Goal: Task Accomplishment & Management: Complete application form

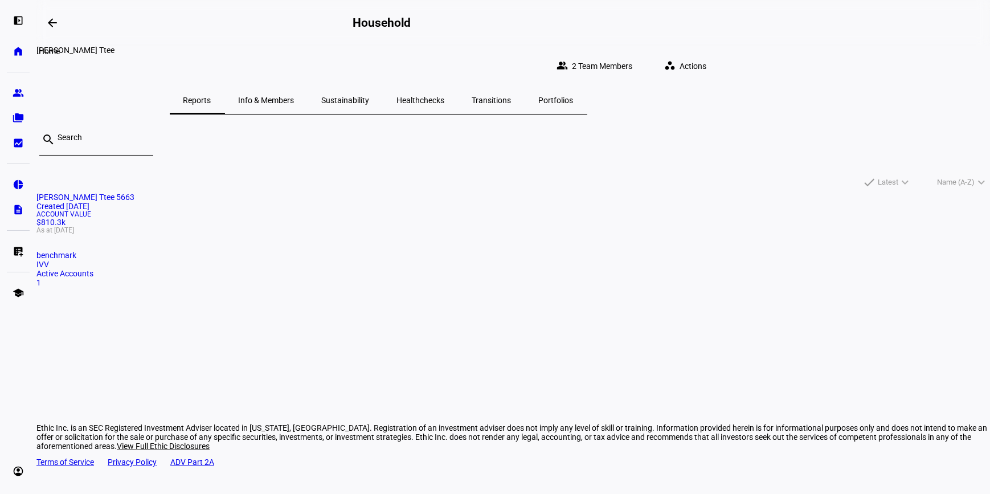
click at [16, 50] on eth-mat-symbol "home" at bounding box center [18, 51] width 11 height 11
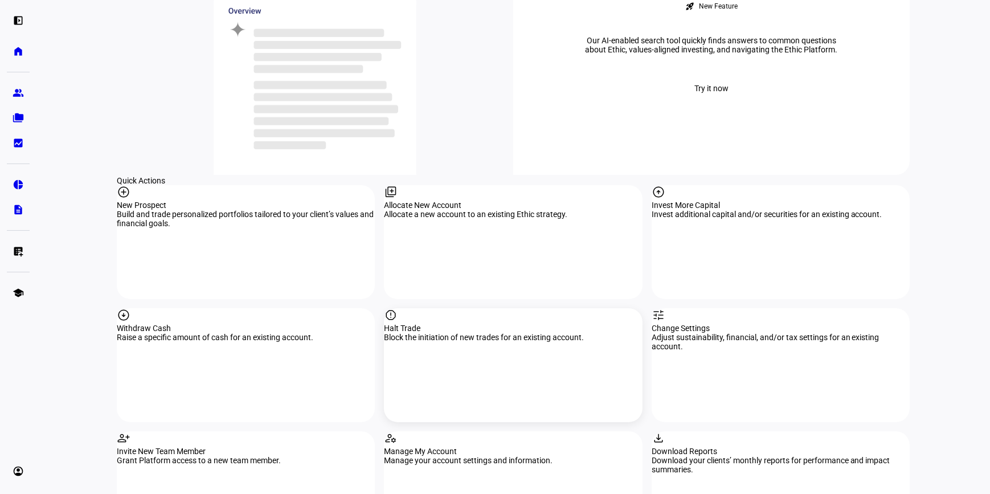
scroll to position [1139, 0]
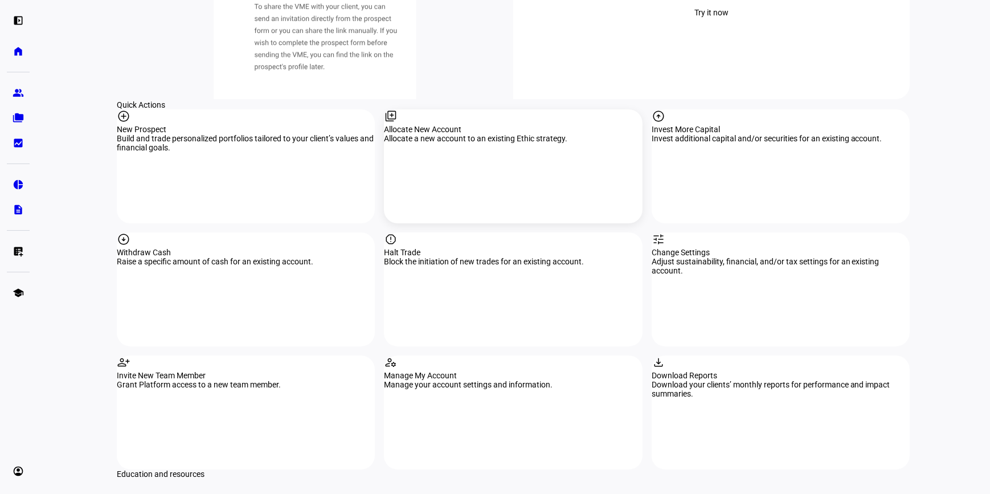
click at [467, 109] on div "library_add Allocate New Account Allocate a new account to an existing Ethic st…" at bounding box center [513, 166] width 258 height 114
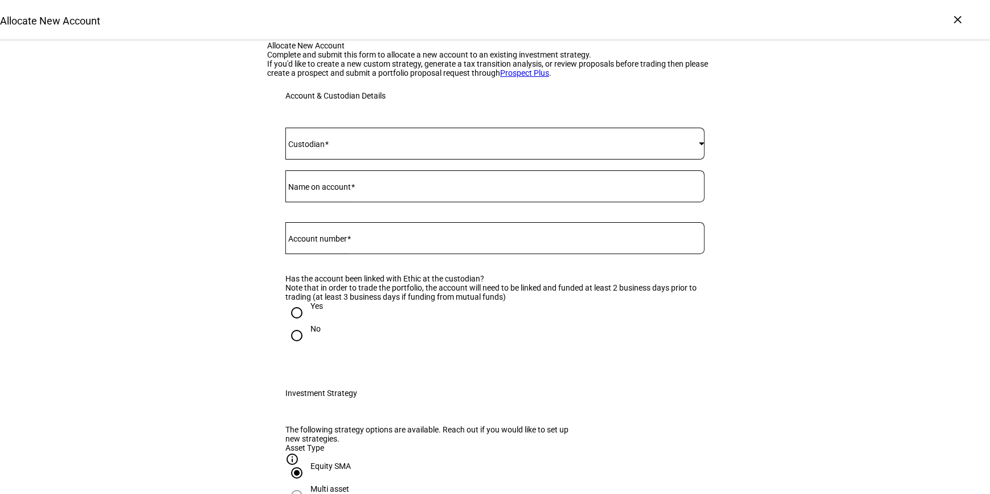
click at [337, 243] on mat-label "Account number" at bounding box center [317, 238] width 59 height 9
click at [337, 240] on input "Account number" at bounding box center [494, 235] width 419 height 9
paste input "637826541"
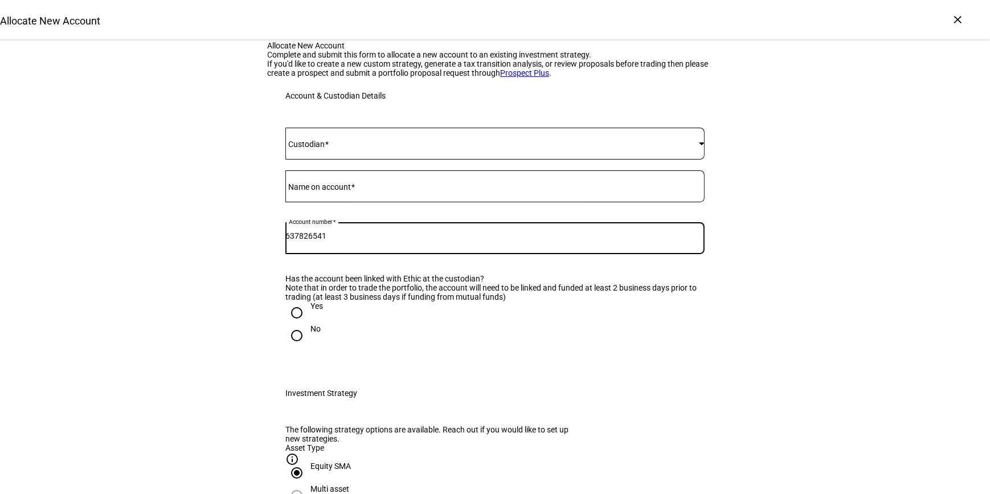
click at [306, 240] on input "637826541" at bounding box center [494, 235] width 419 height 9
type input "637-826541"
click at [343, 148] on span at bounding box center [491, 143] width 413 height 9
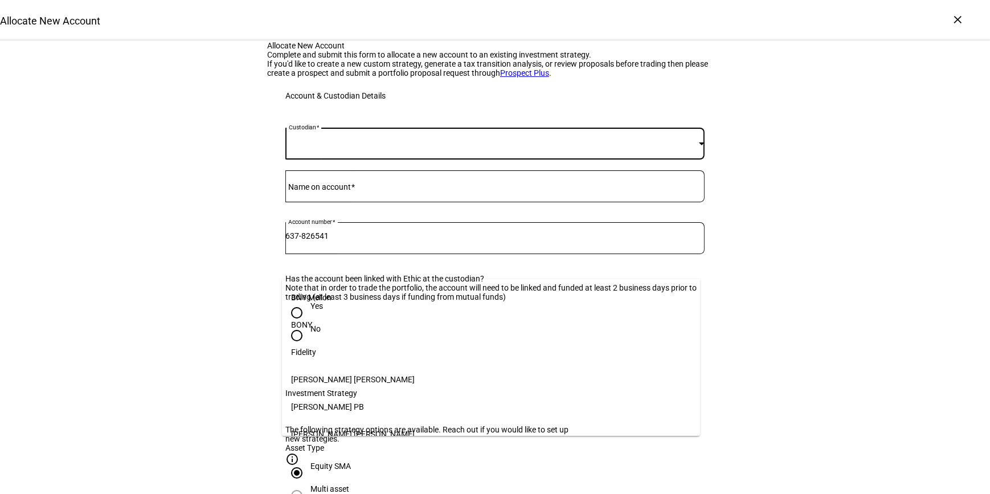
click at [319, 350] on mat-option "Fidelity" at bounding box center [491, 351] width 418 height 27
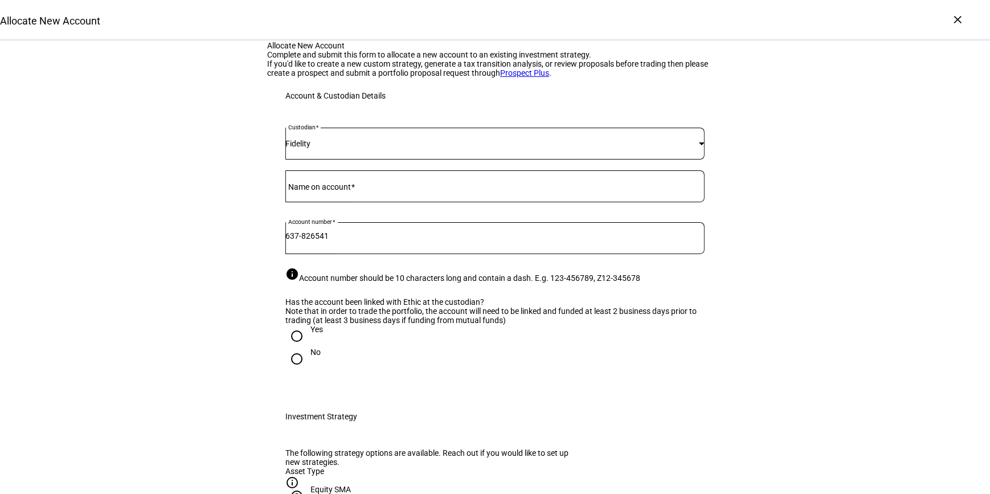
click at [316, 191] on mat-label "Name on account" at bounding box center [319, 186] width 63 height 9
click at [316, 188] on input "Name on account" at bounding box center [494, 183] width 419 height 9
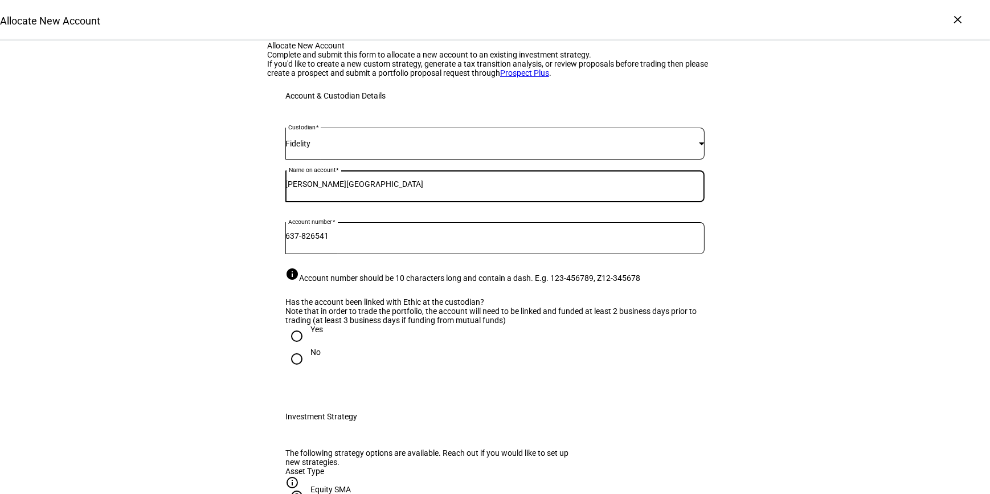
type input "[PERSON_NAME][GEOGRAPHIC_DATA]"
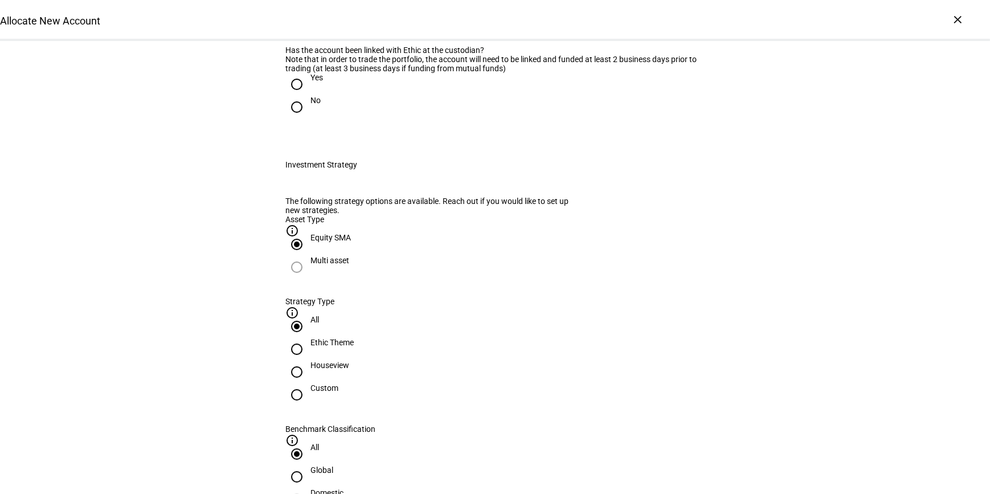
scroll to position [259, 0]
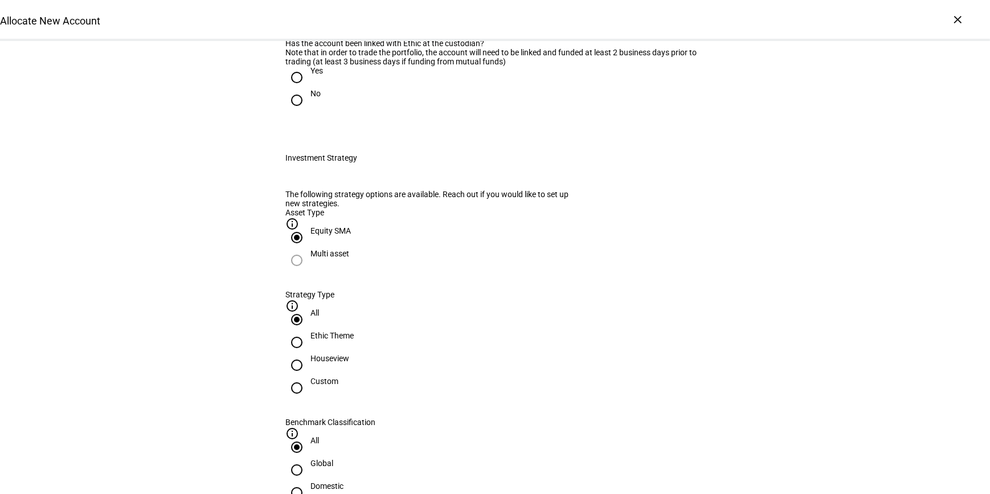
click at [311, 75] on div "Yes" at bounding box center [316, 70] width 13 height 9
click at [308, 89] on input "Yes" at bounding box center [296, 77] width 23 height 23
radio input "true"
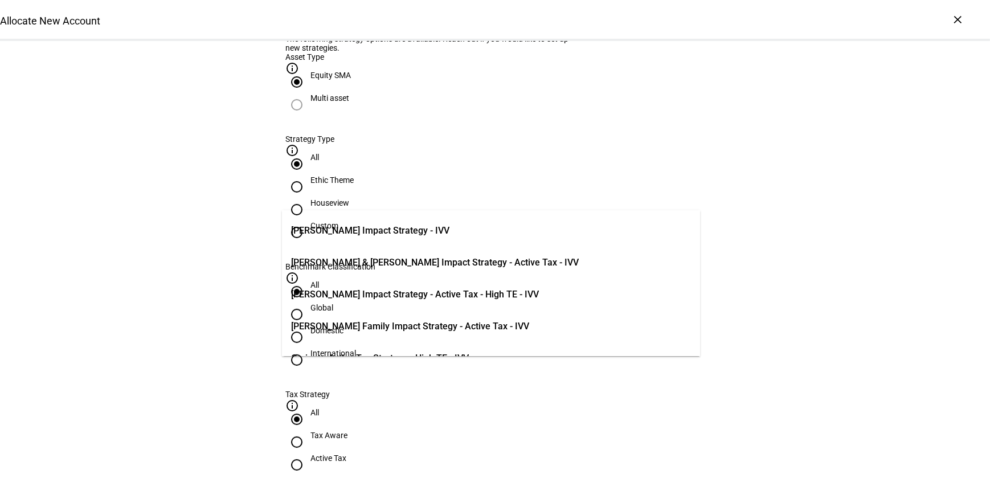
click at [843, 302] on div "Allocate New Account Complete and submit this form to allocate a new account to…" at bounding box center [495, 424] width 990 height 1595
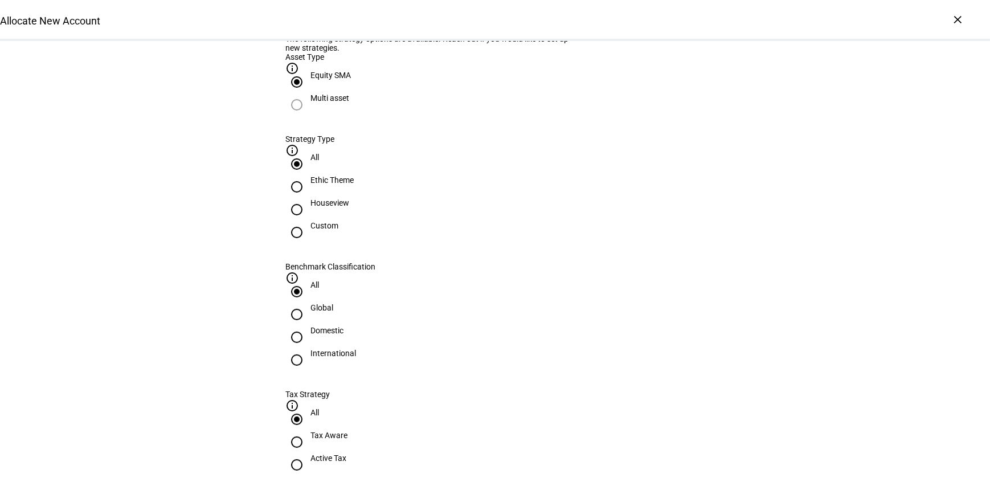
click at [354, 185] on div "Ethic Theme" at bounding box center [331, 179] width 43 height 9
click at [308, 198] on input "Ethic Theme" at bounding box center [296, 186] width 23 height 23
radio input "true"
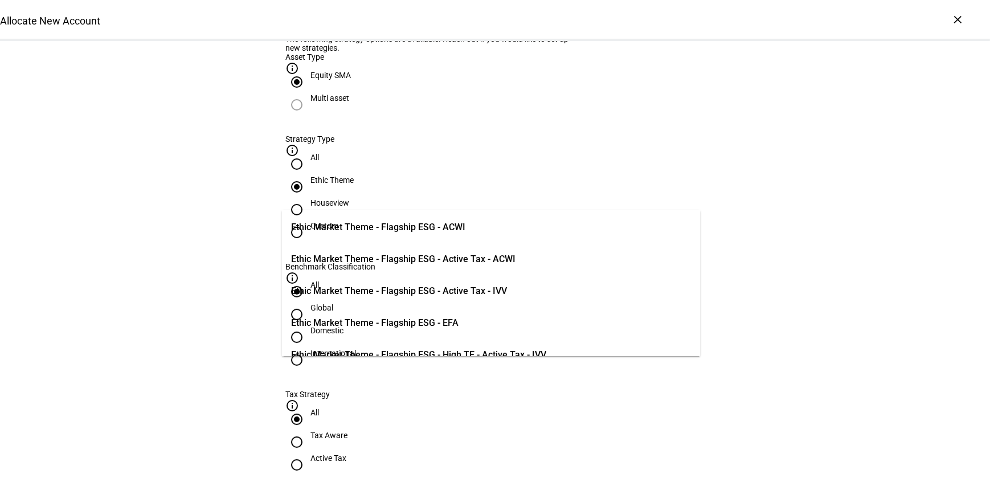
scroll to position [310, 0]
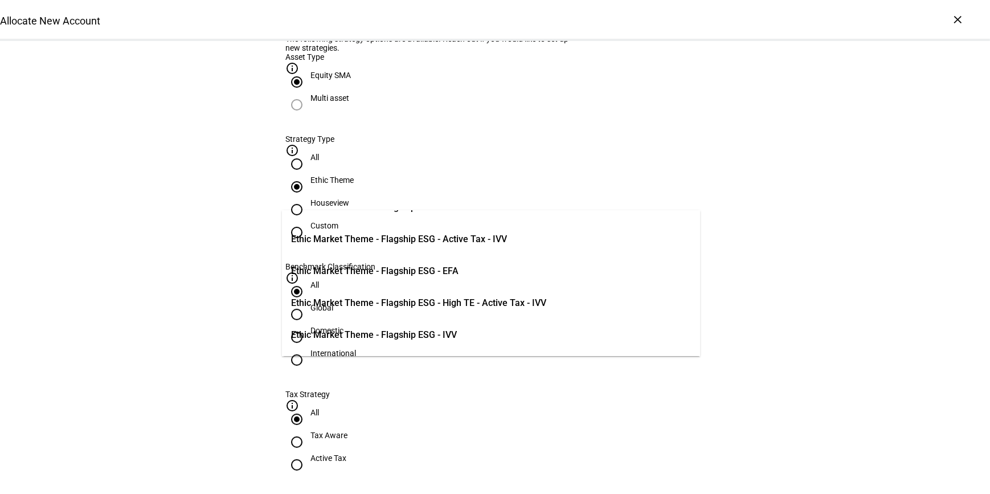
click at [499, 298] on span "Ethic Market Theme - Flagship ESG - High TE - Active Tax - IVV" at bounding box center [418, 303] width 255 height 14
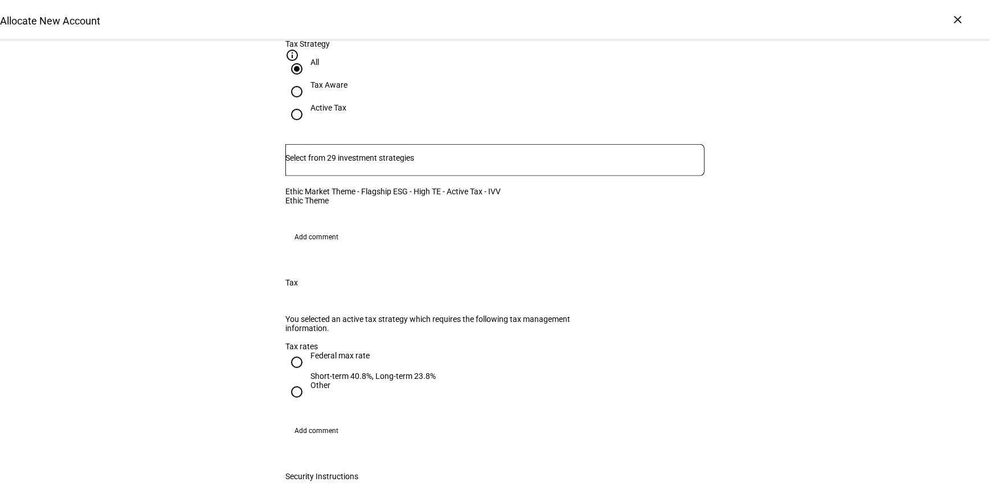
scroll to position [880, 0]
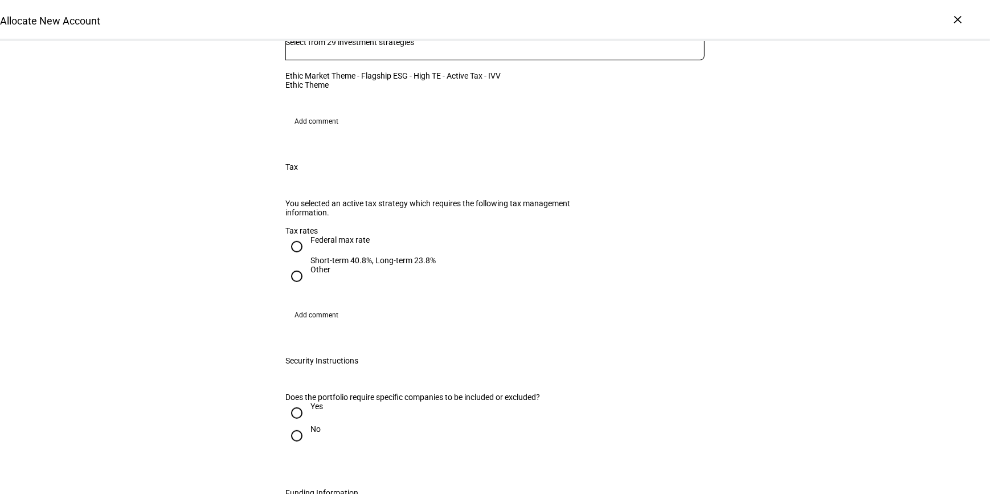
click at [293, 244] on input "Federal max rate Short-term 40.8%, Long-term 23.8%" at bounding box center [296, 246] width 23 height 23
radio input "true"
click at [297, 447] on input "No" at bounding box center [296, 435] width 23 height 23
radio input "true"
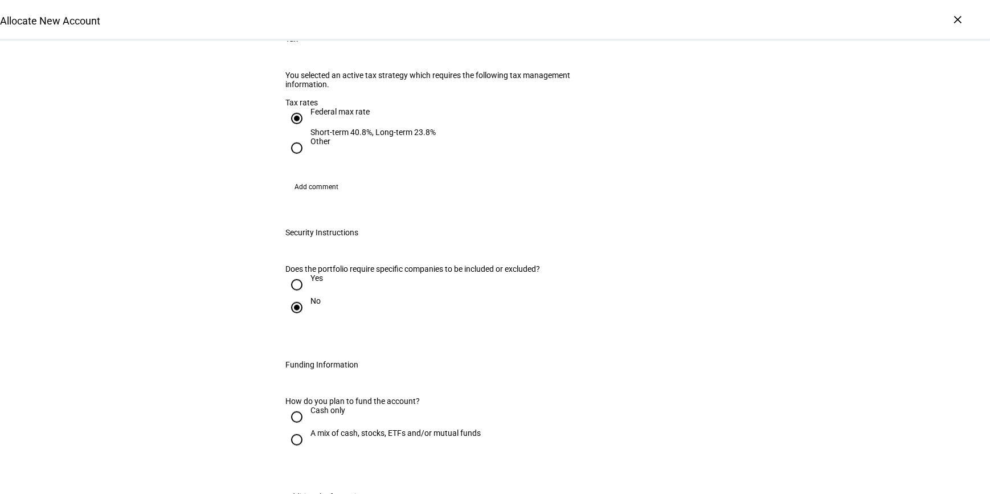
scroll to position [1355, 0]
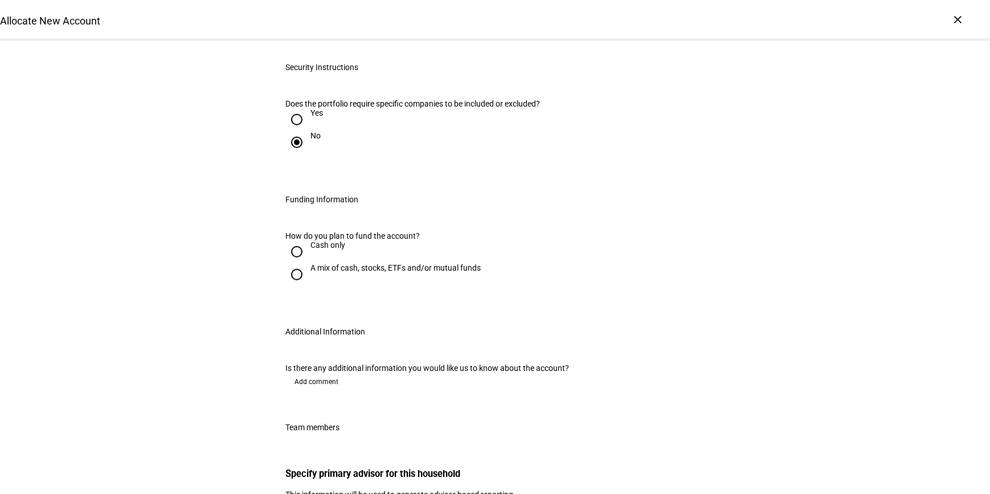
click at [310, 263] on div "A mix of cash, stocks, ETFs and/or mutual funds" at bounding box center [395, 267] width 170 height 9
click at [308, 263] on input "A mix of cash, stocks, ETFs and/or mutual funds" at bounding box center [296, 274] width 23 height 23
radio input "true"
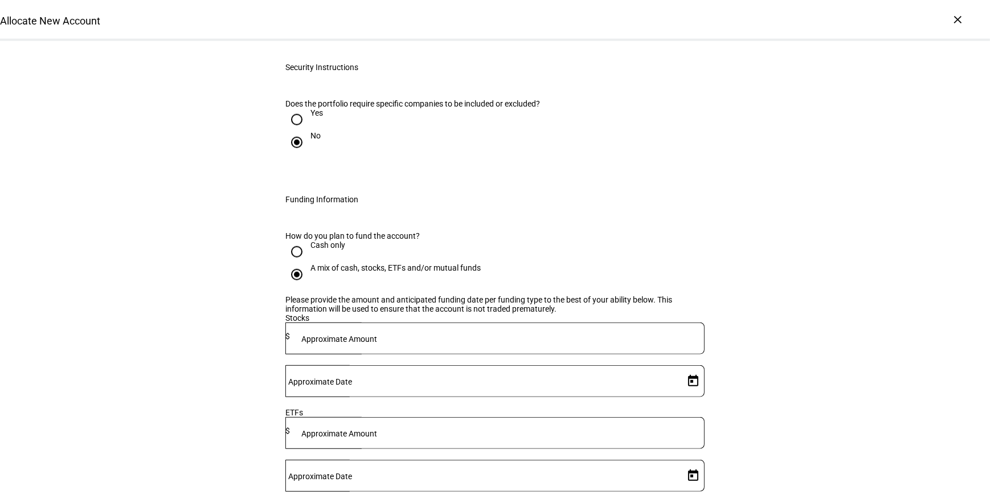
click at [377, 334] on mat-label "Approximate Amount" at bounding box center [339, 338] width 76 height 9
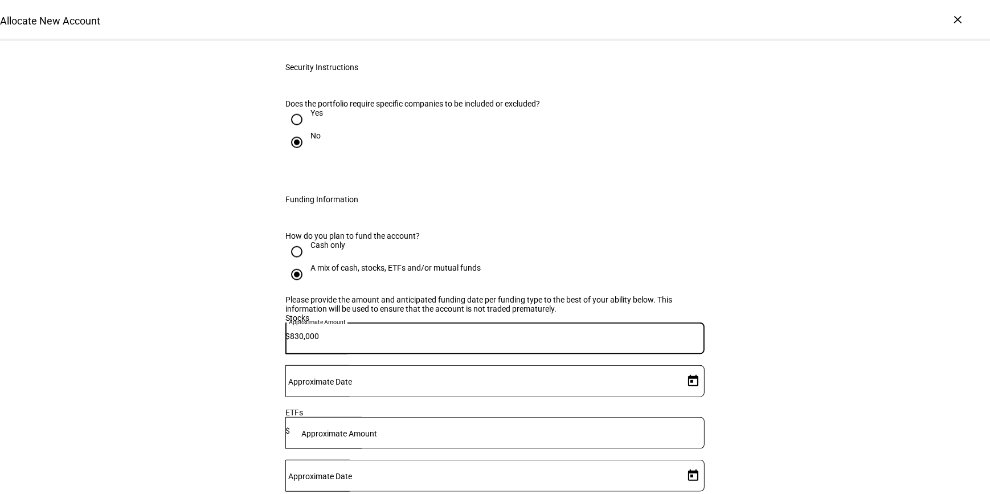
type input "830,000"
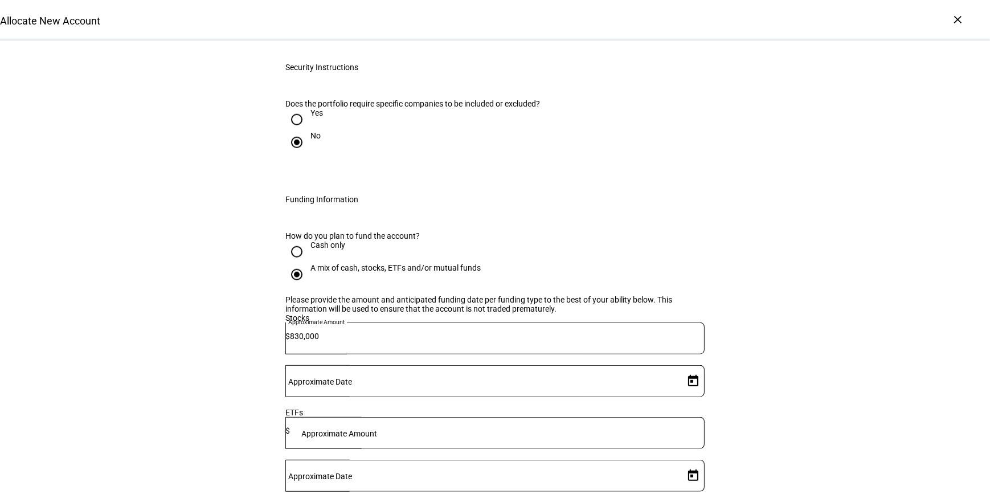
click at [683, 367] on span "Open calendar" at bounding box center [692, 380] width 27 height 27
click at [682, 187] on span "3" at bounding box center [686, 186] width 21 height 21
type input "[DATE]"
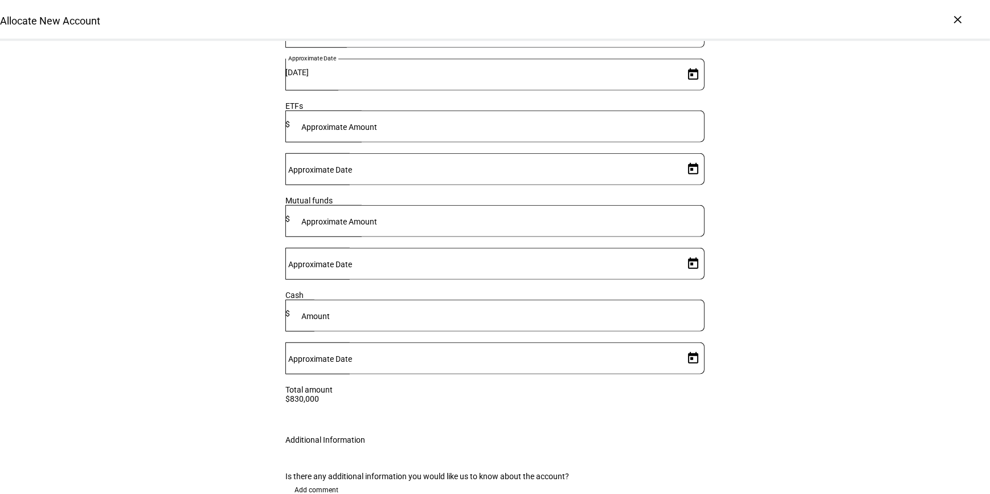
scroll to position [1769, 0]
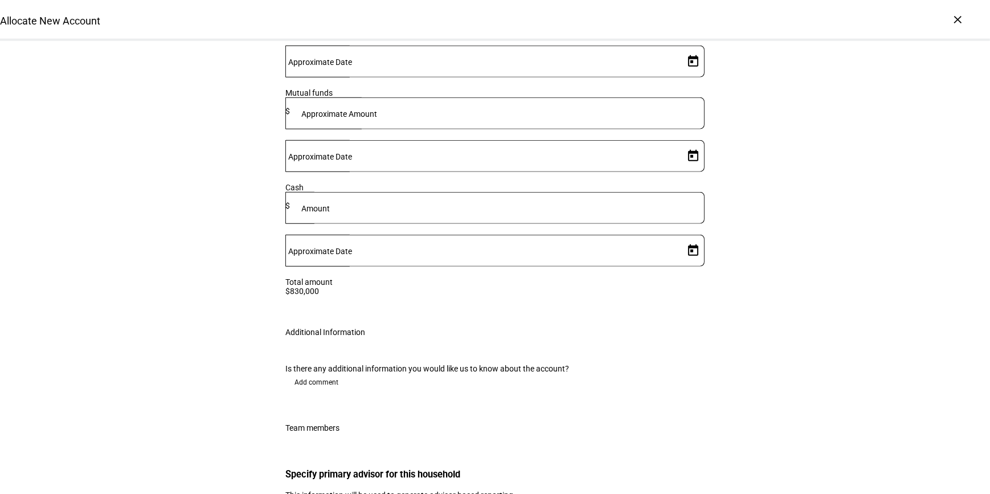
click at [319, 373] on span "Add comment" at bounding box center [316, 382] width 44 height 18
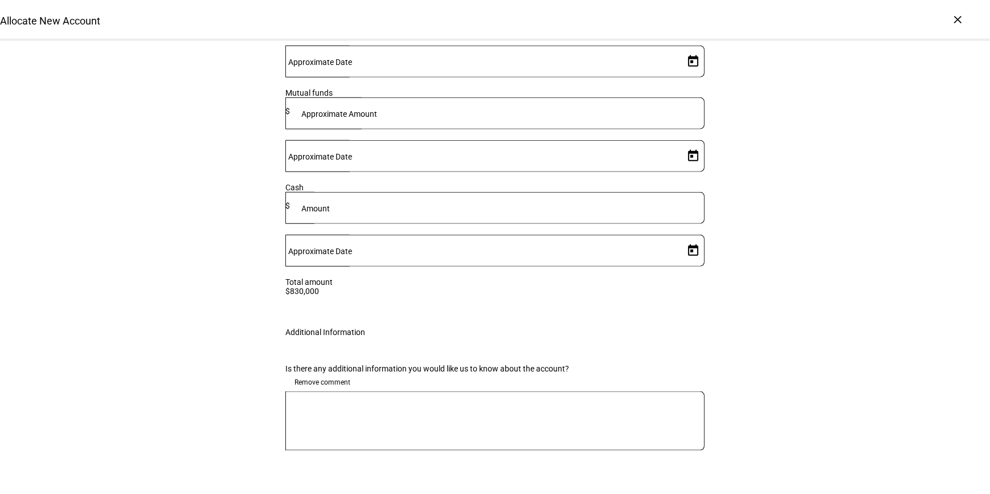
click at [314, 400] on textarea at bounding box center [494, 420] width 419 height 41
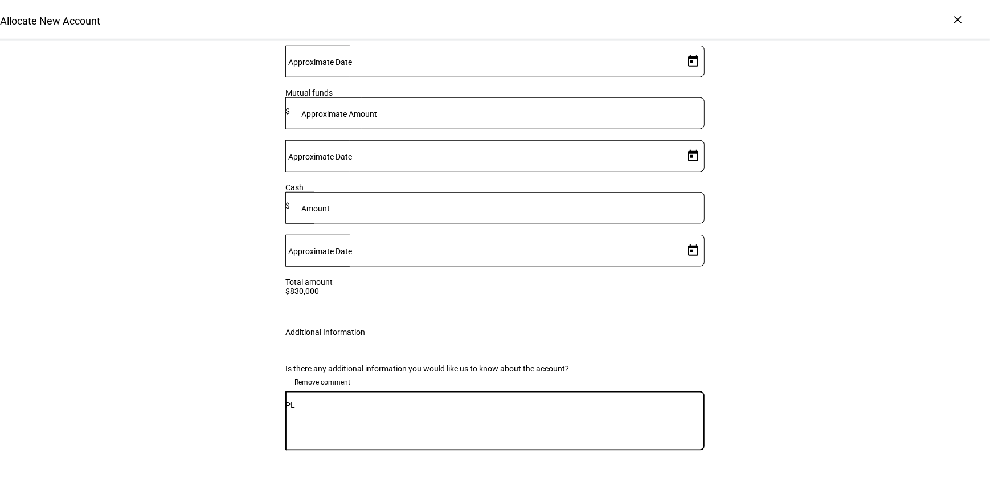
type textarea "P"
type textarea "Please implement gain neutrally."
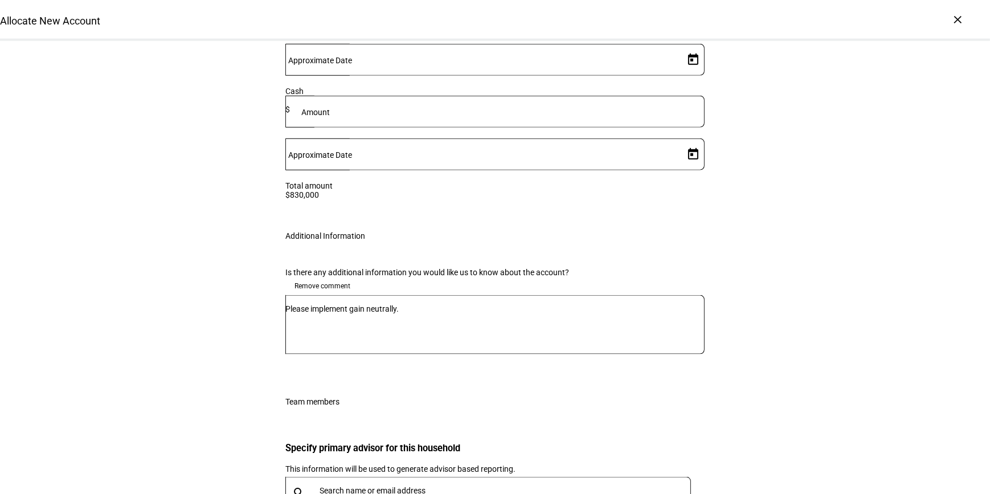
scroll to position [1925, 0]
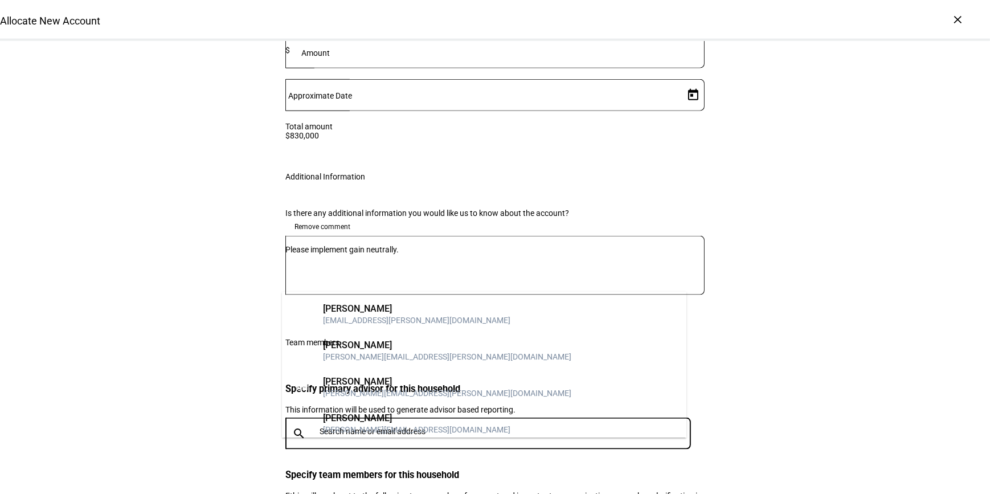
click at [360, 427] on input "text" at bounding box center [507, 431] width 376 height 9
click at [353, 308] on div "[PERSON_NAME]" at bounding box center [416, 308] width 187 height 11
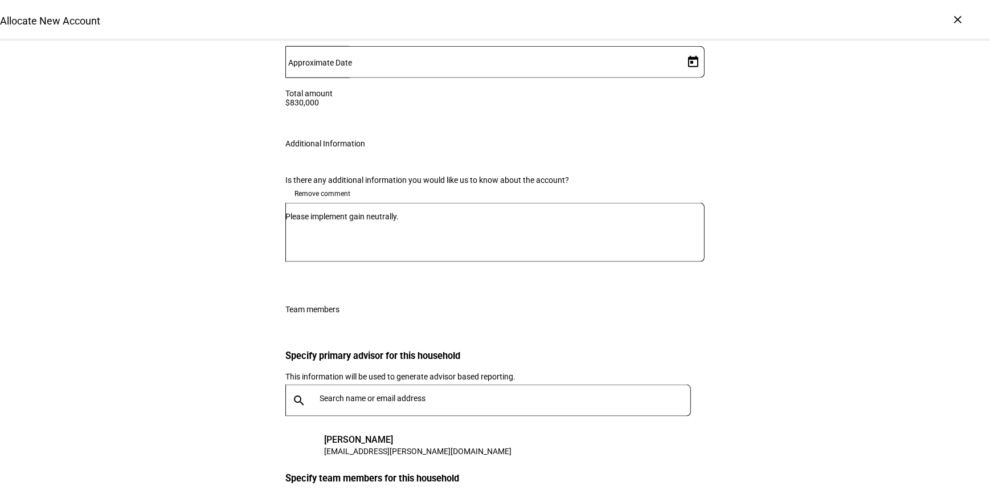
scroll to position [1983, 0]
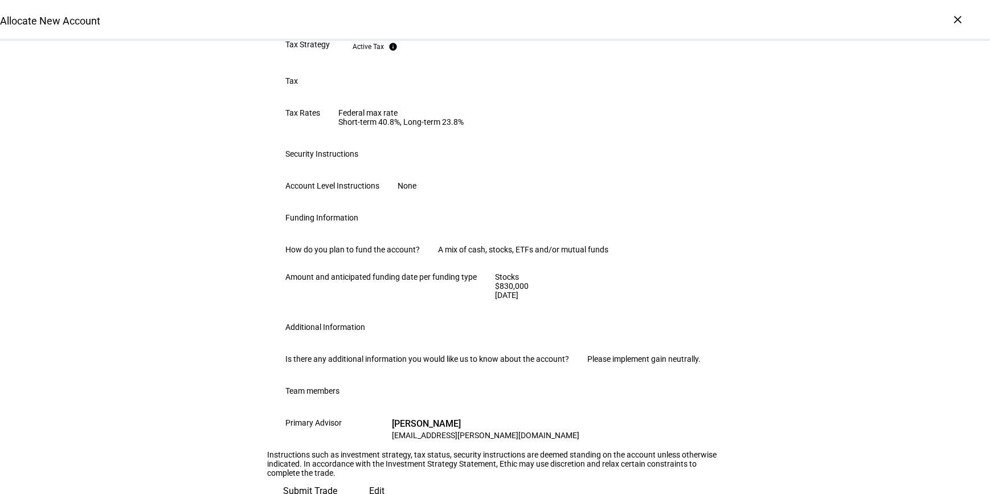
scroll to position [701, 0]
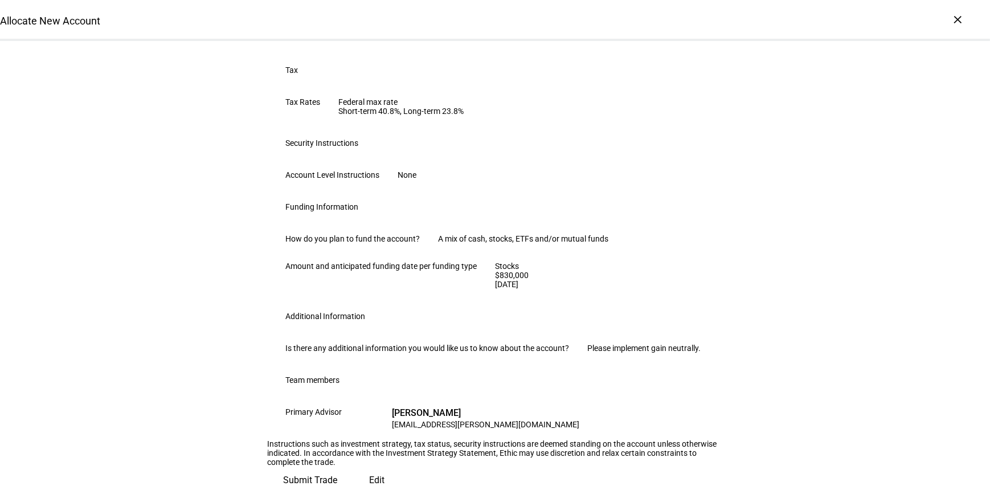
click at [353, 466] on span at bounding box center [376, 479] width 47 height 27
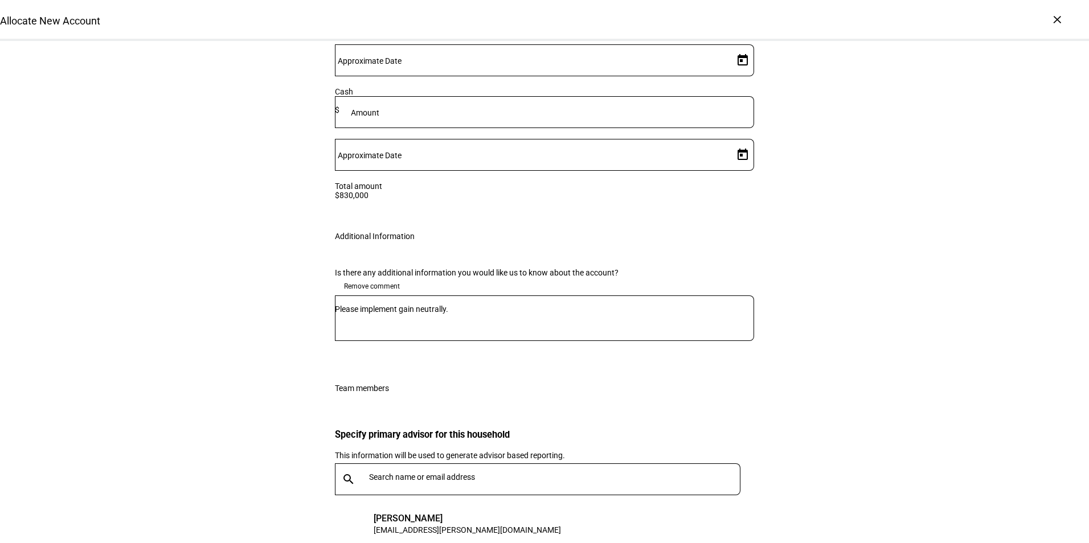
scroll to position [1920, 0]
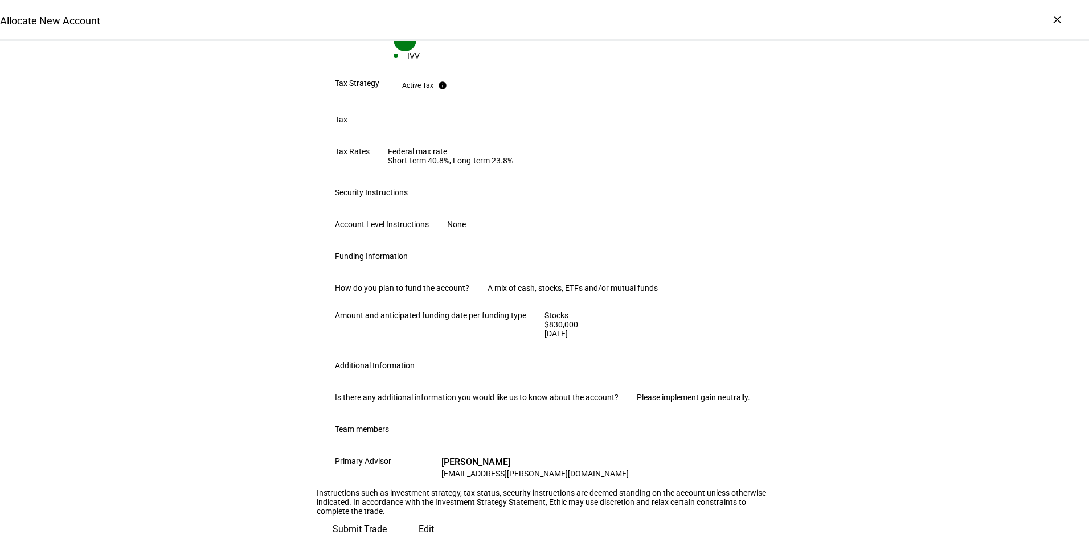
scroll to position [654, 0]
click at [387, 493] on span "Submit Trade" at bounding box center [360, 529] width 54 height 27
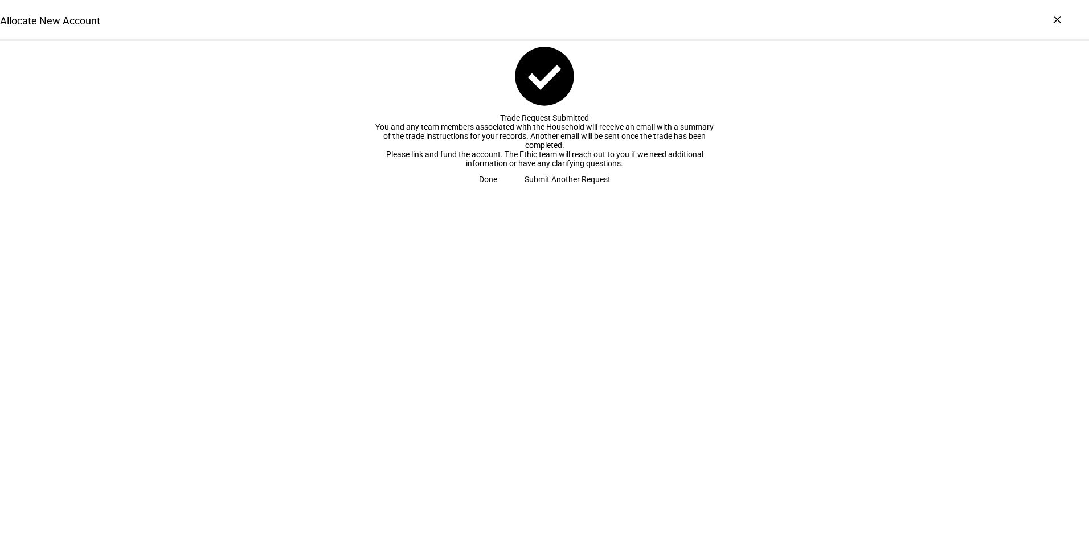
click at [544, 191] on span "Submit Another Request" at bounding box center [567, 179] width 86 height 23
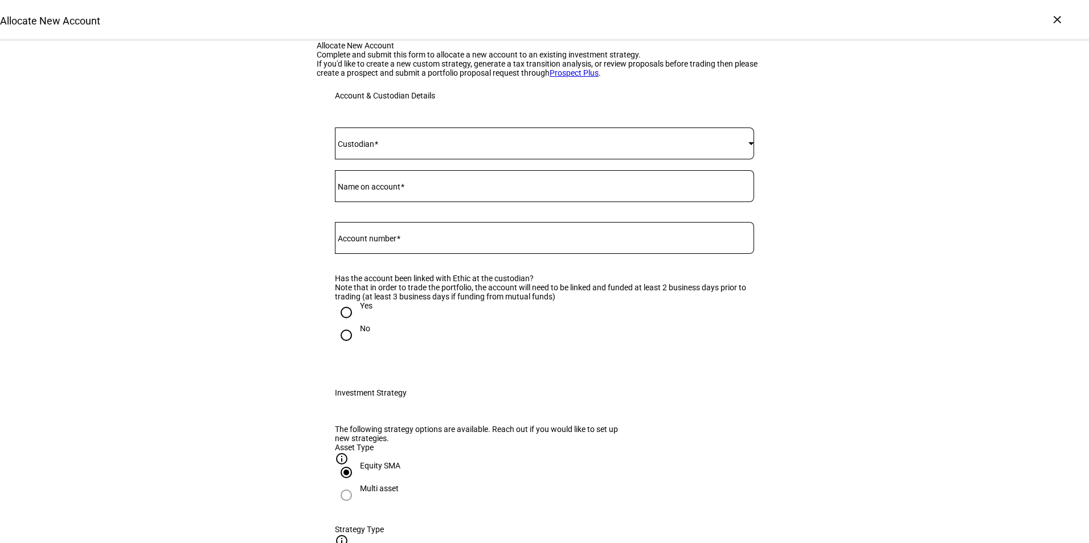
click at [383, 243] on mat-label "Account number" at bounding box center [367, 238] width 59 height 9
click at [383, 240] on input "Account number" at bounding box center [544, 235] width 419 height 9
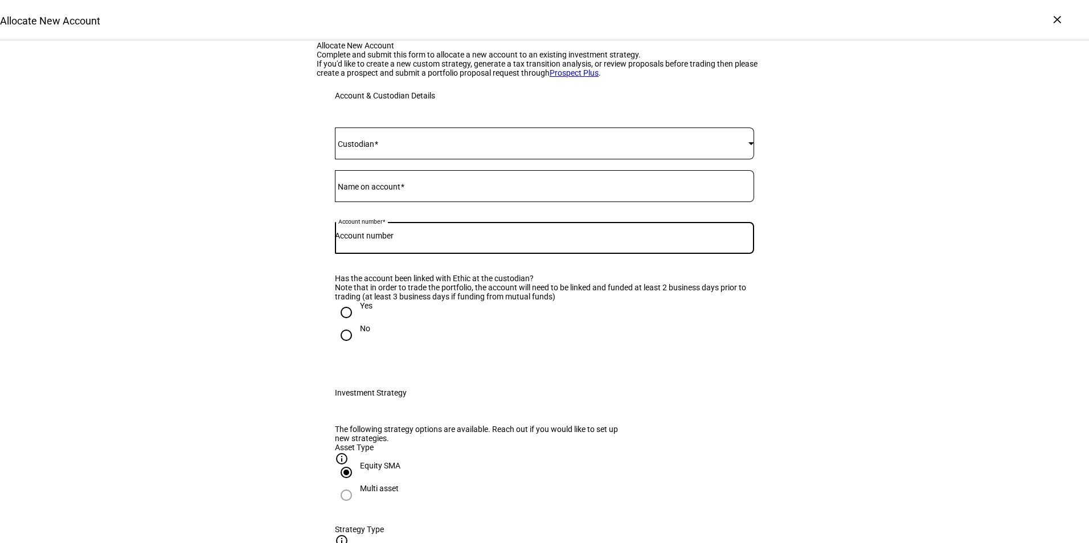
paste input "13957475"
type input "13957475"
click at [390, 148] on span at bounding box center [541, 143] width 413 height 9
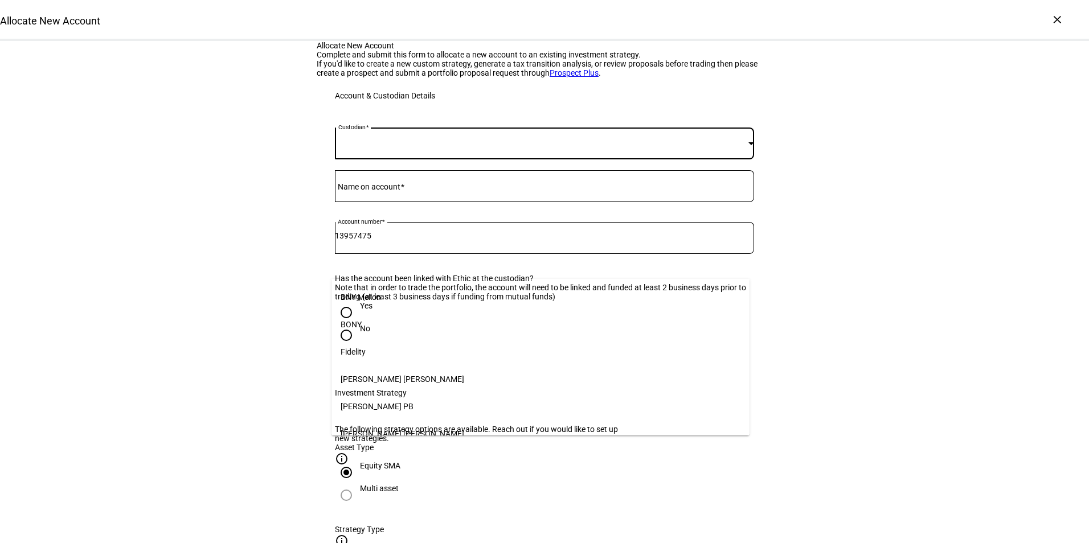
scroll to position [117, 0]
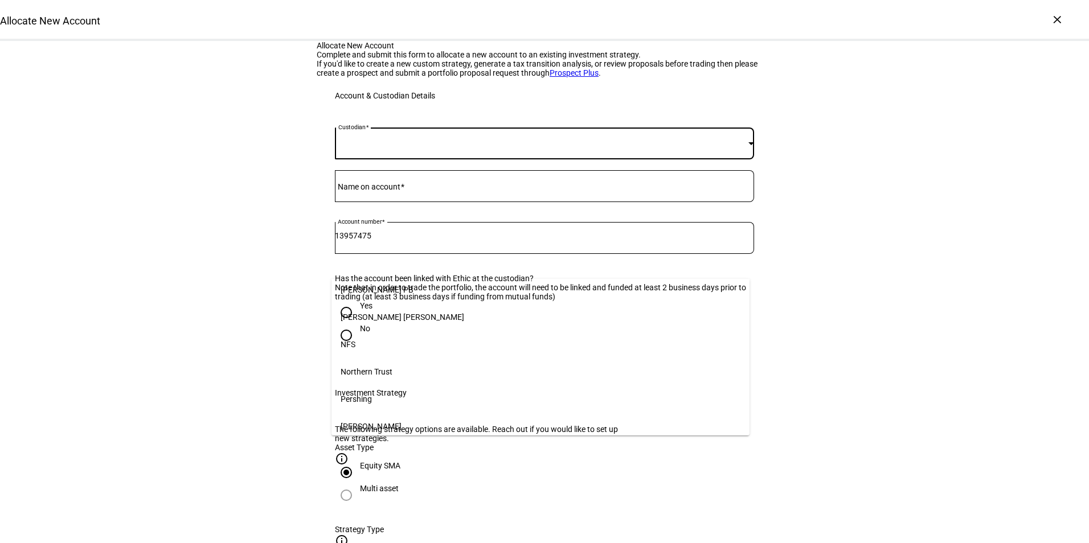
click at [362, 425] on span "[PERSON_NAME]" at bounding box center [371, 426] width 61 height 9
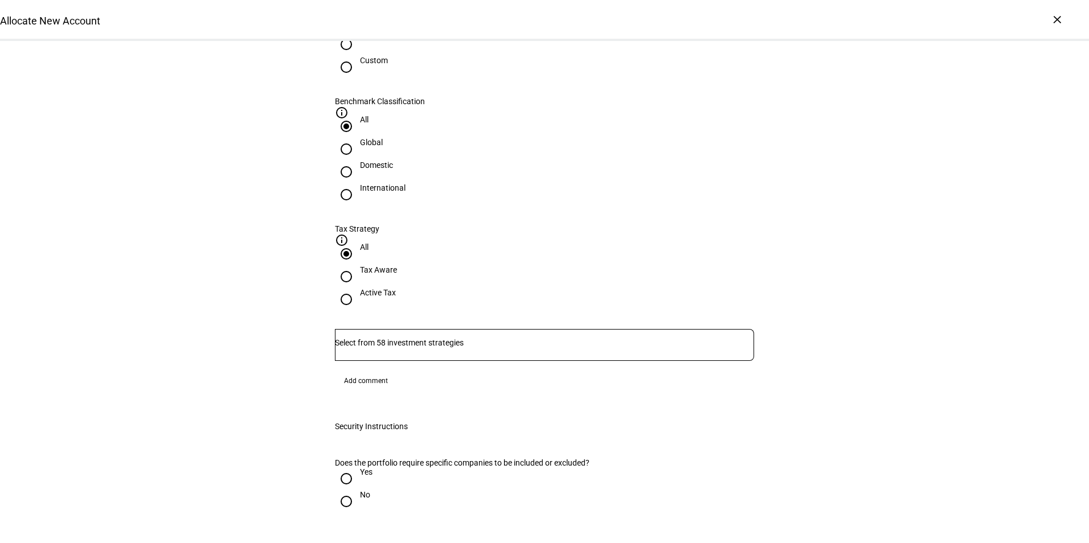
scroll to position [797, 0]
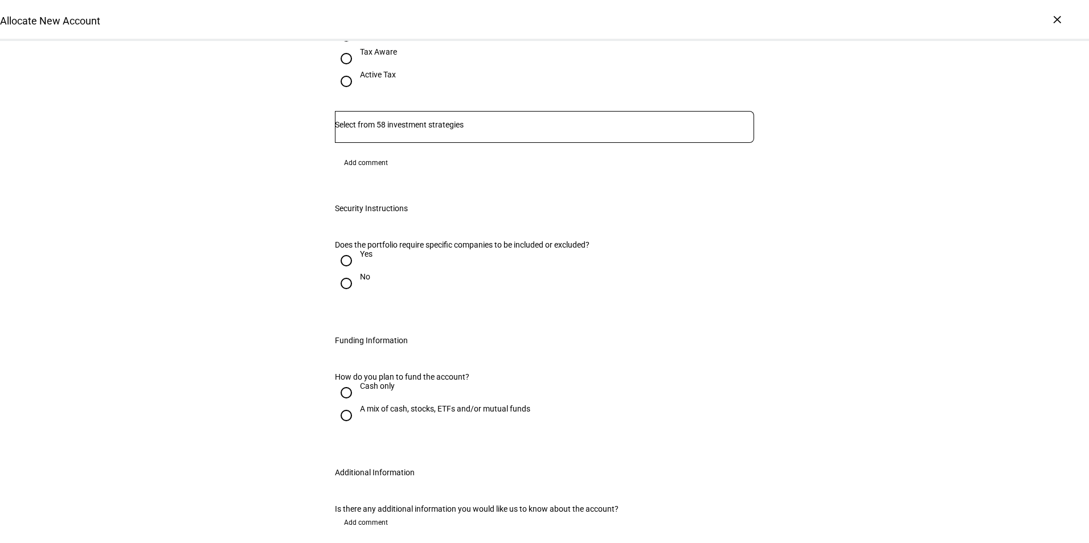
click at [360, 249] on div "Yes" at bounding box center [366, 253] width 13 height 9
click at [358, 249] on input "Yes" at bounding box center [346, 260] width 23 height 23
radio input "true"
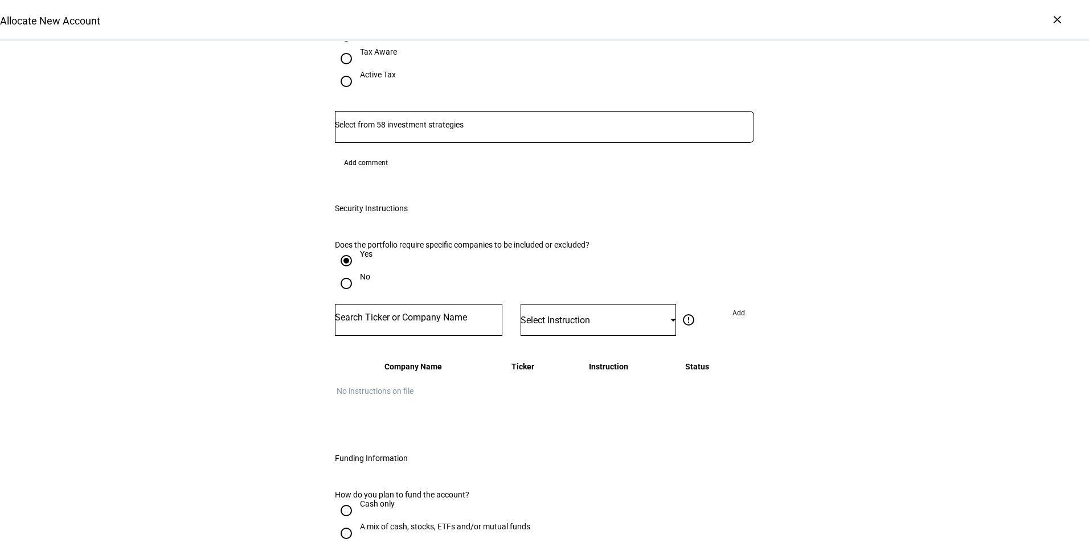
click at [383, 493] on div "A mix of cash, stocks, ETFs and/or mutual funds" at bounding box center [445, 526] width 170 height 9
click at [358, 493] on input "A mix of cash, stocks, ETFs and/or mutual funds" at bounding box center [346, 533] width 23 height 23
radio input "true"
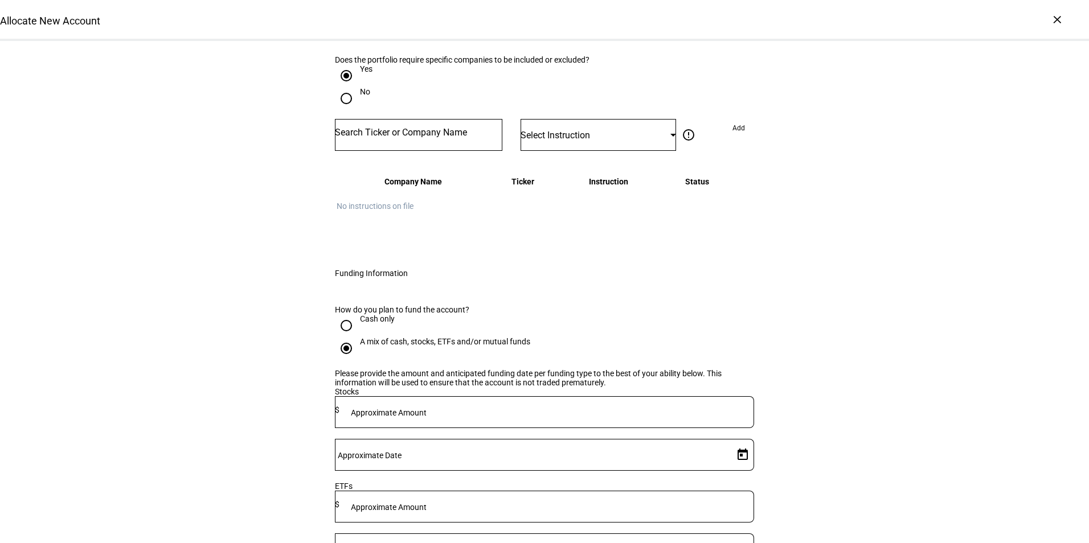
scroll to position [1025, 0]
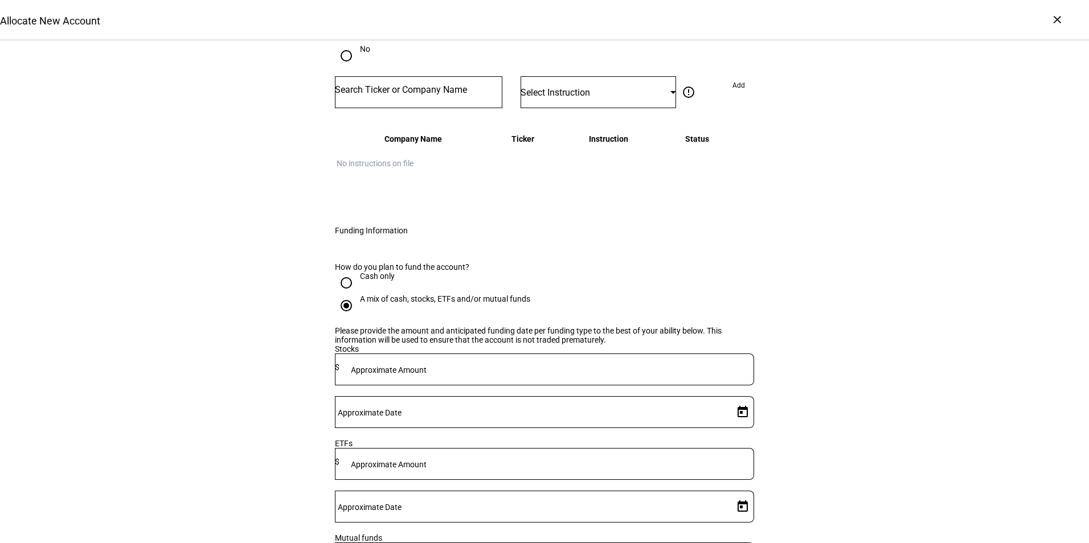
click at [427, 366] on mat-label "Approximate Amount" at bounding box center [389, 370] width 76 height 9
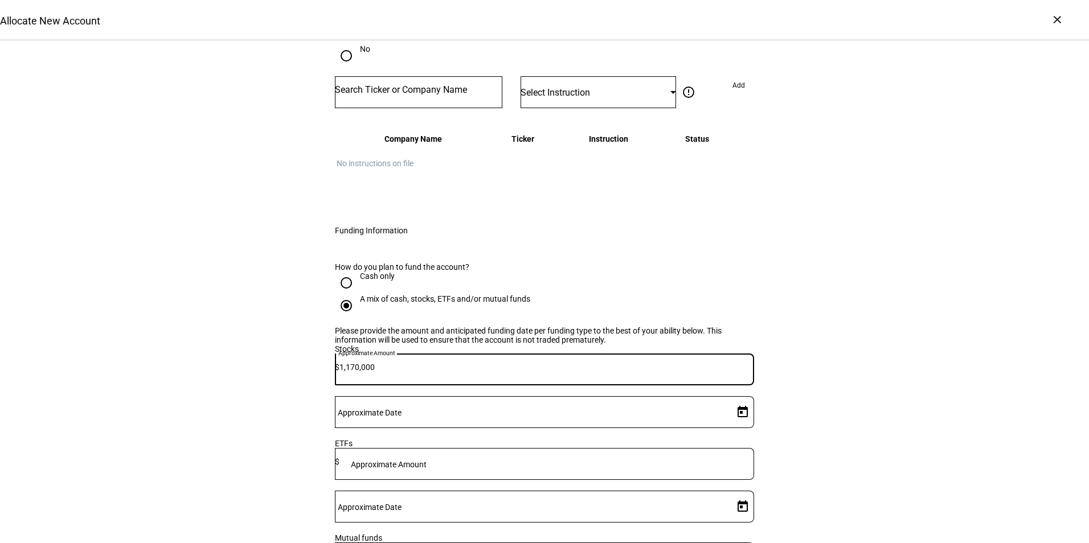
type input "1,170,000"
click at [738, 399] on span "Open calendar" at bounding box center [742, 412] width 27 height 27
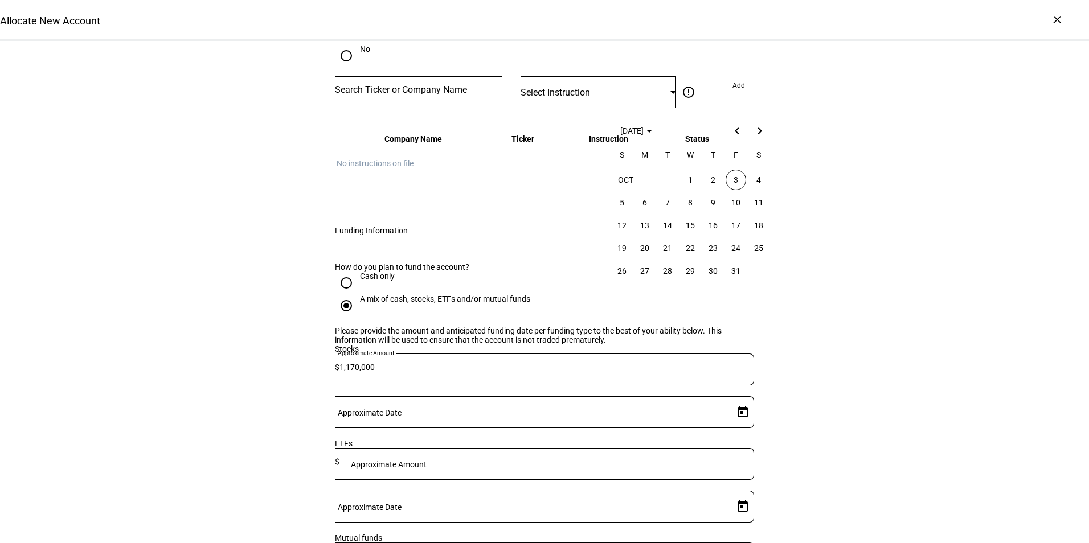
click at [735, 177] on span "3" at bounding box center [736, 180] width 21 height 21
type input "[DATE]"
click at [846, 309] on div "Allocate New Account Complete and submit this form to allocate a new account to…" at bounding box center [544, 79] width 1089 height 2127
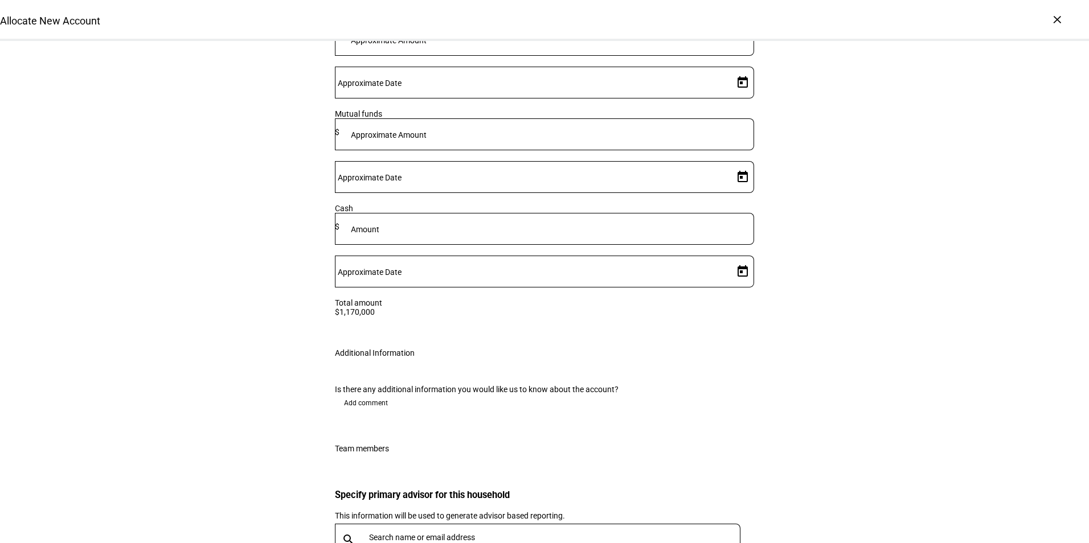
scroll to position [1491, 0]
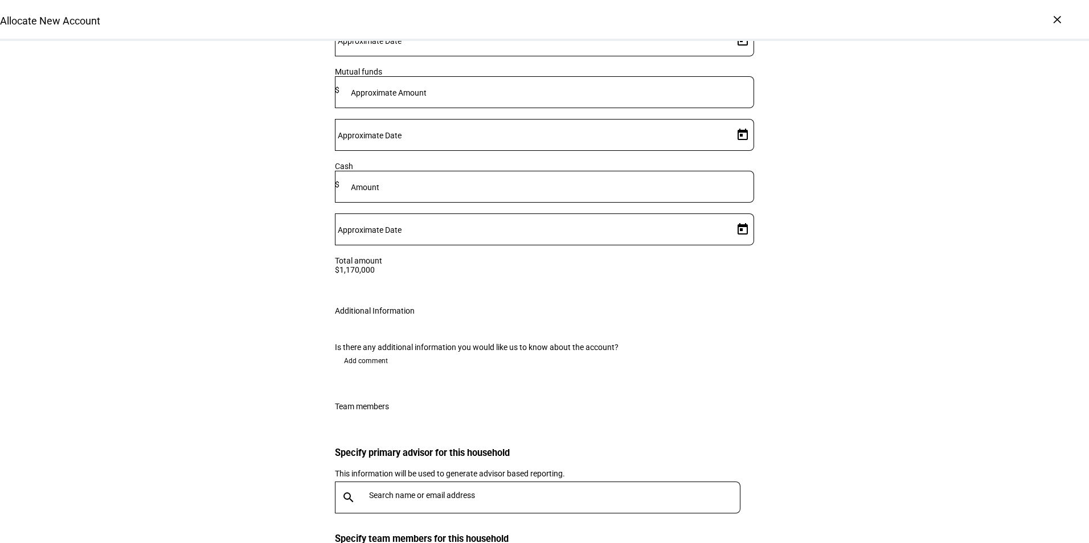
click at [405, 482] on div at bounding box center [552, 498] width 376 height 32
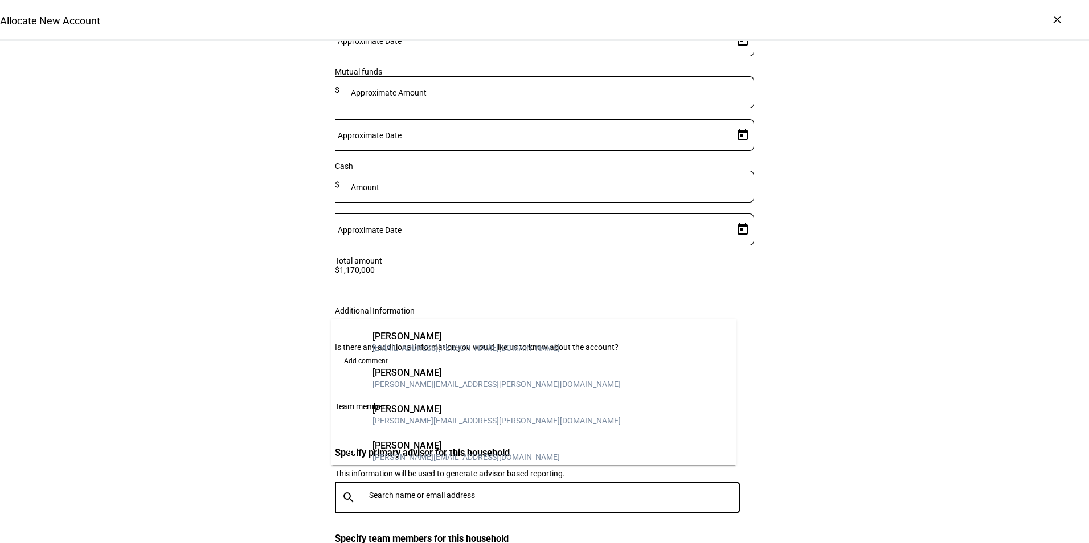
click at [411, 491] on input "text" at bounding box center [557, 495] width 376 height 9
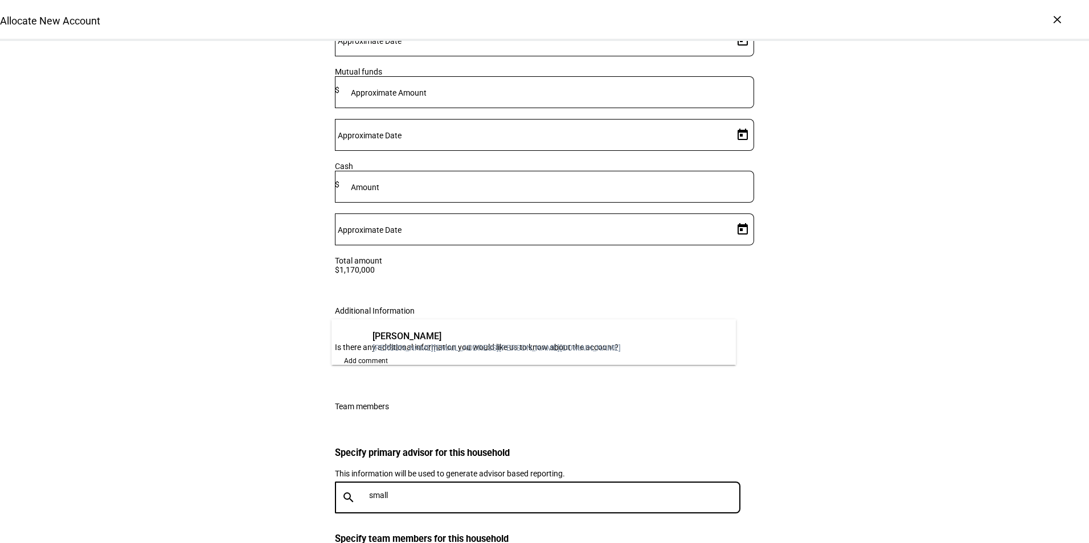
type input "small"
click at [413, 341] on div "[PERSON_NAME]" at bounding box center [496, 336] width 248 height 11
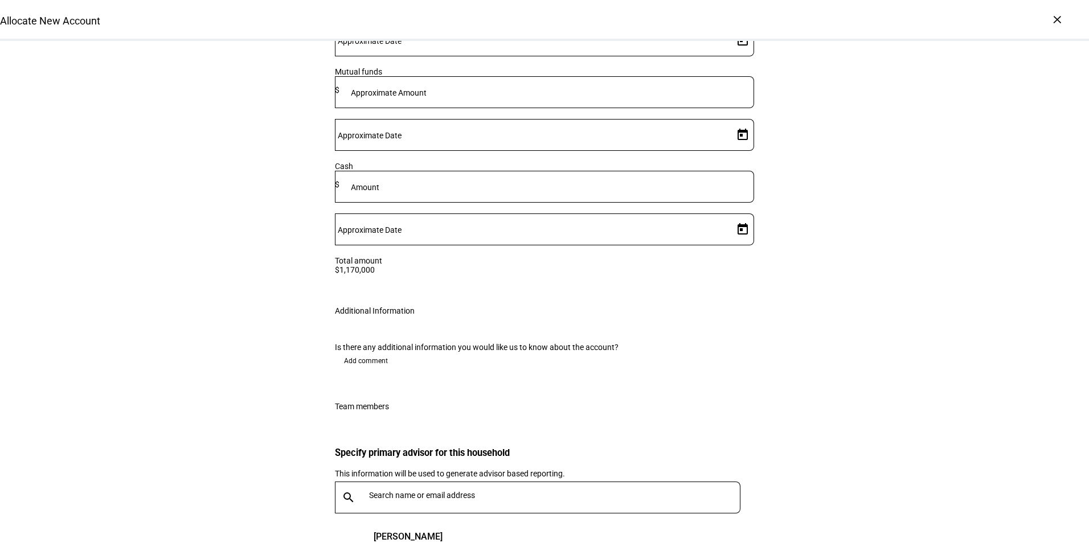
click at [352, 329] on div "Is there any additional information you would like us to know about the account…" at bounding box center [545, 358] width 456 height 59
click at [360, 352] on span "Add comment" at bounding box center [366, 361] width 44 height 18
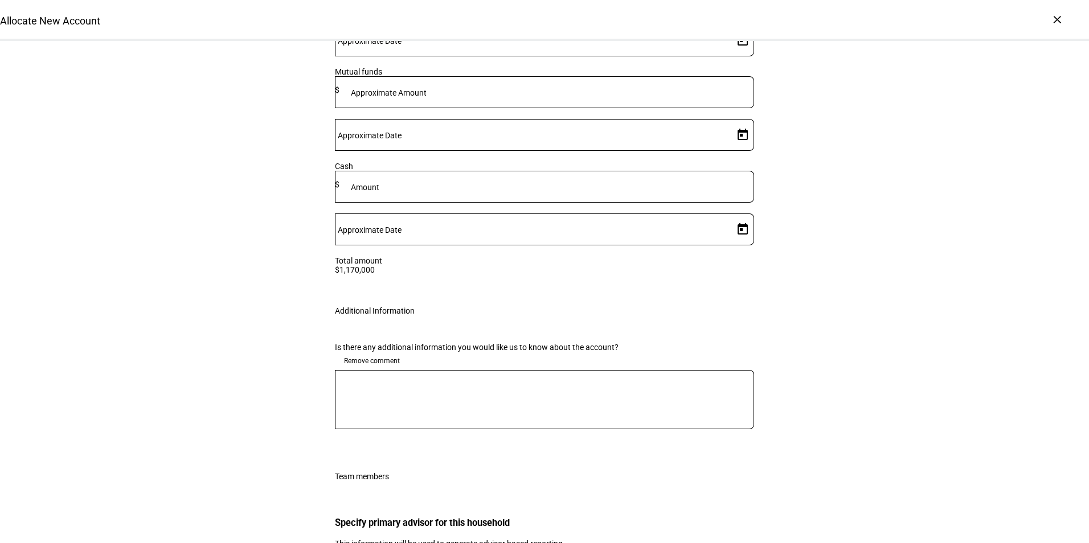
click at [355, 379] on textarea at bounding box center [544, 399] width 419 height 41
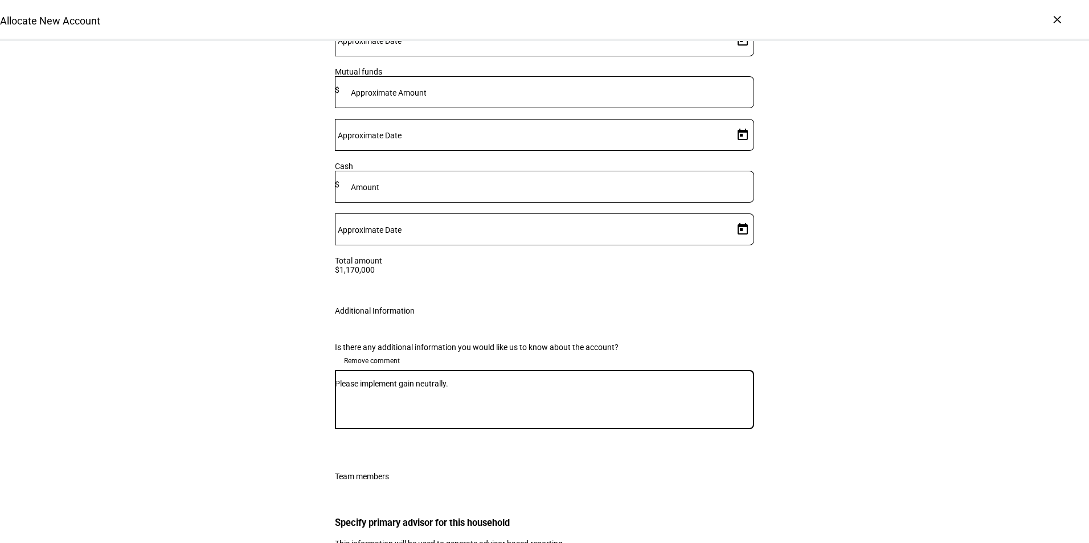
type textarea "Please implement gain neutrally."
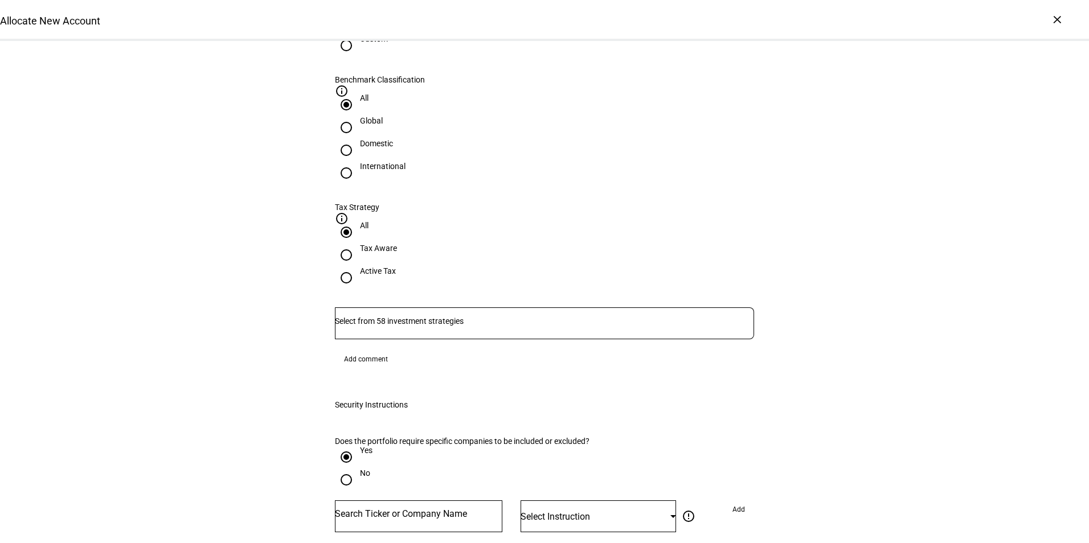
scroll to position [580, 0]
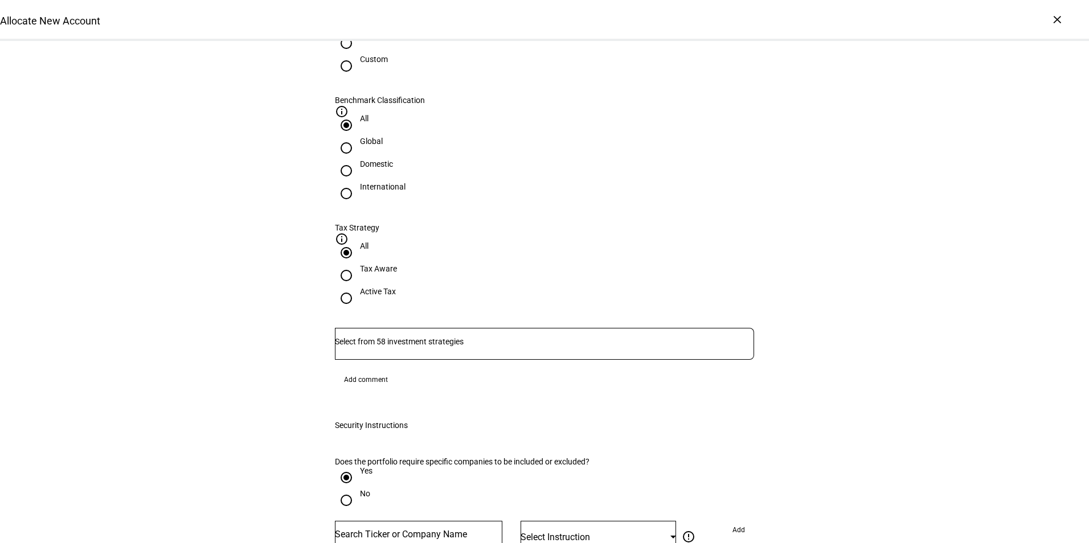
click at [364, 493] on input "Number" at bounding box center [418, 534] width 167 height 9
type input "amzn"
click at [407, 466] on div "[DOMAIN_NAME] INC" at bounding box center [384, 469] width 87 height 13
click at [601, 493] on div "Select Instruction" at bounding box center [598, 537] width 155 height 32
click at [573, 333] on mat-option "Do Not Buy" at bounding box center [594, 337] width 155 height 27
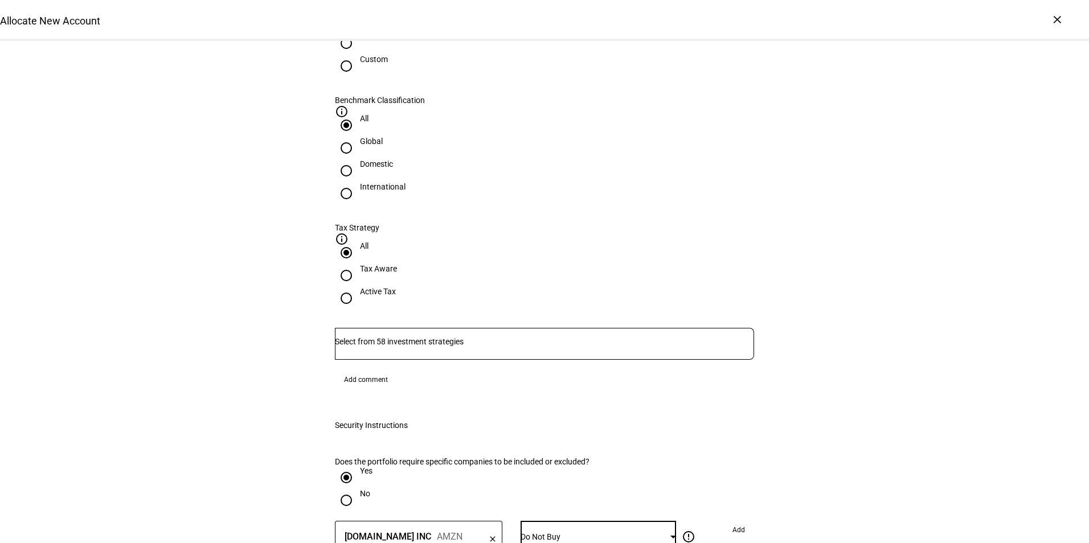
click at [724, 493] on span at bounding box center [738, 530] width 31 height 18
click at [396, 493] on div at bounding box center [418, 537] width 167 height 32
type input "tsla"
click at [380, 476] on div "TSLA" at bounding box center [363, 481] width 45 height 11
click at [540, 493] on span "Select Instruction" at bounding box center [555, 537] width 69 height 11
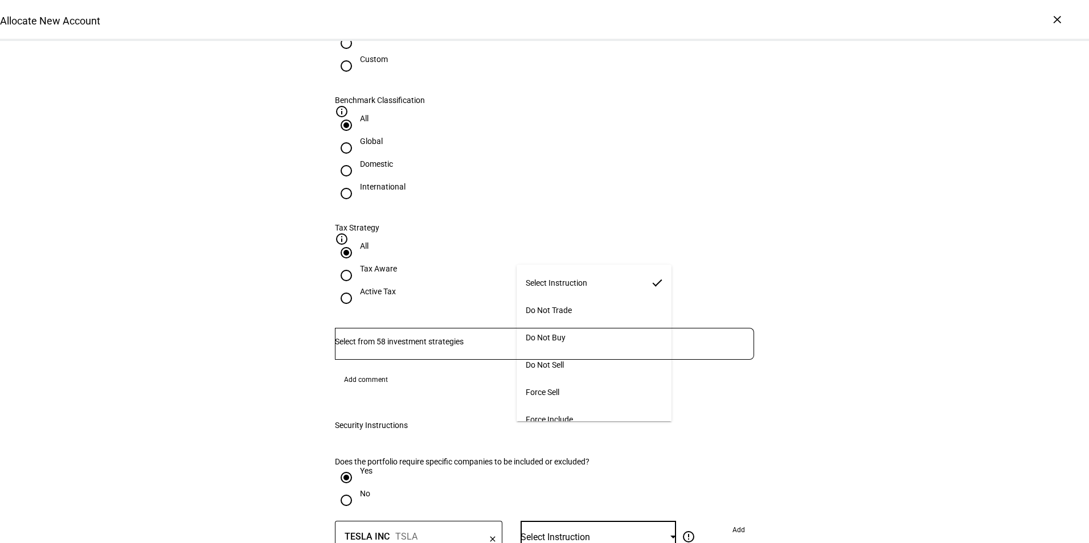
click at [572, 335] on mat-option "Do Not Buy" at bounding box center [594, 337] width 155 height 27
click at [735, 493] on span "Add" at bounding box center [738, 530] width 13 height 18
click at [387, 493] on input "Number" at bounding box center [418, 534] width 167 height 9
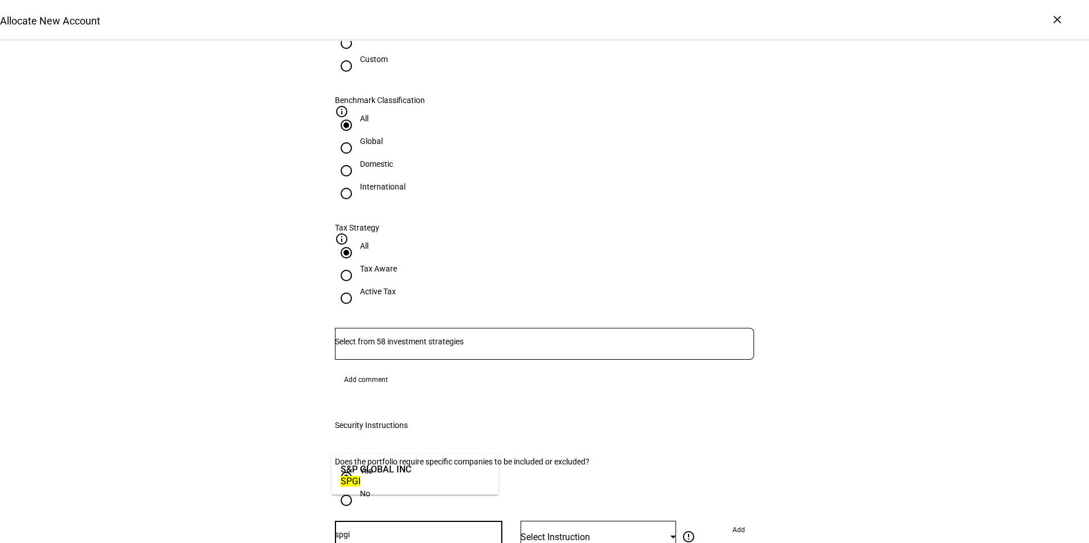
type input "spgi"
click at [391, 468] on div "S&P GLOBAL INC" at bounding box center [376, 469] width 71 height 13
click at [551, 493] on div "Select Instruction" at bounding box center [598, 537] width 155 height 32
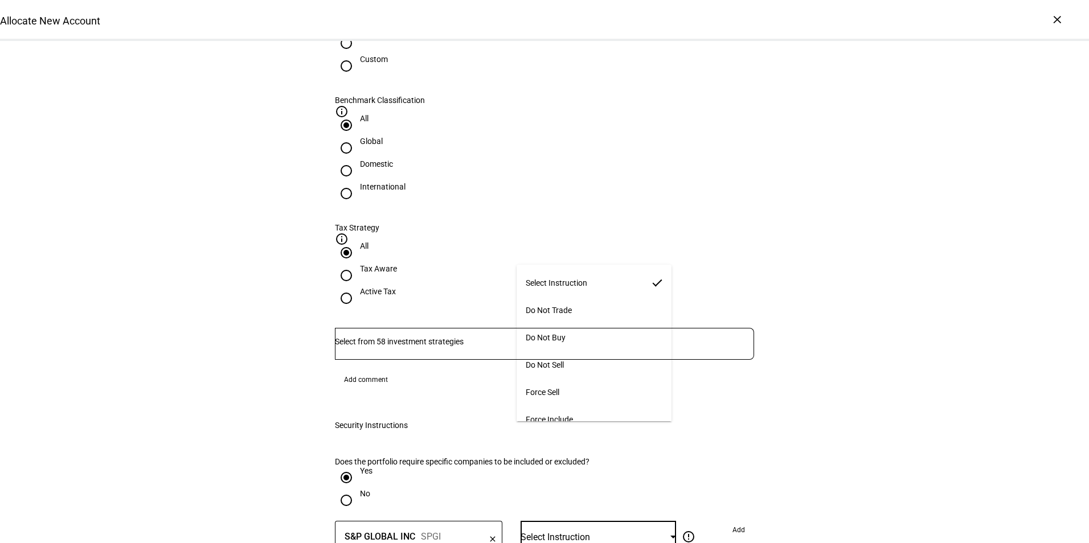
click at [581, 308] on mat-option "Do Not Trade" at bounding box center [594, 310] width 155 height 27
click at [716, 493] on div "error_outline Do not trade Restrict the account from selling and buying these s…" at bounding box center [715, 537] width 78 height 32
click at [732, 493] on span "Add" at bounding box center [738, 530] width 13 height 18
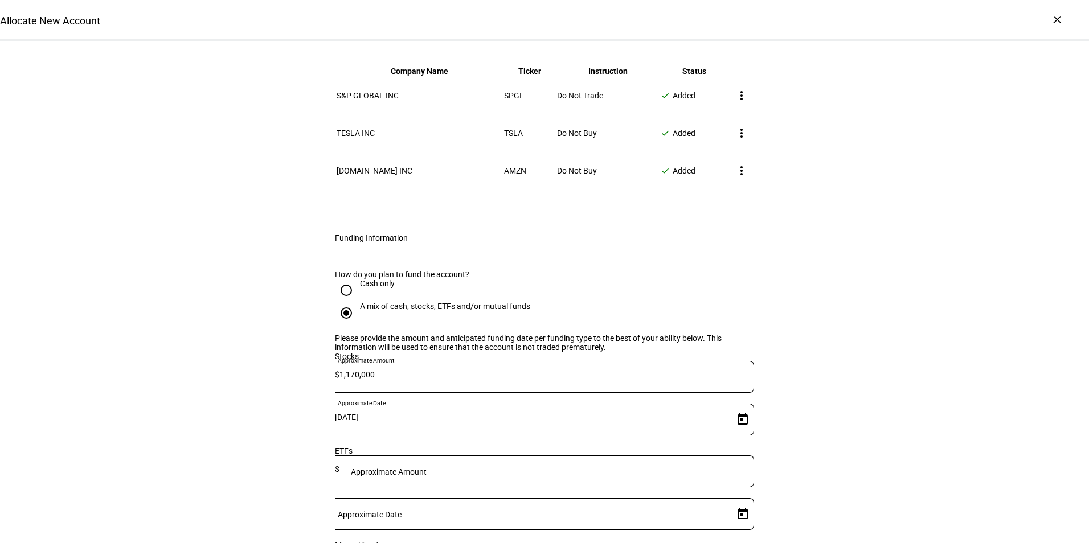
scroll to position [865, 0]
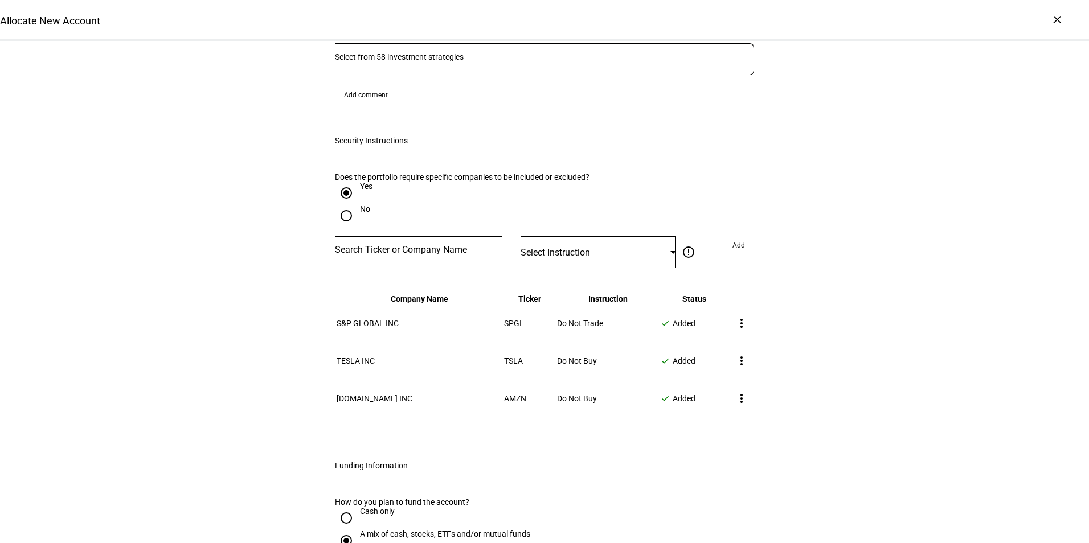
click at [900, 289] on div "Allocate New Account Complete and submit this form to allocate a new account to…" at bounding box center [544, 330] width 1089 height 2309
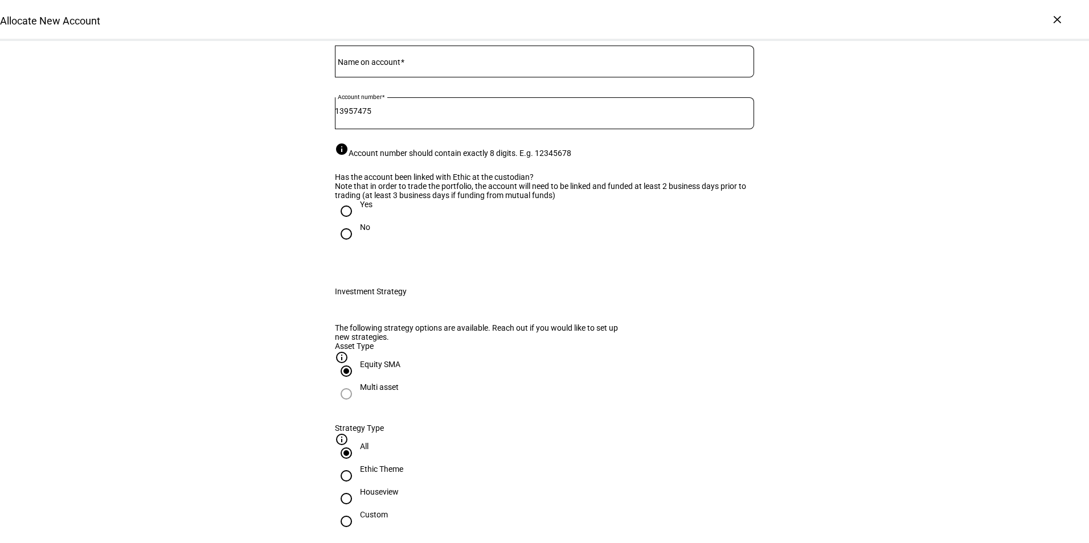
scroll to position [68, 0]
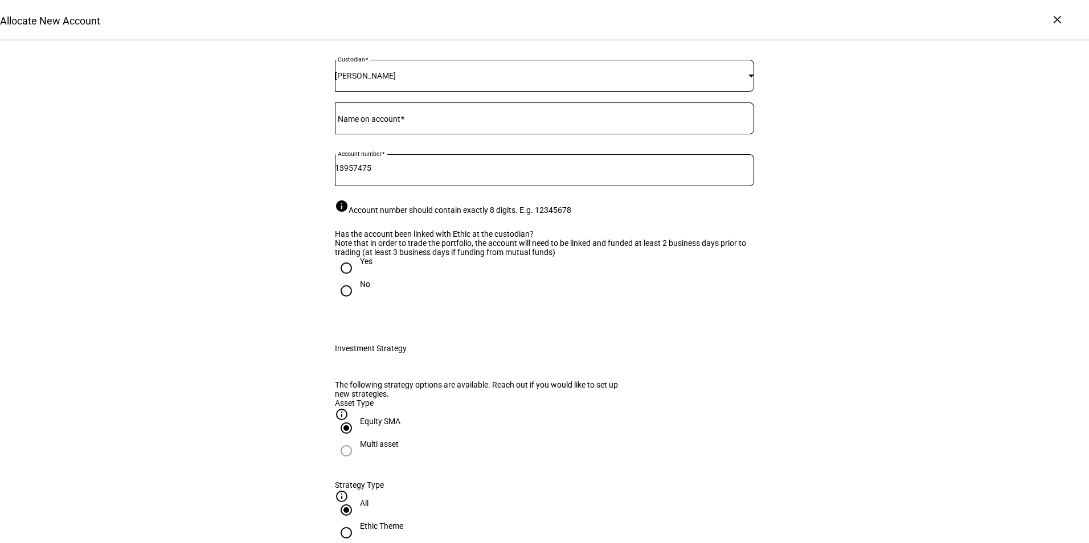
click at [359, 124] on mat-label "Name on account" at bounding box center [369, 118] width 63 height 9
click at [359, 121] on input "Name on account" at bounding box center [544, 116] width 419 height 9
type input "[PERSON_NAME]"
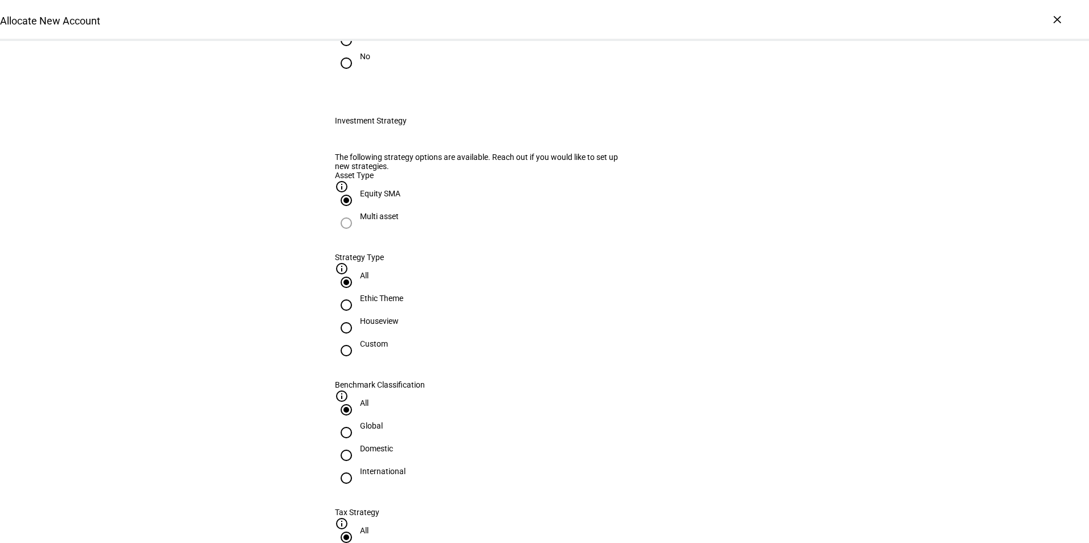
click at [360, 38] on div "Yes" at bounding box center [366, 33] width 13 height 9
click at [358, 52] on input "Yes" at bounding box center [346, 40] width 23 height 23
radio input "true"
click at [399, 337] on div "Houseview" at bounding box center [379, 327] width 39 height 21
click at [358, 339] on input "Houseview" at bounding box center [346, 328] width 23 height 23
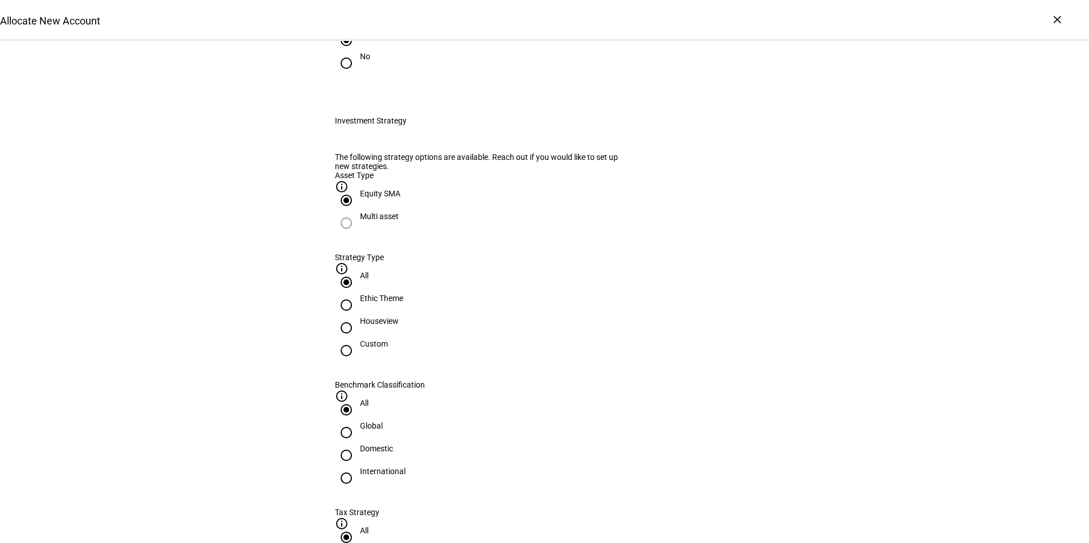
radio input "true"
click at [393, 444] on div "Domestic" at bounding box center [376, 448] width 33 height 9
click at [358, 444] on input "Domestic" at bounding box center [346, 455] width 23 height 23
radio input "true"
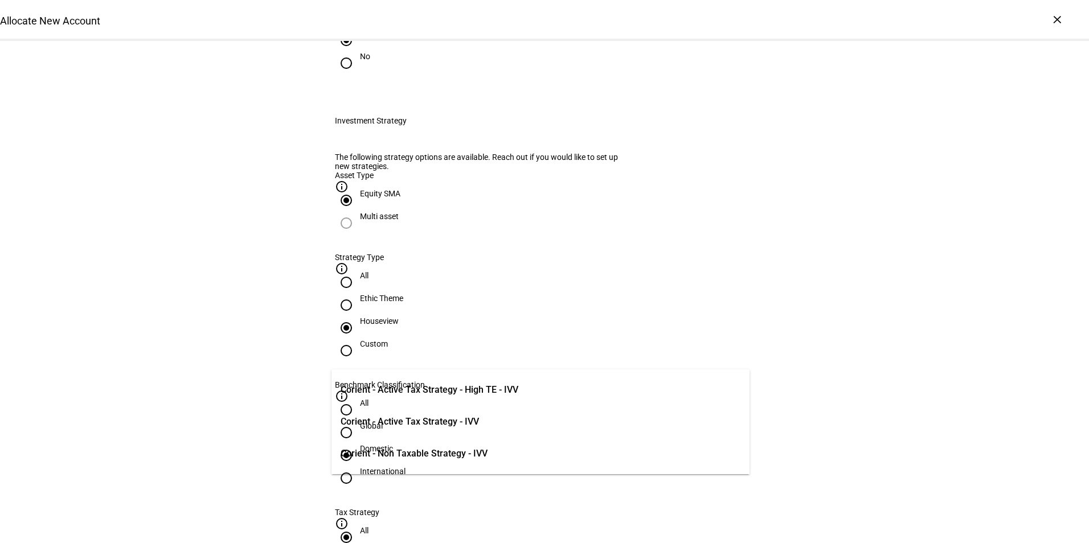
click at [459, 390] on span "Corient - Active Tax Strategy - High TE - IVV" at bounding box center [430, 390] width 178 height 14
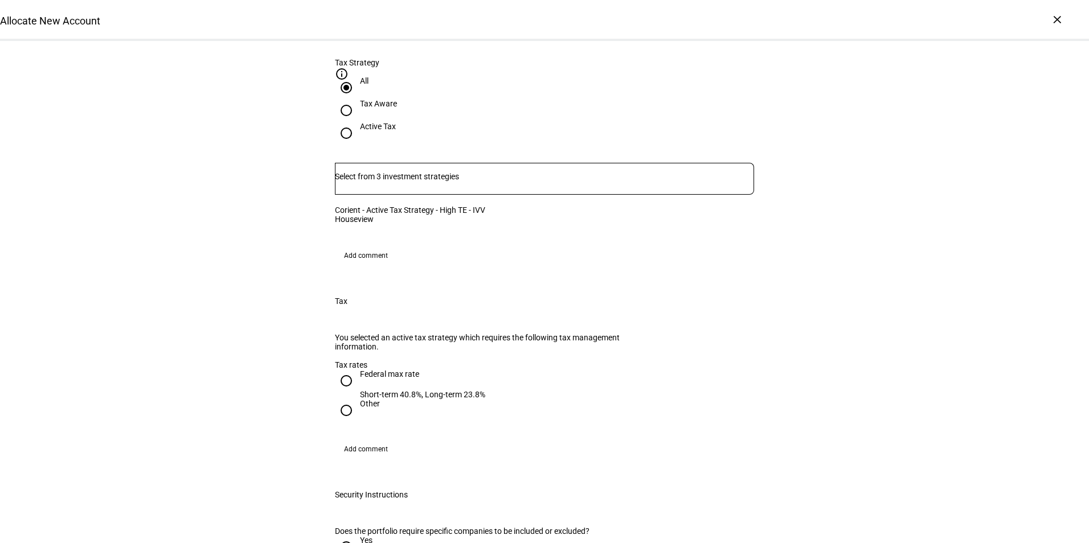
scroll to position [865, 0]
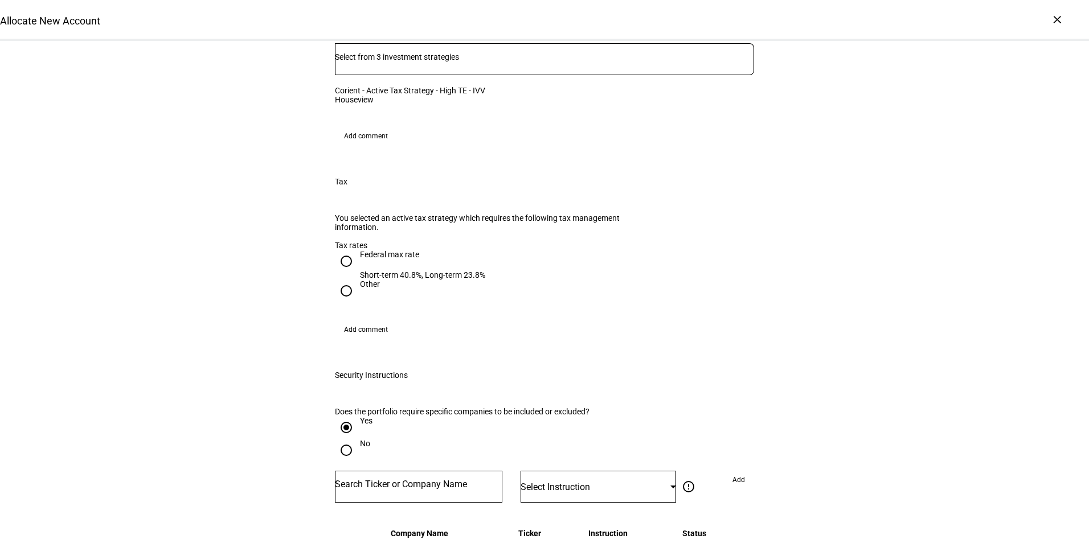
click at [400, 259] on div "Federal max rate" at bounding box center [422, 254] width 125 height 9
click at [358, 261] on input "Federal max rate Short-term 40.8%, Long-term 23.8%" at bounding box center [346, 261] width 23 height 23
radio input "true"
click at [859, 309] on div "Allocate New Account Complete and submit this form to allocate a new account to…" at bounding box center [544, 500] width 1089 height 2648
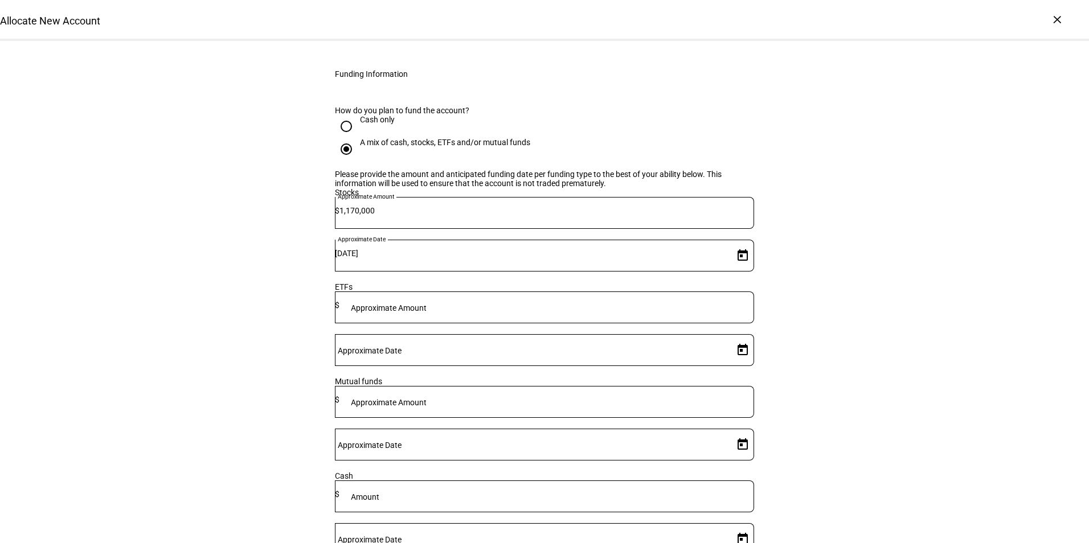
scroll to position [1719, 0]
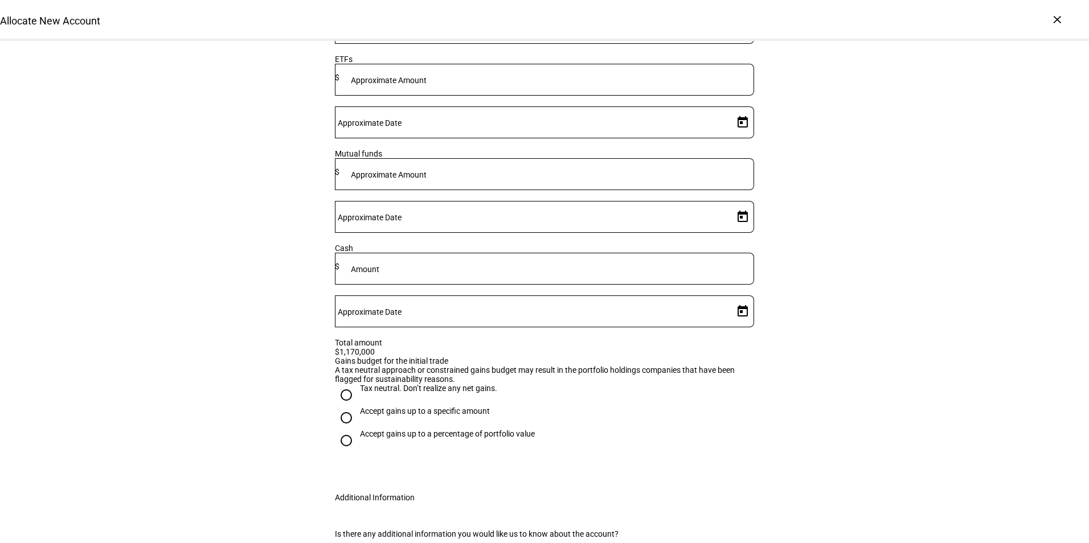
click at [386, 384] on div "Tax neutral. Don’t realize any net gains." at bounding box center [428, 388] width 137 height 9
click at [358, 384] on input "Tax neutral. Don’t realize any net gains." at bounding box center [346, 395] width 23 height 23
radio input "true"
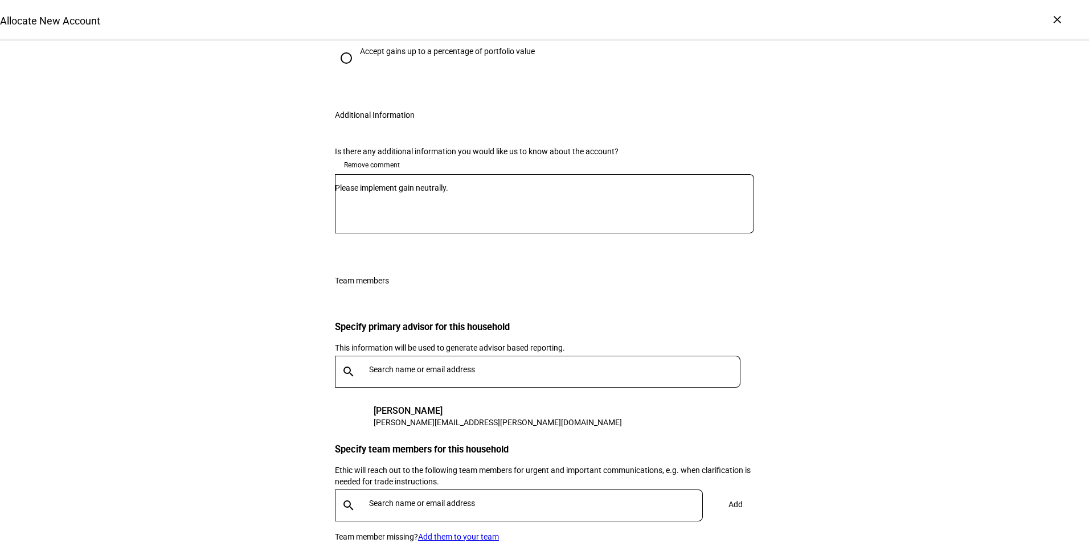
scroll to position [2178, 0]
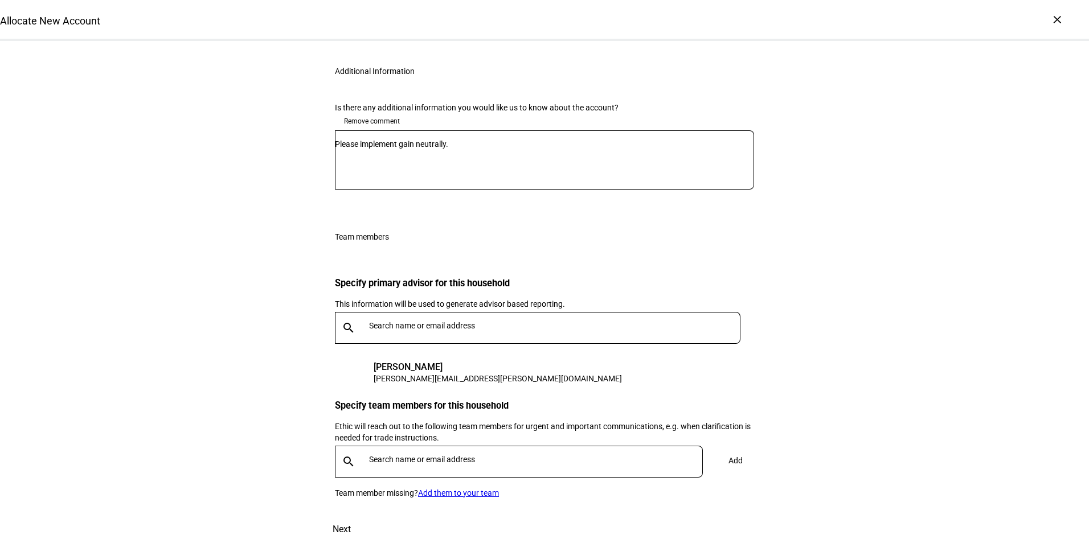
click at [351, 493] on span "Next" at bounding box center [342, 529] width 18 height 27
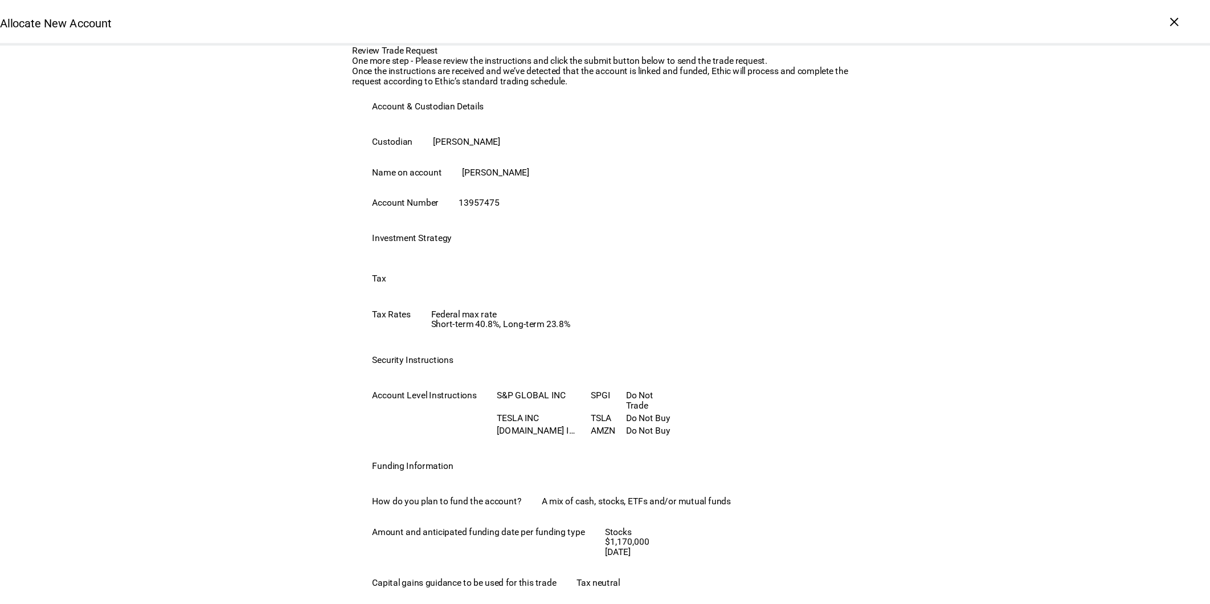
scroll to position [609, 0]
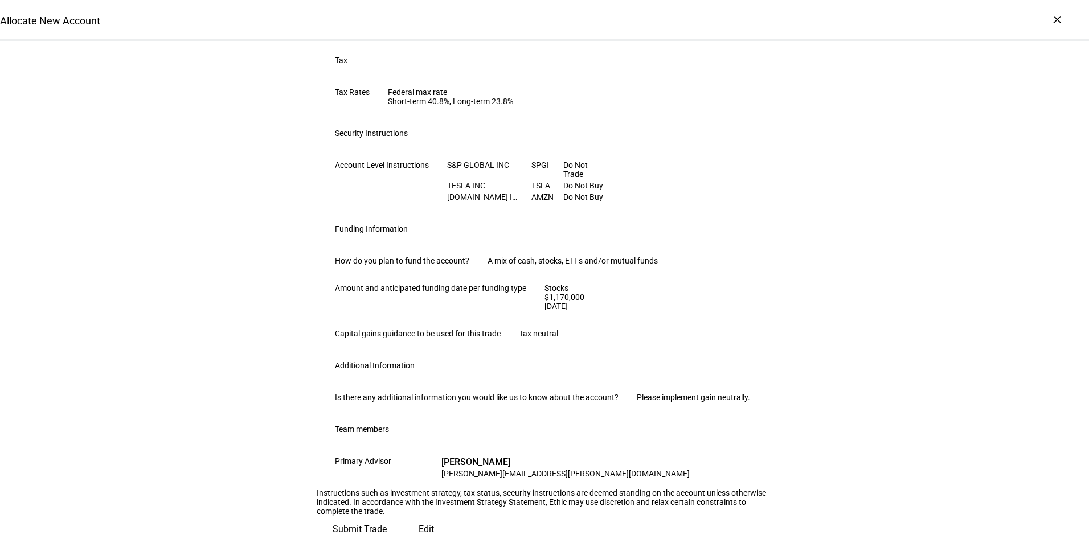
click at [387, 493] on span "Submit Trade" at bounding box center [360, 529] width 54 height 27
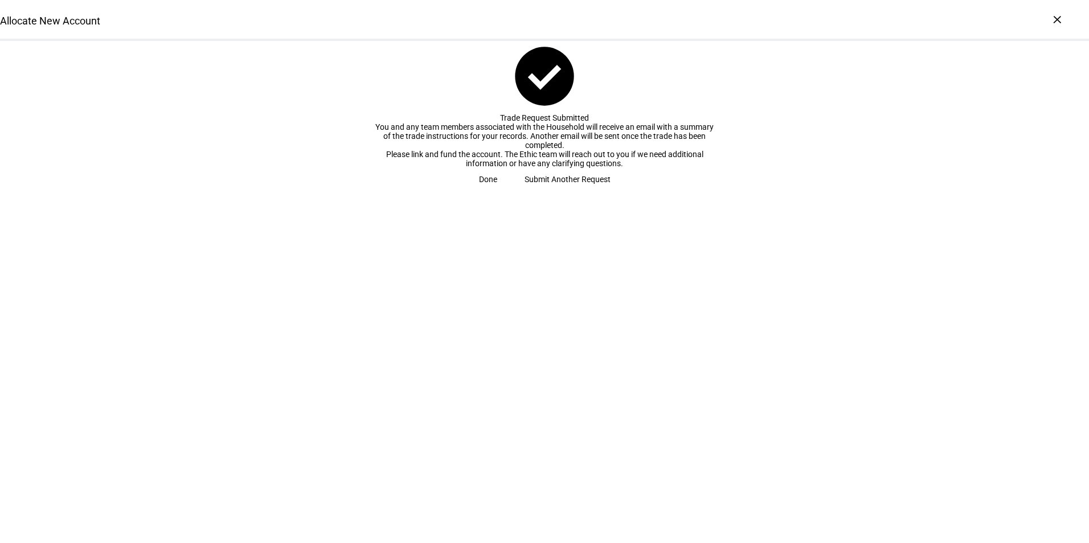
click at [550, 191] on span "Submit Another Request" at bounding box center [567, 179] width 86 height 23
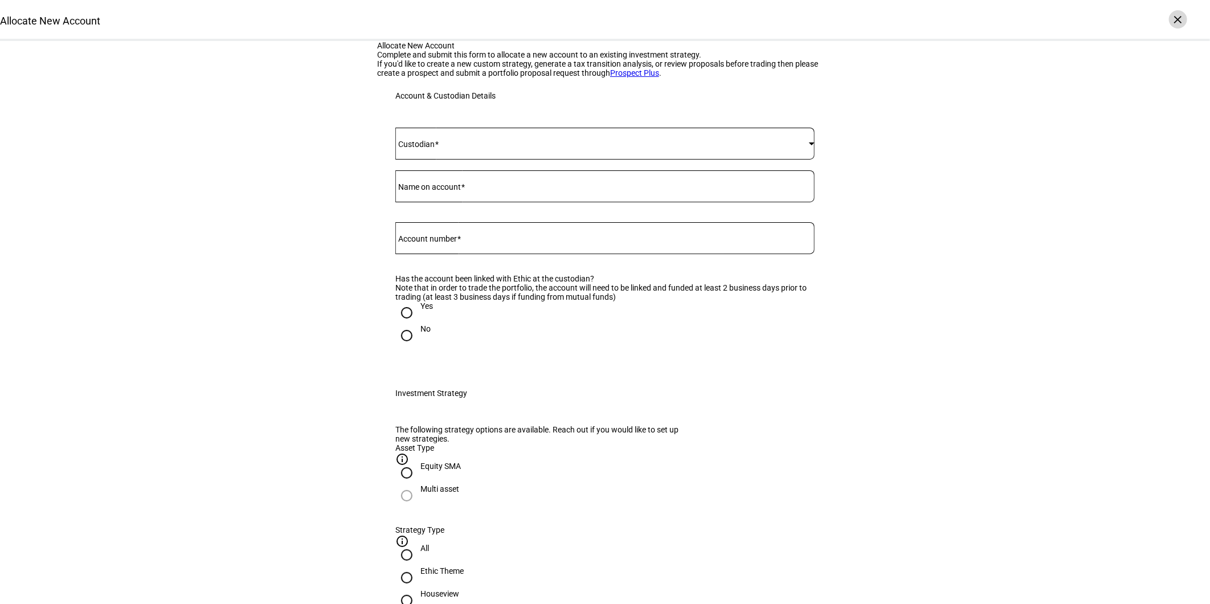
click at [989, 11] on div "×" at bounding box center [1178, 19] width 18 height 18
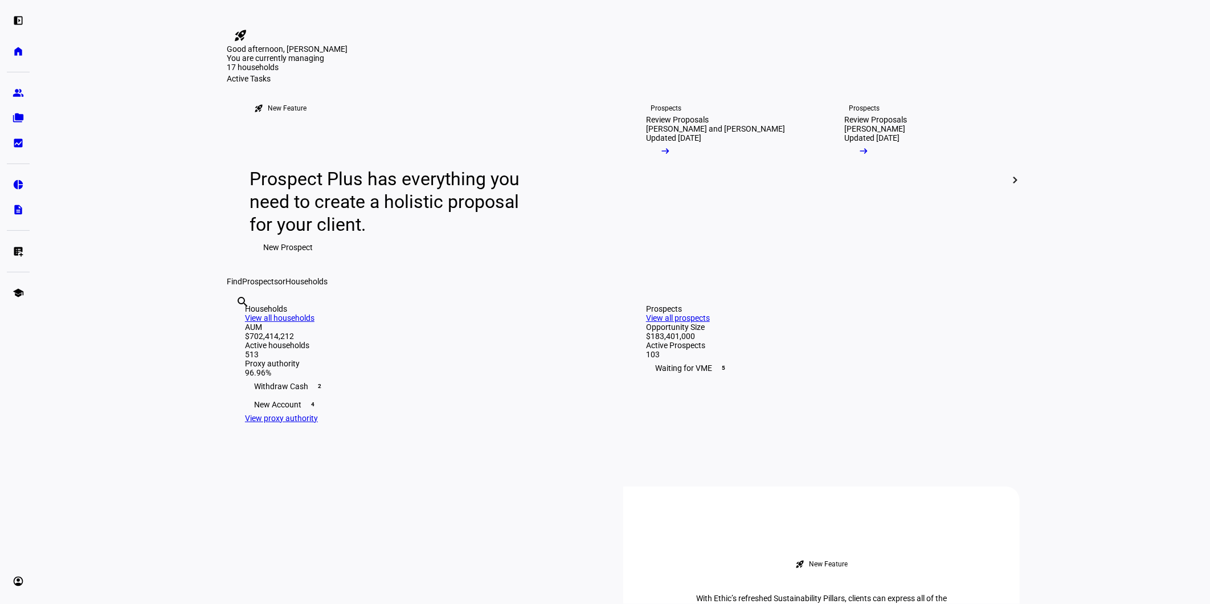
click at [710, 322] on link "View all prospects" at bounding box center [678, 317] width 64 height 9
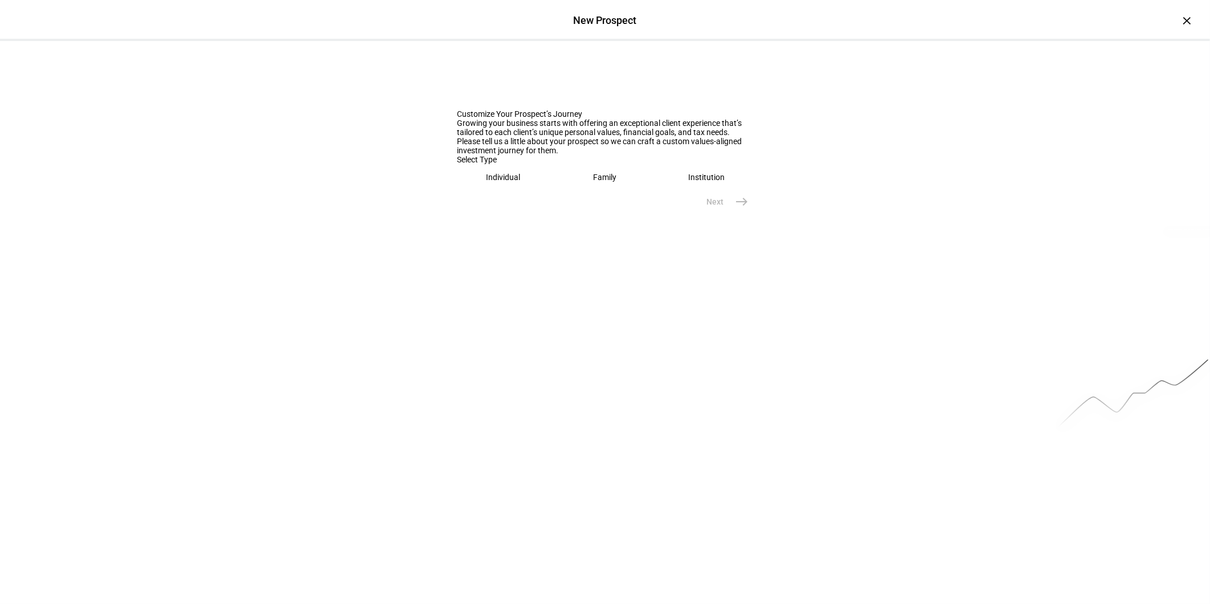
click at [491, 182] on div "Individual" at bounding box center [503, 177] width 34 height 9
click at [497, 218] on input "text" at bounding box center [605, 212] width 296 height 9
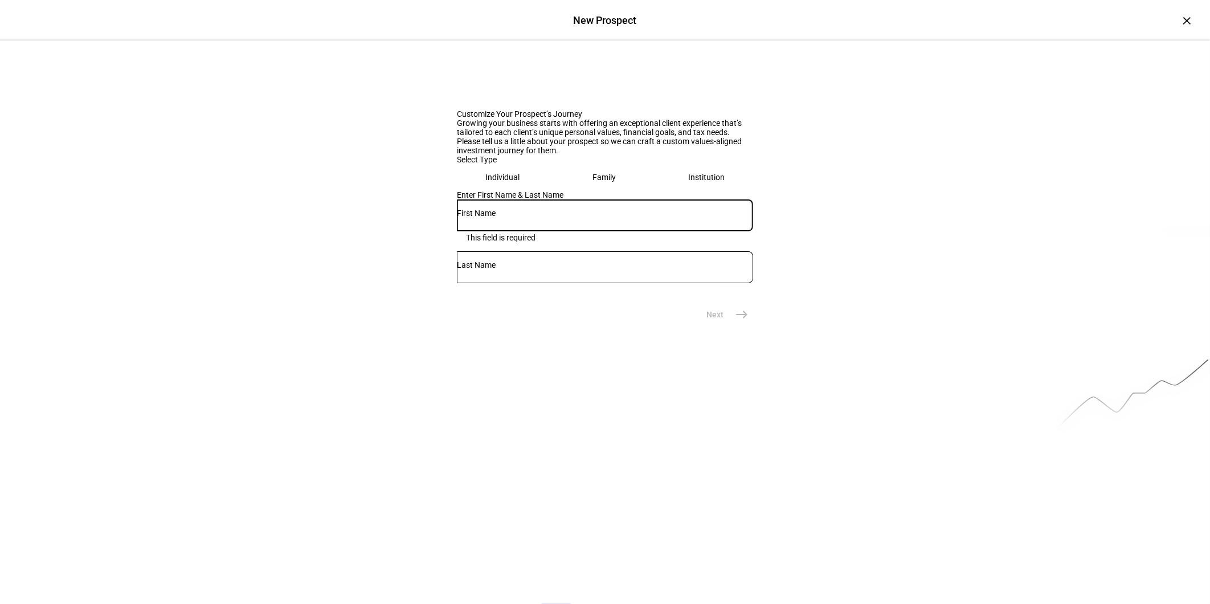
click at [496, 218] on input "text" at bounding box center [605, 212] width 296 height 9
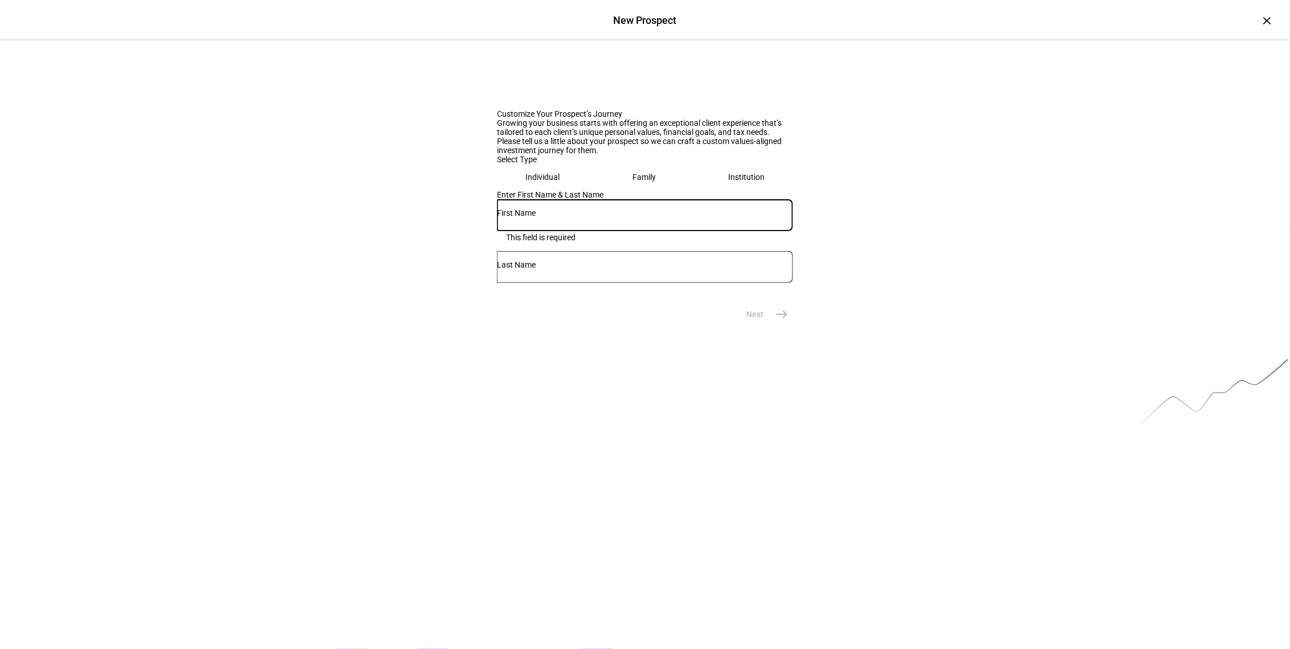
click at [520, 231] on div at bounding box center [645, 215] width 296 height 32
type input "[PERSON_NAME] & [PERSON_NAME]"
type input "[PERSON_NAME]"
click at [766, 326] on button "Next east" at bounding box center [763, 314] width 60 height 23
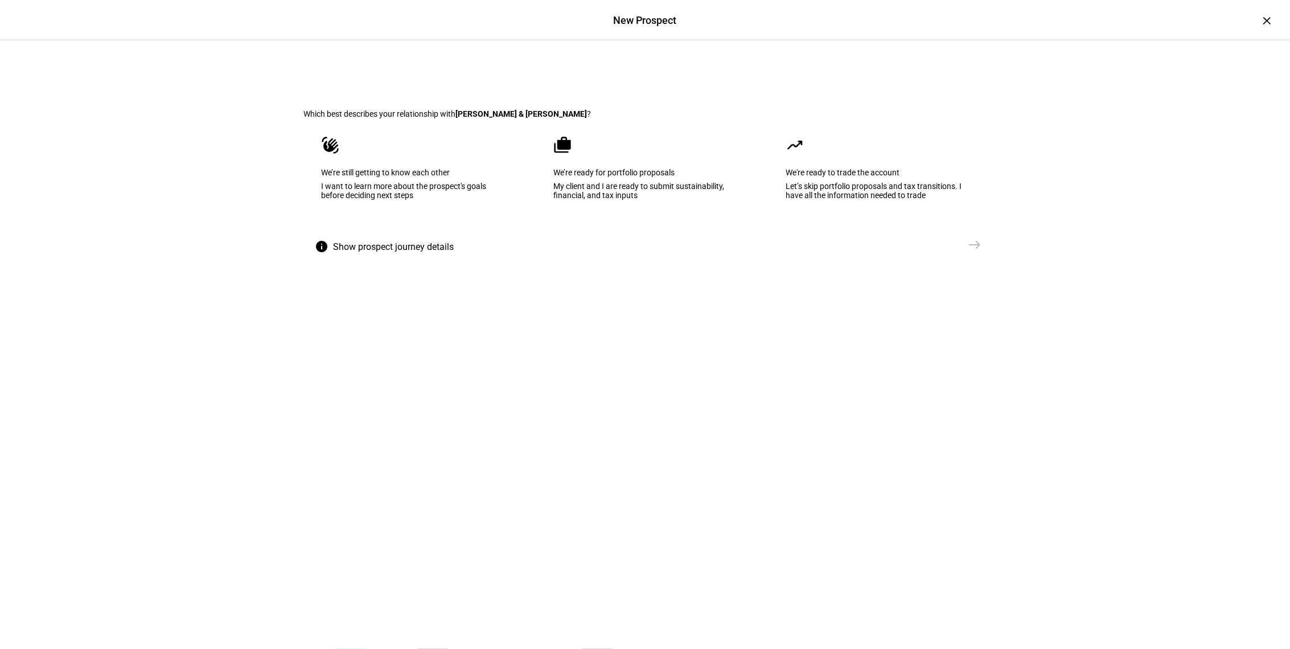
click at [608, 177] on div "We’re ready for portfolio proposals" at bounding box center [645, 172] width 183 height 9
drag, startPoint x: 946, startPoint y: 323, endPoint x: 945, endPoint y: 330, distance: 6.9
click at [946, 251] on span "Create Prospect Profile" at bounding box center [915, 244] width 84 height 11
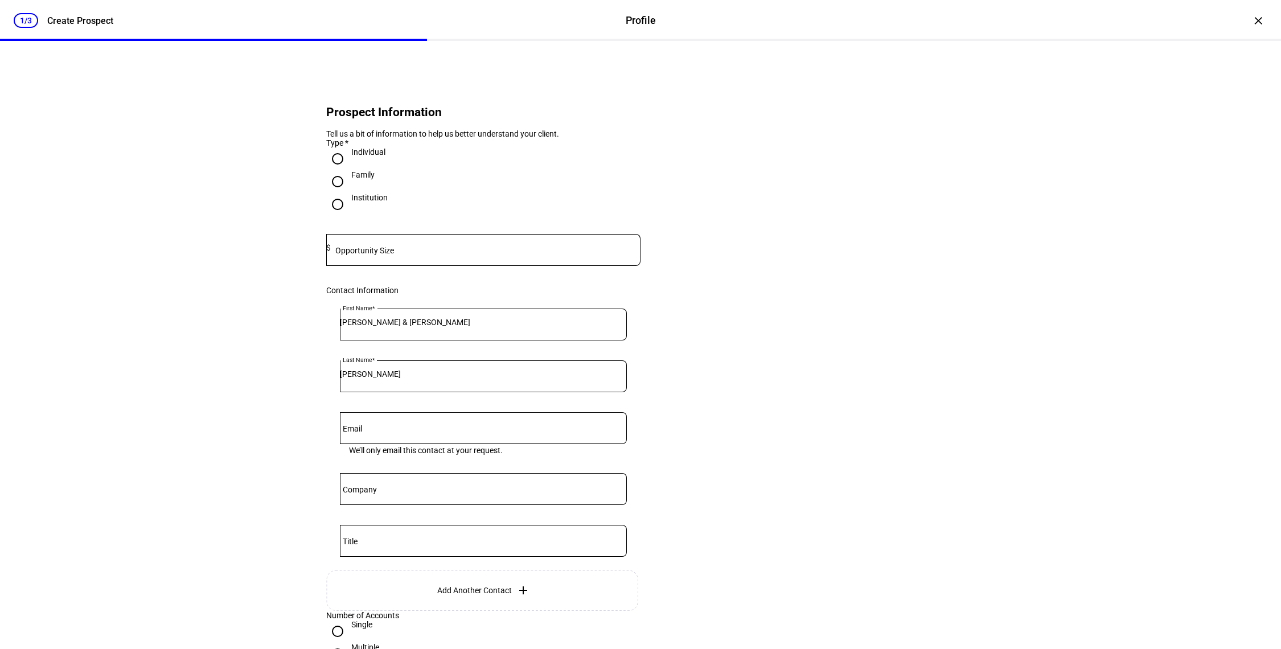
click at [386, 255] on mat-label "Opportunity Size" at bounding box center [364, 250] width 59 height 9
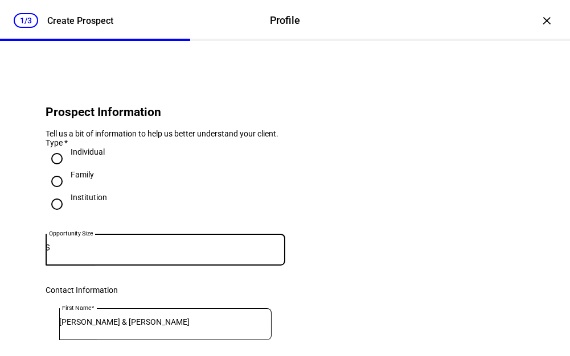
click at [86, 252] on input at bounding box center [167, 247] width 235 height 9
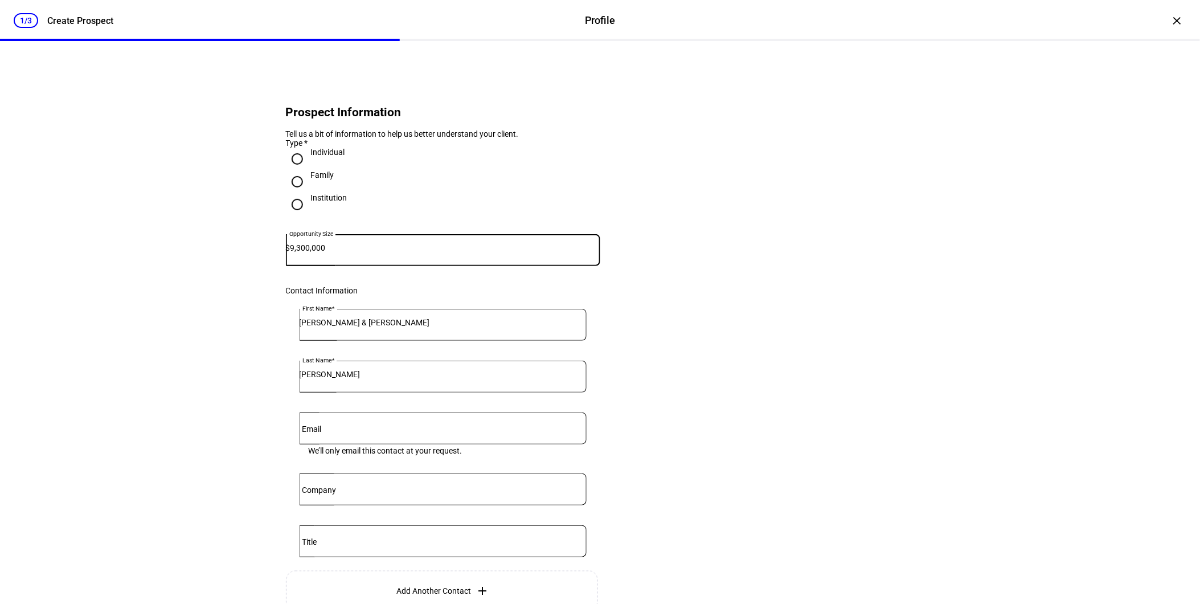
type input "9,300,000"
click at [836, 407] on eth-form-card "Prospect Information Tell us a bit of information to help us better understand …" at bounding box center [600, 380] width 683 height 625
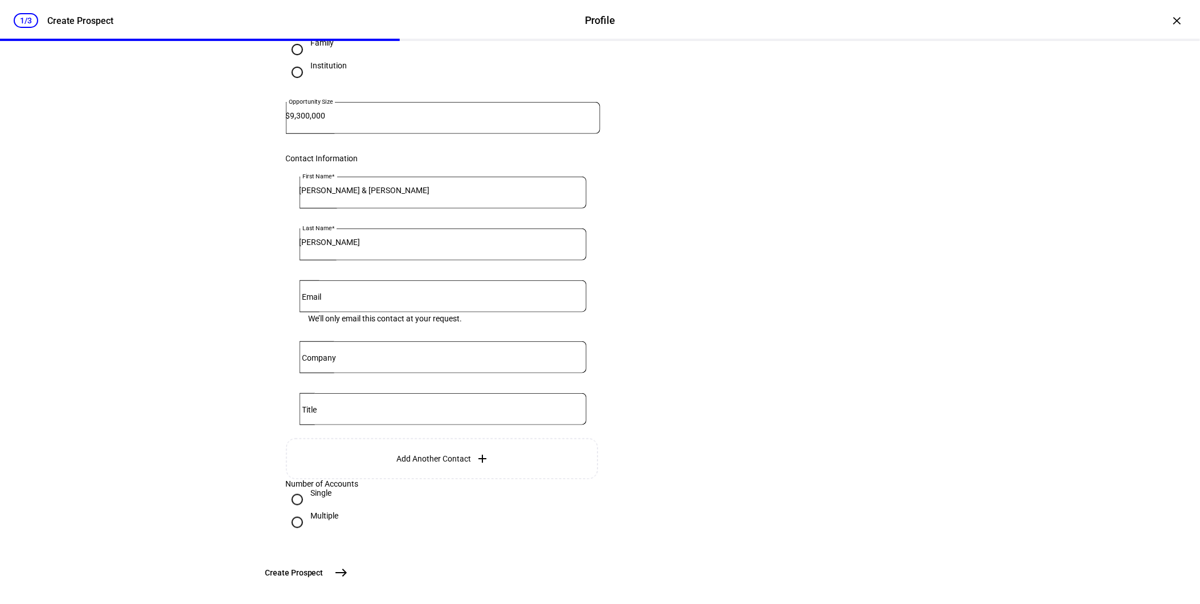
scroll to position [240, 0]
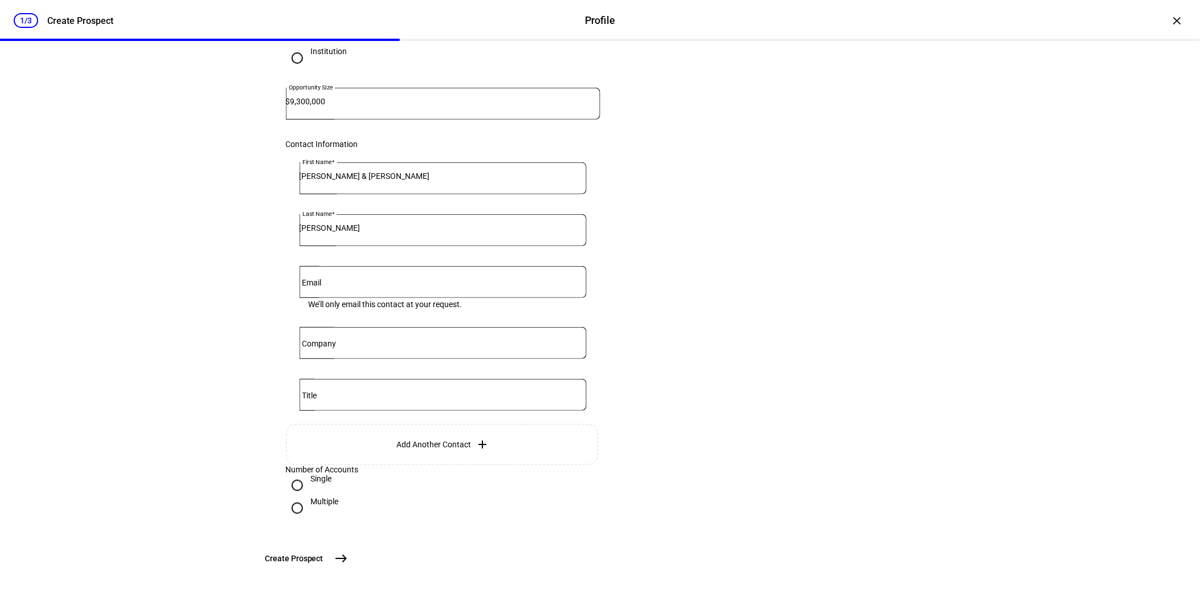
click at [323, 493] on span "Create Prospect" at bounding box center [294, 557] width 58 height 11
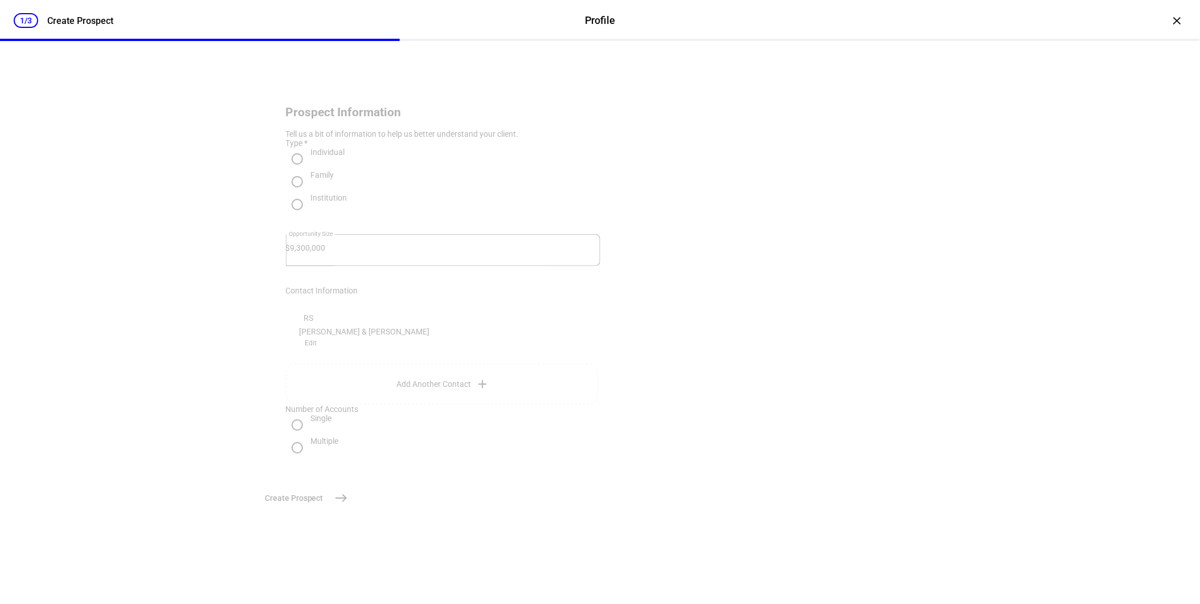
scroll to position [0, 0]
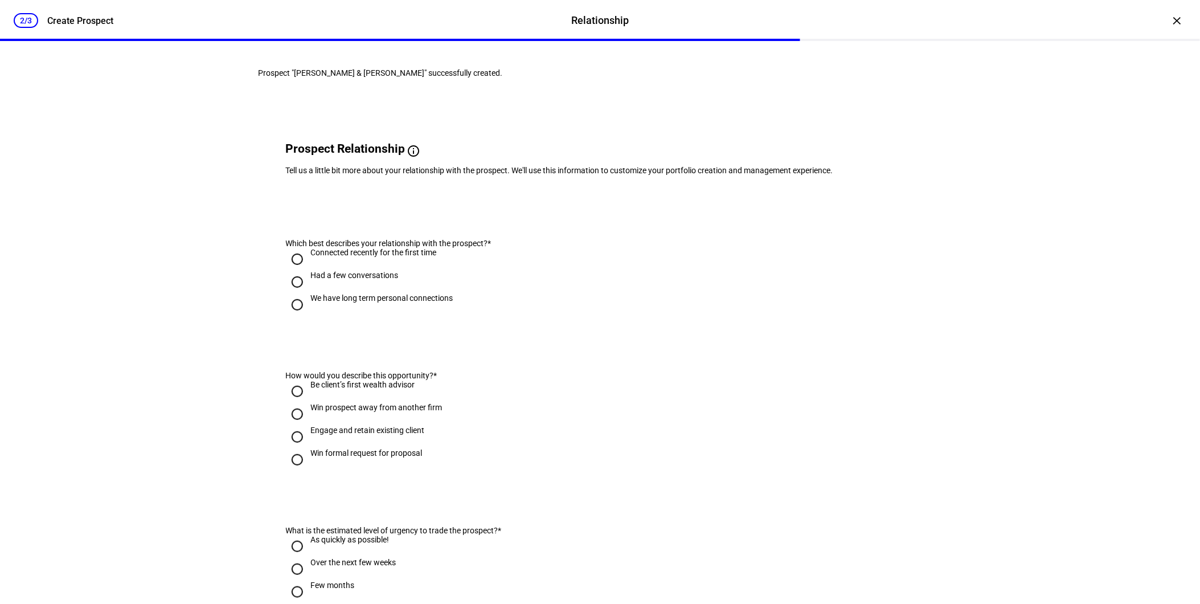
click at [327, 302] on div "We have long term personal connections" at bounding box center [382, 297] width 142 height 9
click at [309, 316] on input "We have long term personal connections" at bounding box center [297, 304] width 23 height 23
radio input "true"
click at [326, 435] on div "Engage and retain existing client" at bounding box center [368, 429] width 114 height 9
click at [309, 448] on input "Engage and retain existing client" at bounding box center [297, 436] width 23 height 23
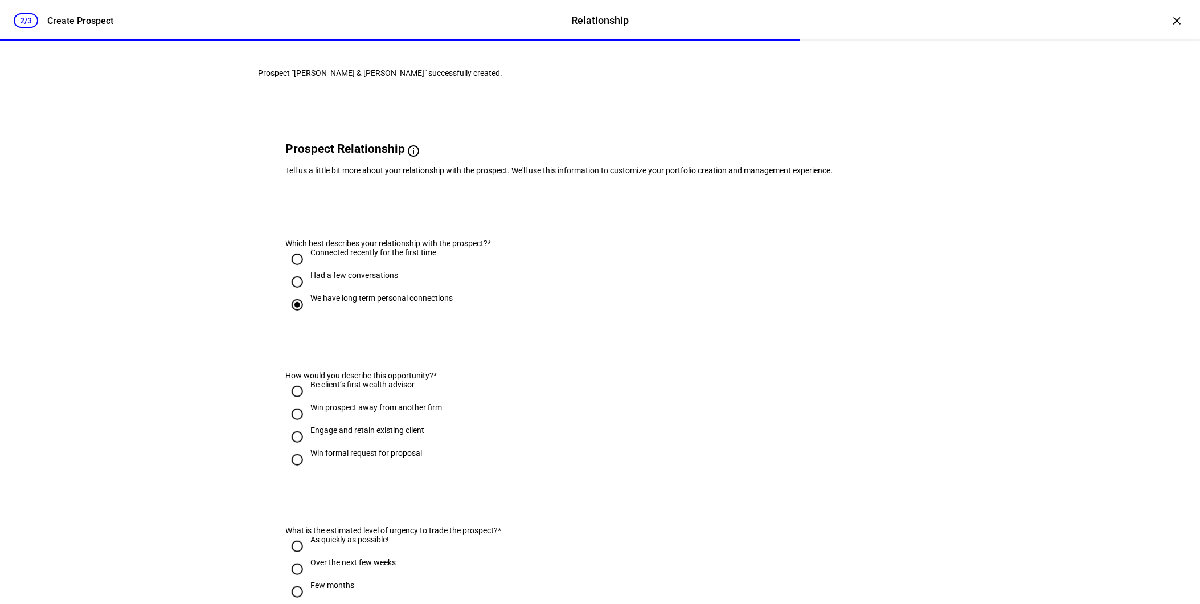
radio input "true"
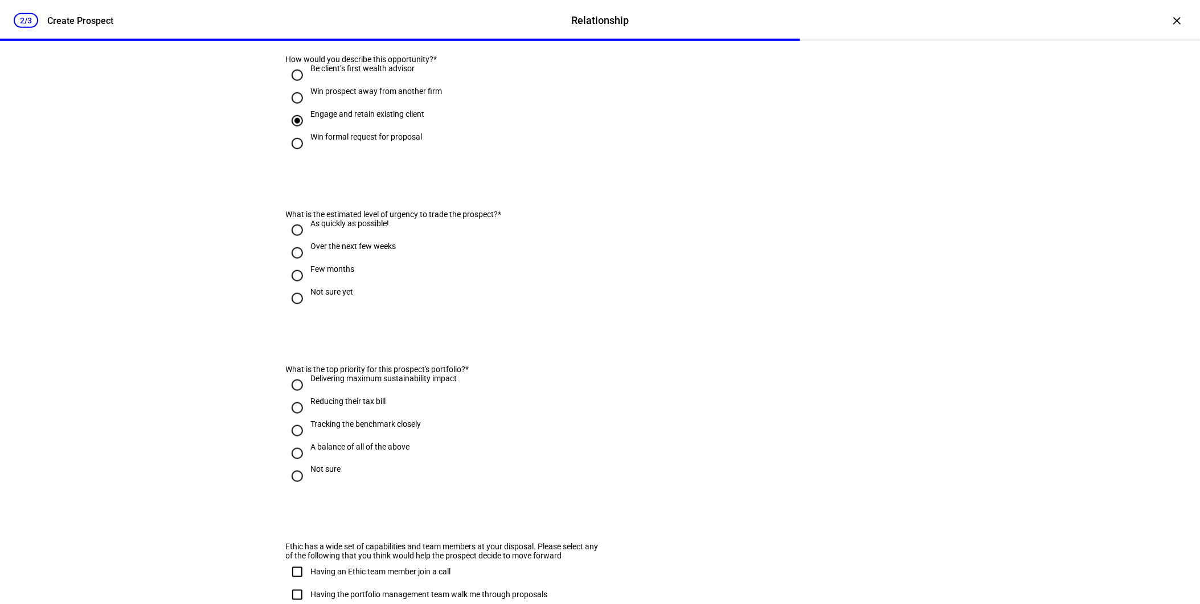
click at [334, 228] on div "As quickly as possible!" at bounding box center [350, 223] width 79 height 9
click at [309, 241] on input "As quickly as possible!" at bounding box center [297, 230] width 23 height 23
radio input "true"
click at [340, 251] on div "Over the next few weeks" at bounding box center [353, 245] width 85 height 9
click at [309, 264] on input "Over the next few weeks" at bounding box center [297, 252] width 23 height 23
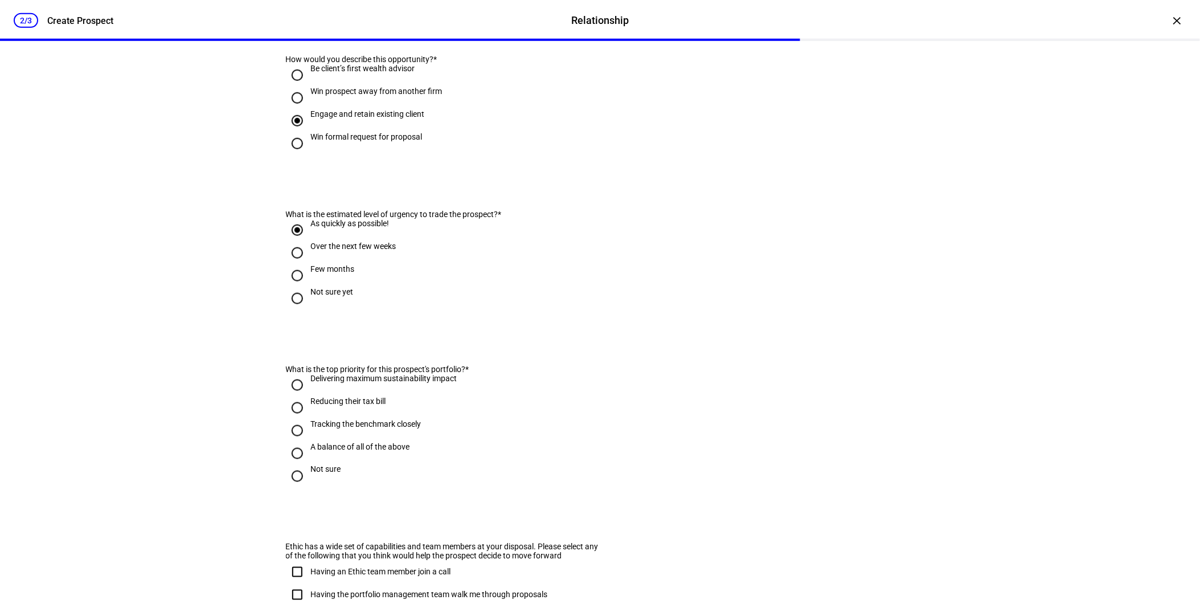
radio input "true"
click at [187, 341] on div "2/3 Create Prospect Relationship Relationship Create Prospect × Prospect "[PERS…" at bounding box center [600, 302] width 1200 height 604
click at [286, 310] on input "Not sure yet" at bounding box center [297, 298] width 23 height 23
radio input "true"
click at [295, 465] on input "A balance of all of the above" at bounding box center [297, 453] width 23 height 23
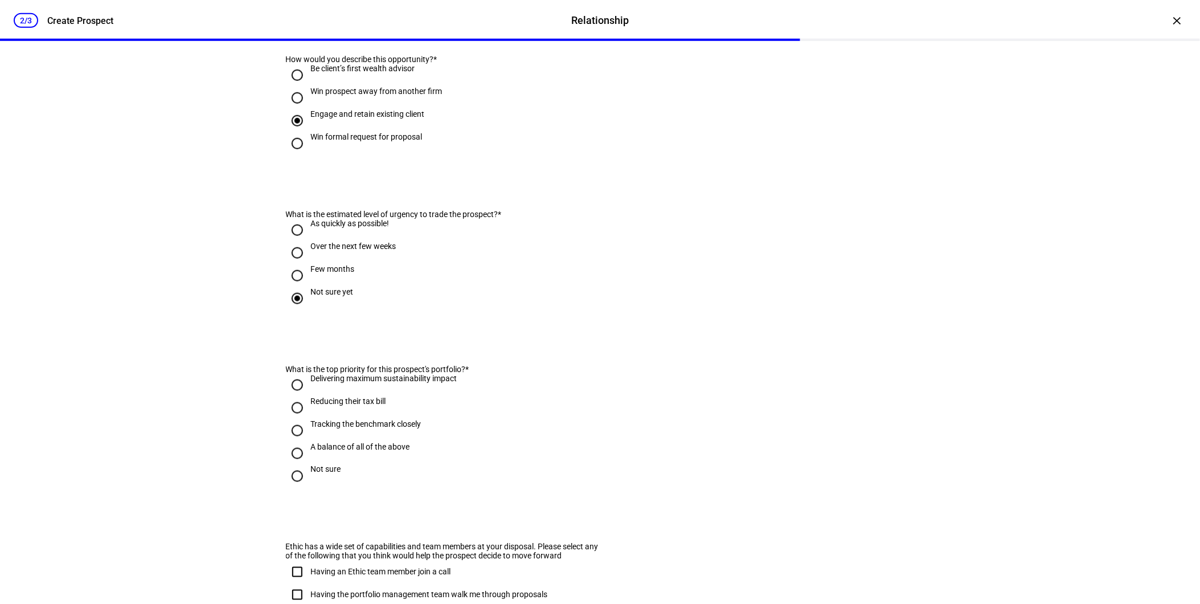
radio input "true"
click at [213, 450] on div "2/3 Create Prospect Relationship Relationship Create Prospect × Prospect "[PERS…" at bounding box center [600, 302] width 1200 height 604
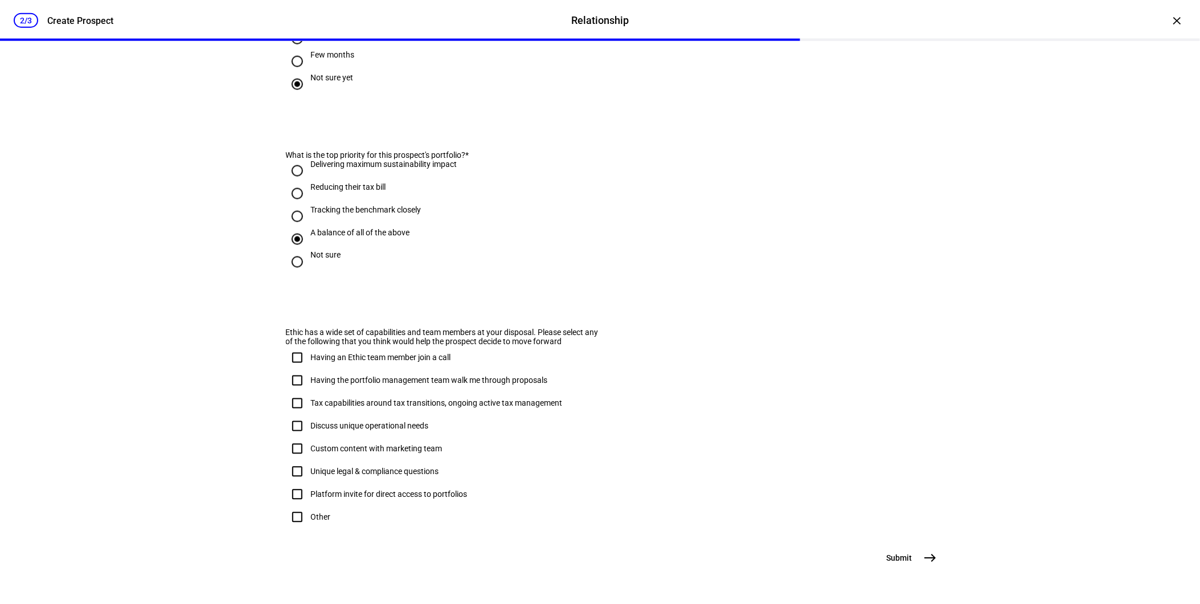
scroll to position [591, 0]
click at [890, 493] on span "Submit" at bounding box center [900, 557] width 26 height 11
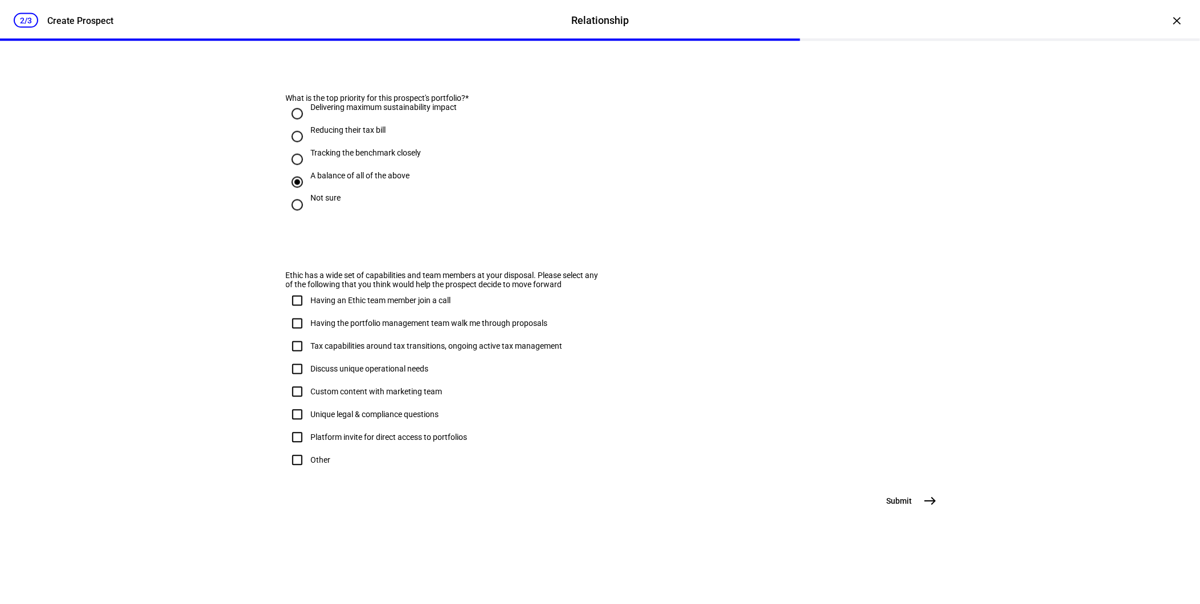
scroll to position [0, 0]
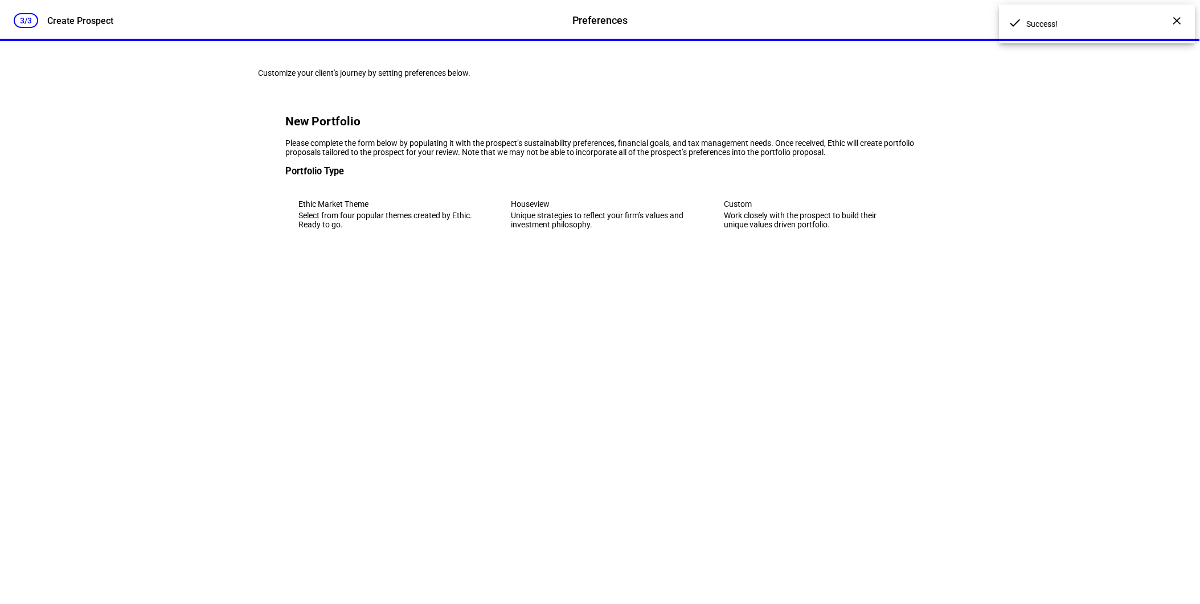
click at [571, 229] on div "Unique strategies to reflect your firm’s values and investment philosophy." at bounding box center [599, 220] width 177 height 18
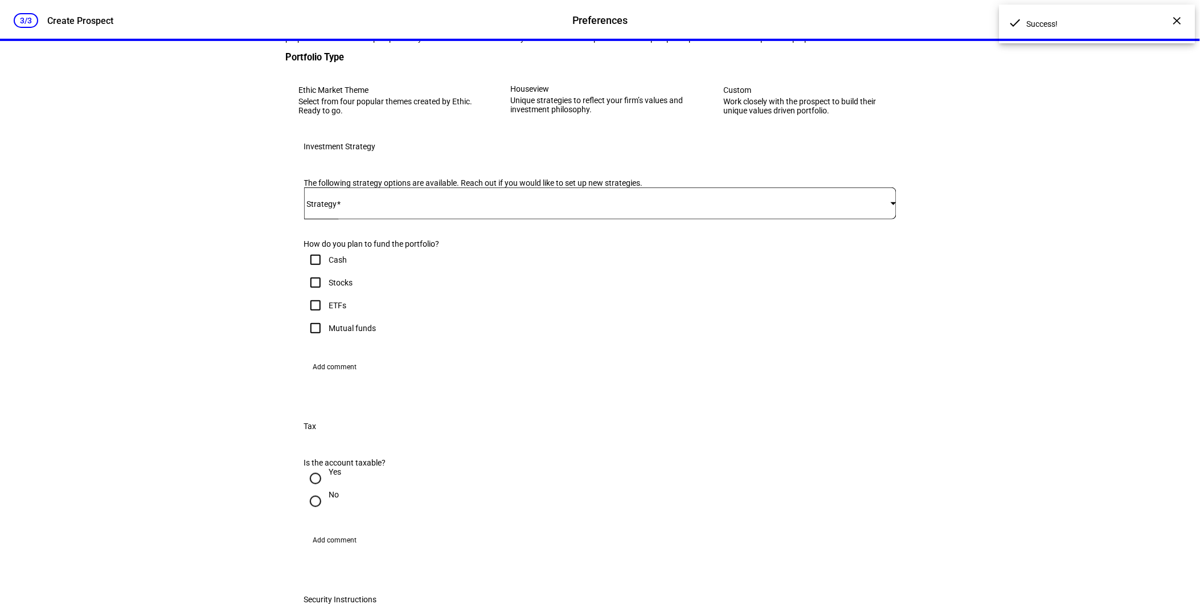
scroll to position [126, 0]
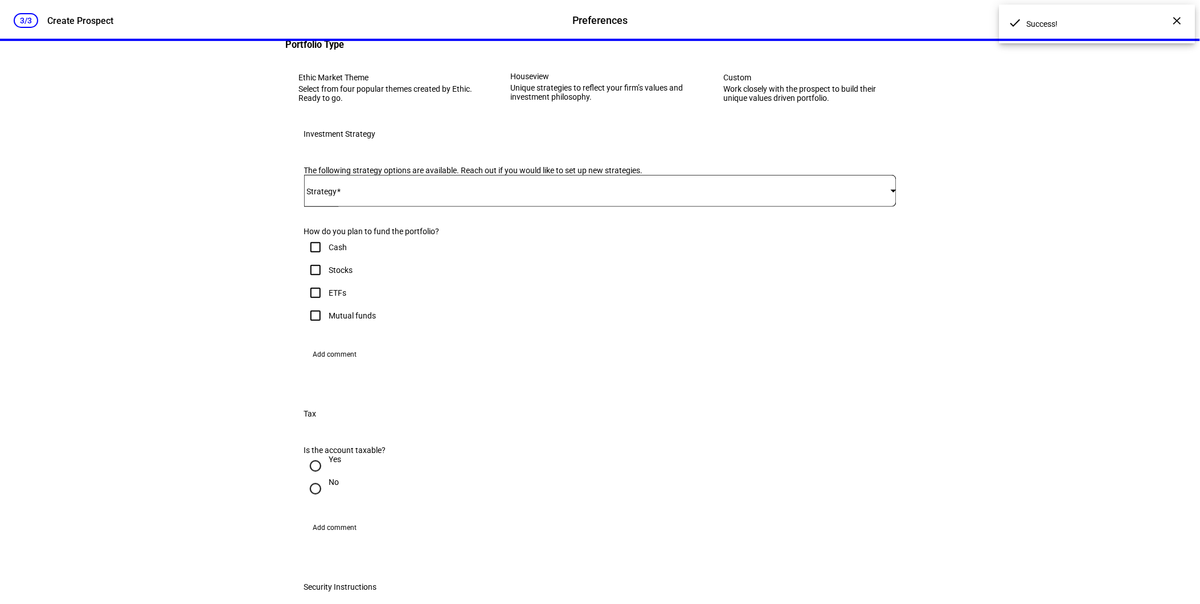
click at [422, 207] on div at bounding box center [600, 191] width 592 height 32
click at [442, 384] on mat-option "Corient - Active Tax Strategy - High TE - IVV" at bounding box center [596, 397] width 590 height 27
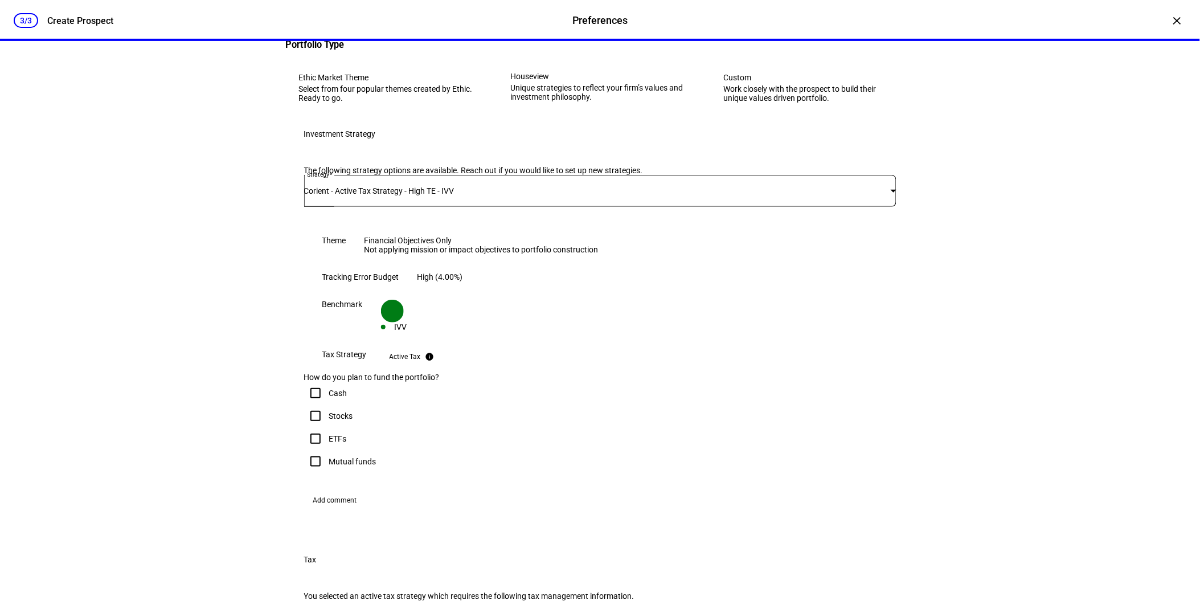
click at [240, 370] on div "Customize your client's journey by setting preferences below. New Portfolio Ple…" at bounding box center [600, 606] width 720 height 1383
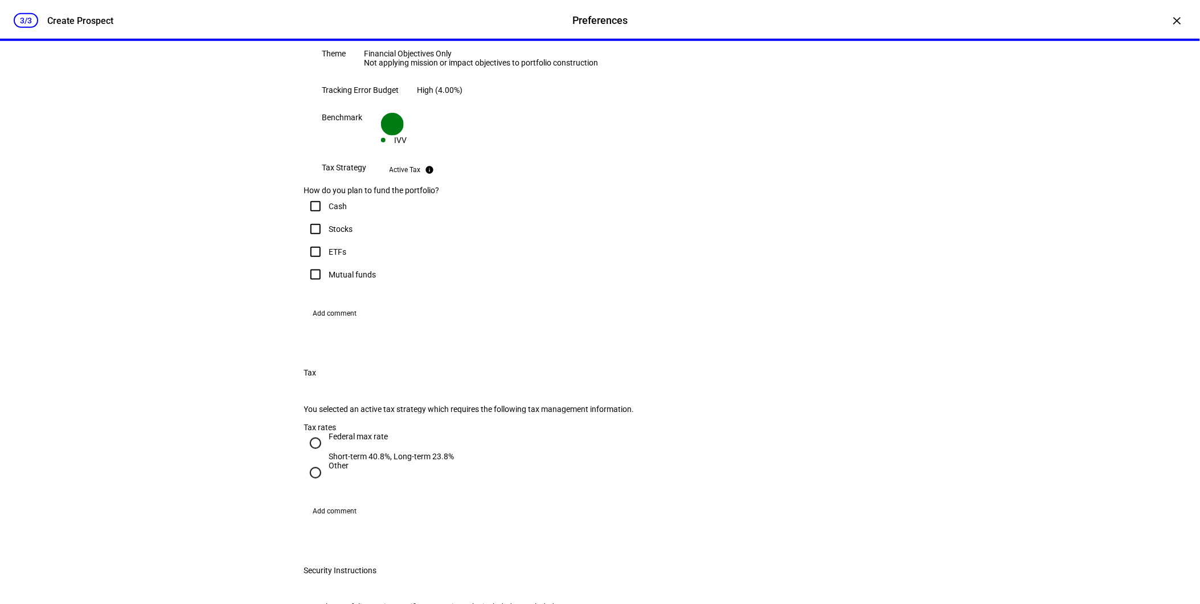
scroll to position [316, 0]
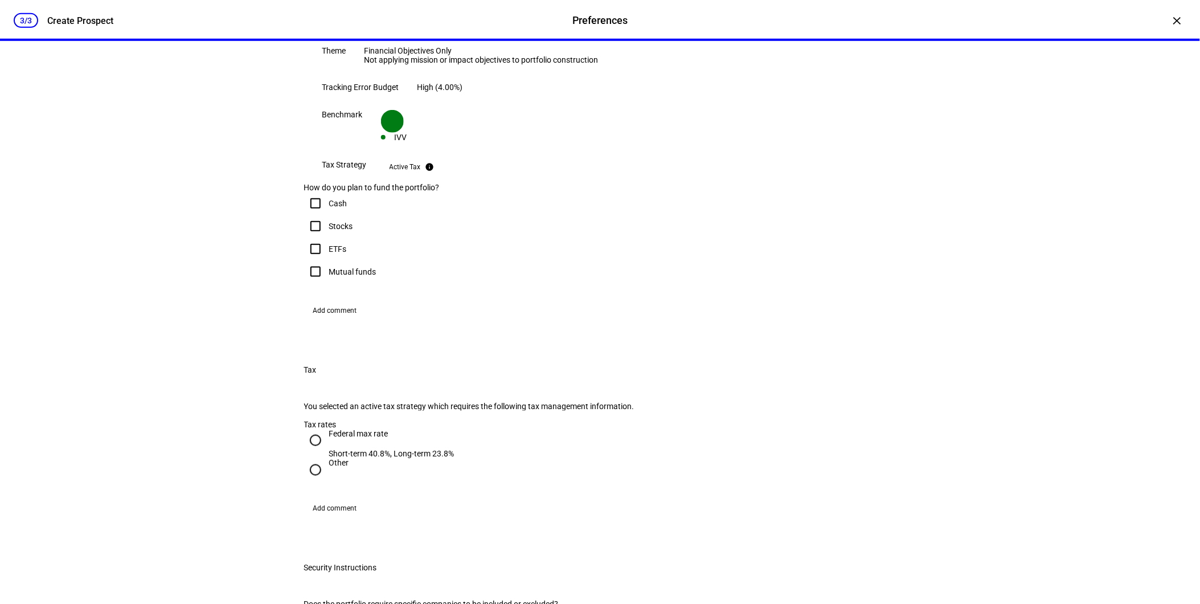
click at [312, 237] on input "Stocks" at bounding box center [315, 226] width 23 height 23
checkbox input "true"
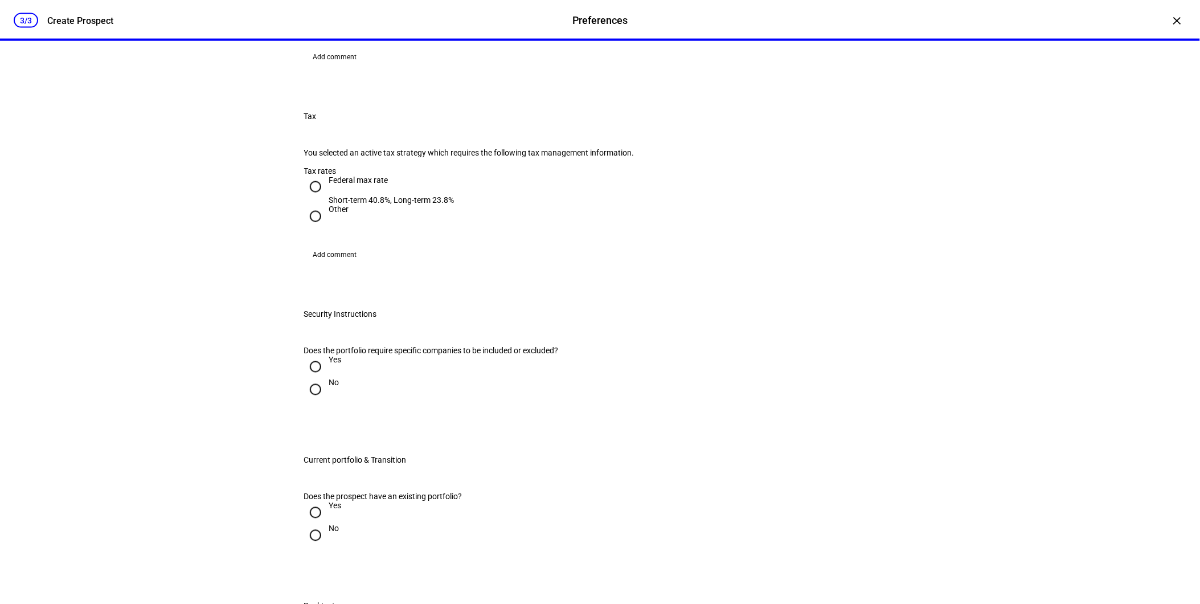
click at [311, 198] on input "Federal max rate Short-term 40.8%, Long-term 23.8%" at bounding box center [315, 186] width 23 height 23
radio input "true"
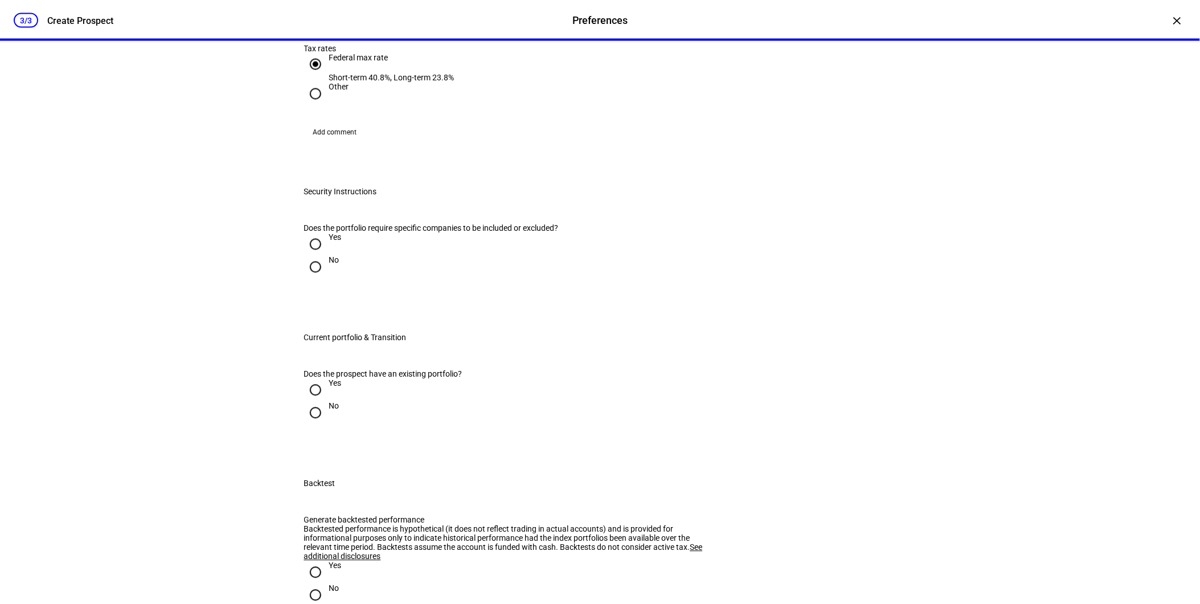
scroll to position [759, 0]
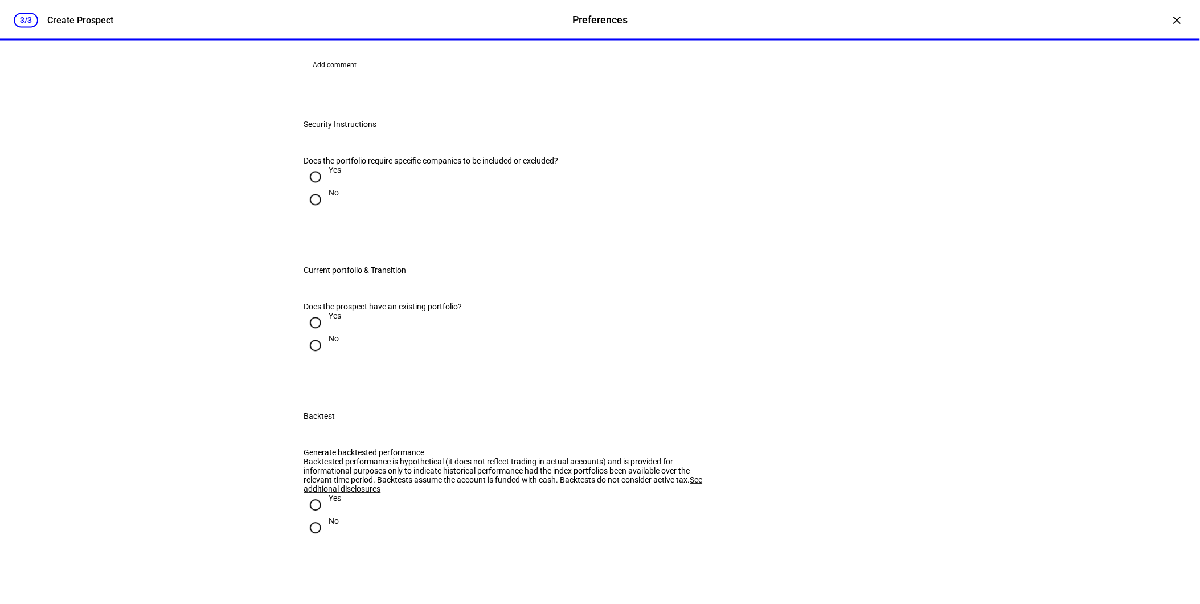
drag, startPoint x: 323, startPoint y: 372, endPoint x: 329, endPoint y: 379, distance: 8.9
click at [323, 191] on div at bounding box center [315, 176] width 27 height 27
radio input "true"
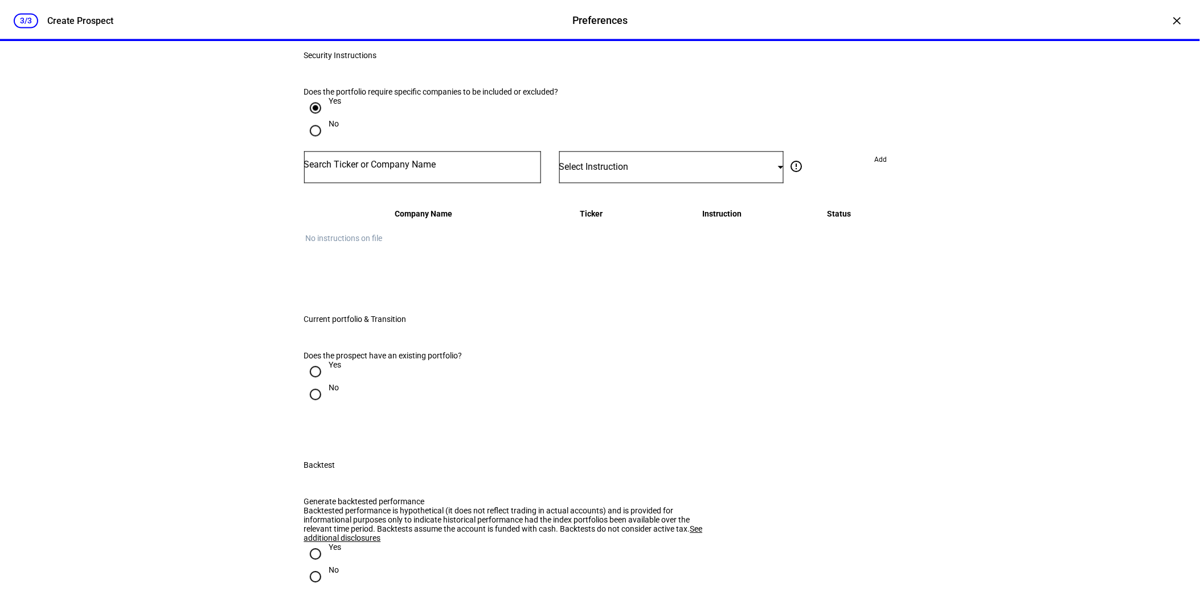
scroll to position [886, 0]
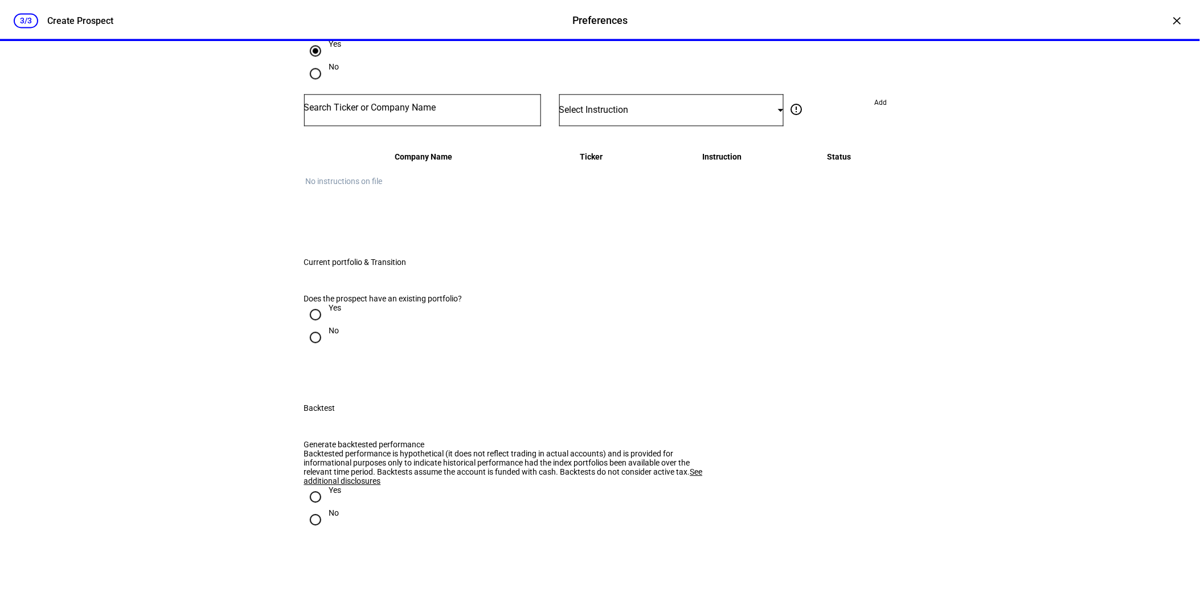
click at [399, 112] on input "Number" at bounding box center [422, 107] width 237 height 9
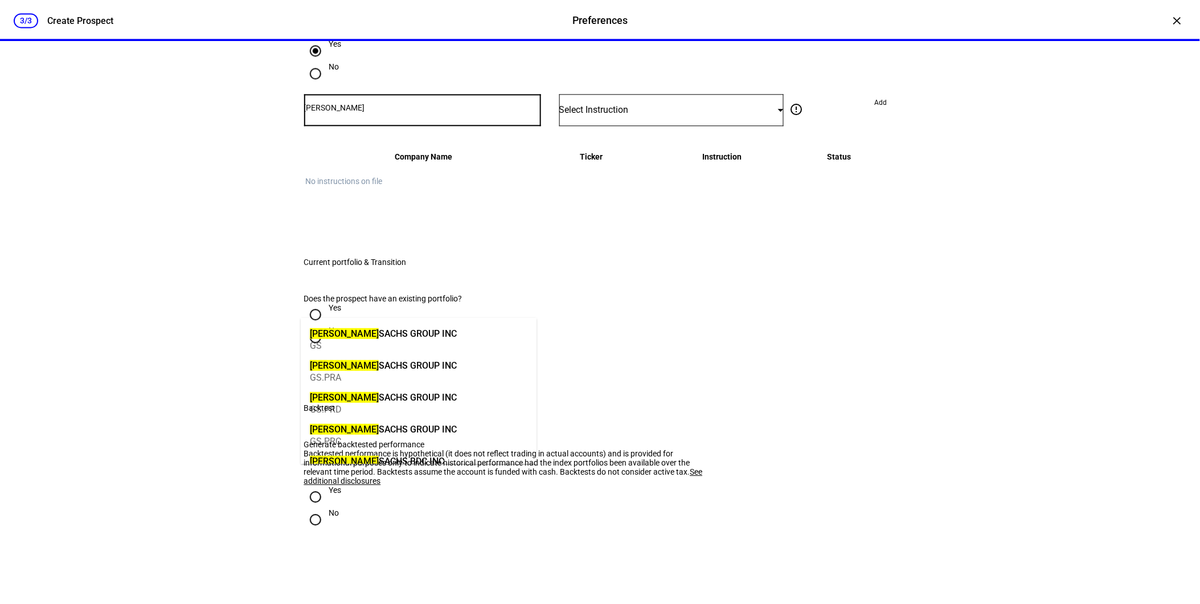
type input "[PERSON_NAME]"
click at [387, 337] on div "[PERSON_NAME] [PERSON_NAME] GROUP INC" at bounding box center [383, 333] width 147 height 13
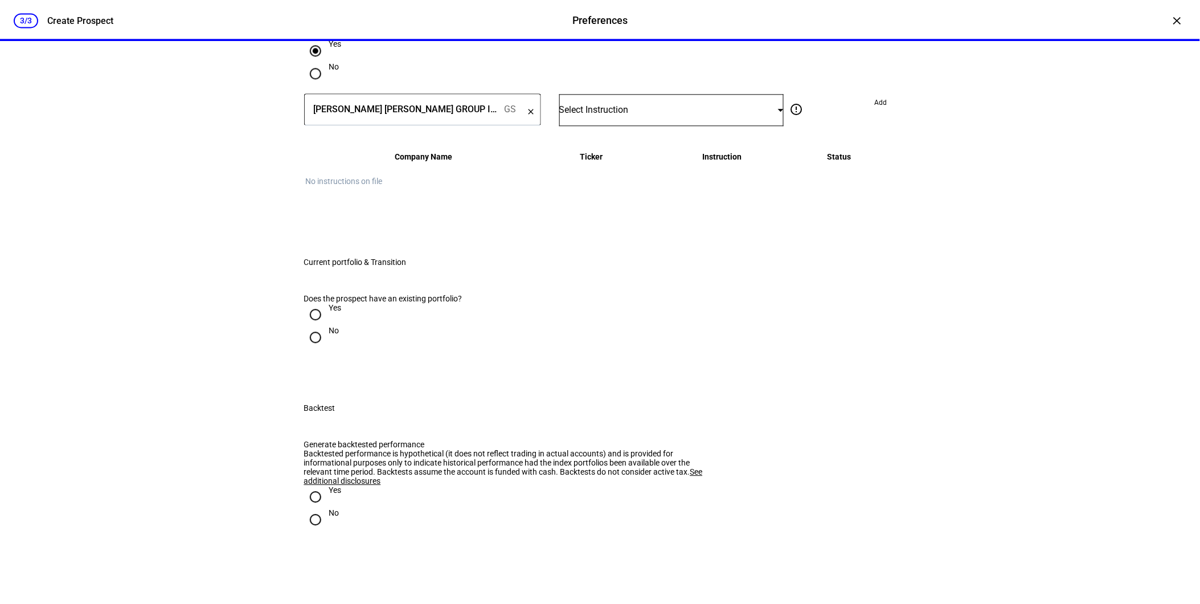
click at [613, 115] on span "Select Instruction" at bounding box center [593, 109] width 69 height 11
click at [604, 388] on span "Do Not Buy" at bounding box center [584, 390] width 40 height 9
click at [624, 126] on div "Do Not Buy" at bounding box center [671, 110] width 225 height 32
click at [622, 356] on mat-option "Do Not Trade" at bounding box center [667, 363] width 224 height 27
click at [875, 112] on span "Add" at bounding box center [881, 102] width 13 height 18
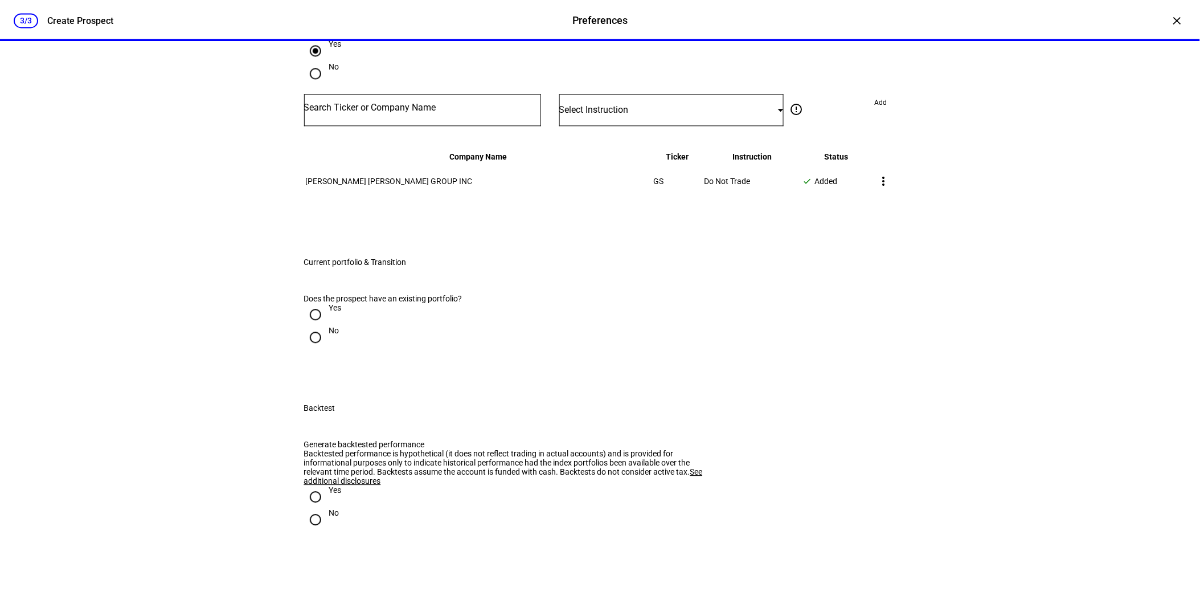
click at [397, 112] on input "Number" at bounding box center [422, 107] width 237 height 9
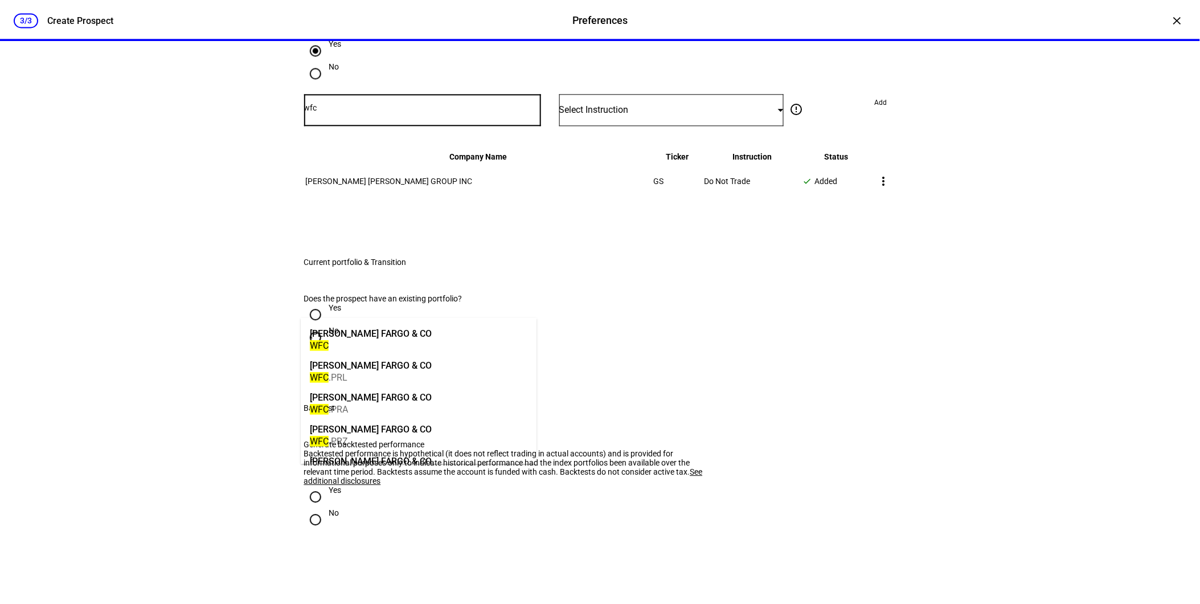
type input "wfc"
click at [380, 337] on div "[PERSON_NAME] FARGO & CO" at bounding box center [371, 333] width 122 height 13
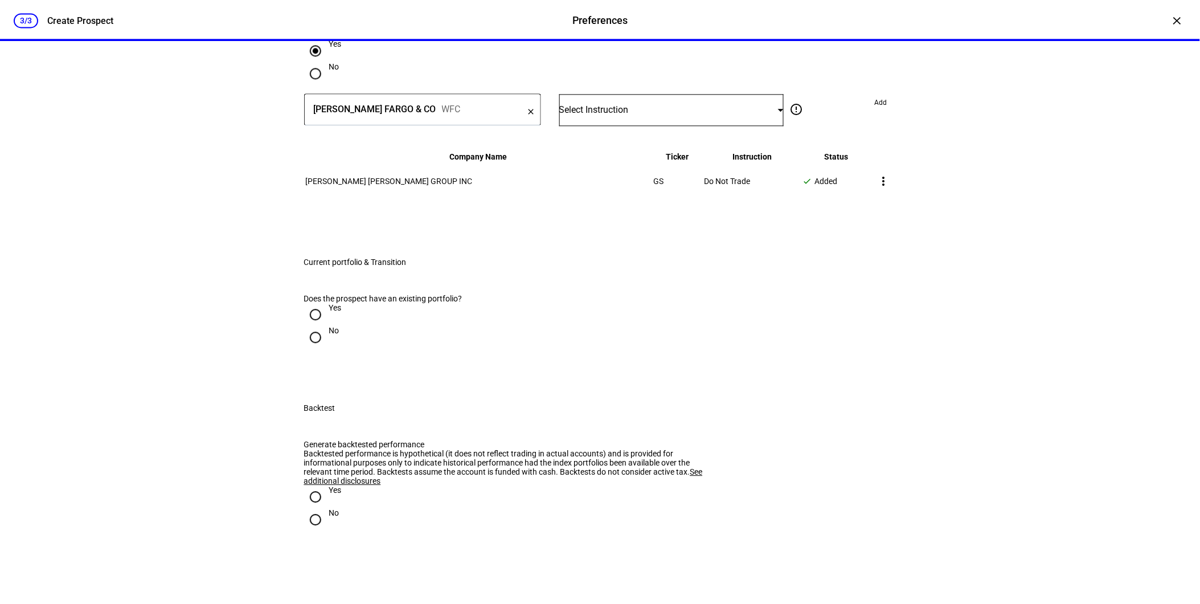
click at [636, 115] on div "Select Instruction" at bounding box center [668, 109] width 219 height 11
click at [620, 351] on mat-option "Do Not Trade" at bounding box center [667, 363] width 224 height 27
click at [900, 230] on div "Does the portfolio require specific companies to be included or excluded? Yes N…" at bounding box center [600, 124] width 629 height 214
click at [879, 112] on span "Add" at bounding box center [881, 102] width 13 height 18
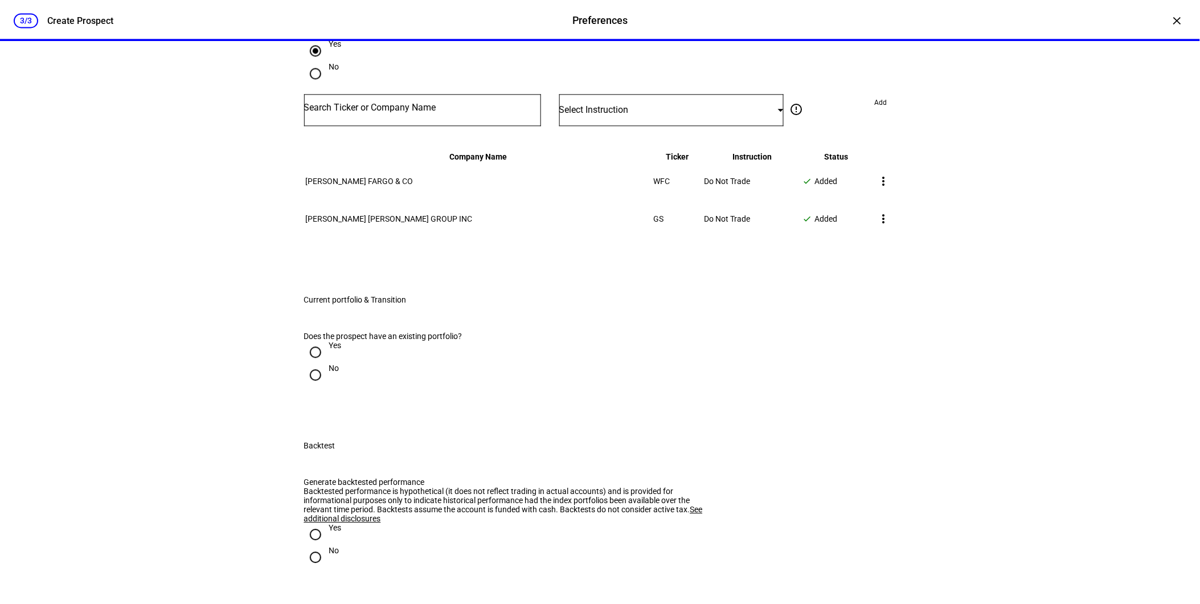
click at [372, 126] on div at bounding box center [422, 110] width 237 height 32
type input "td"
click at [315, 112] on input "td" at bounding box center [422, 107] width 237 height 9
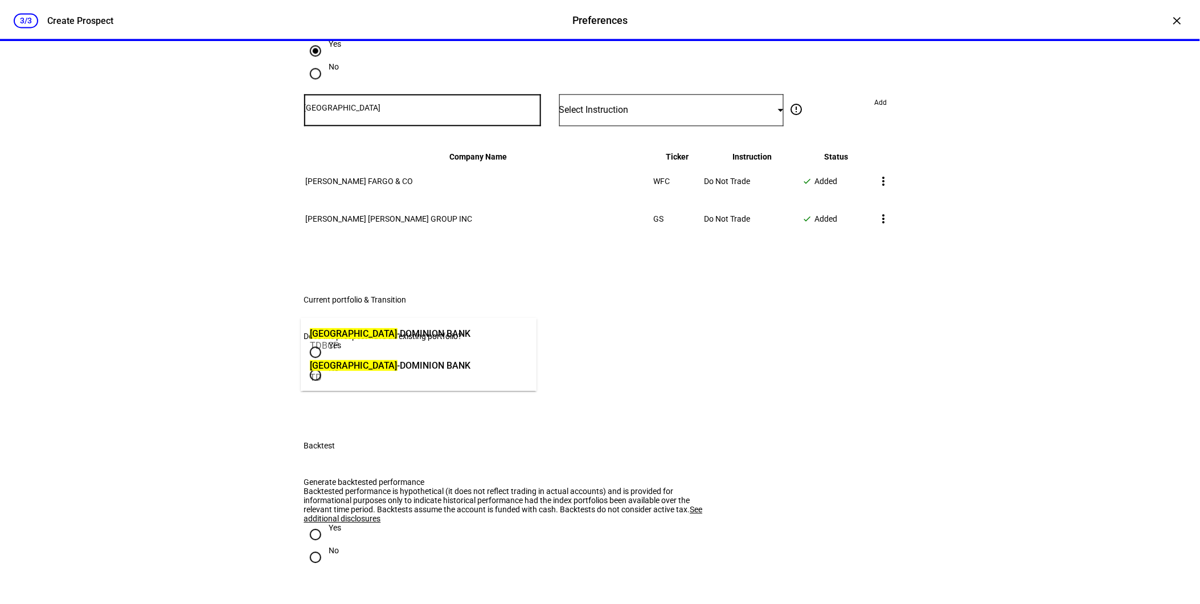
type input "[GEOGRAPHIC_DATA]"
click at [378, 372] on div "TD" at bounding box center [390, 377] width 161 height 11
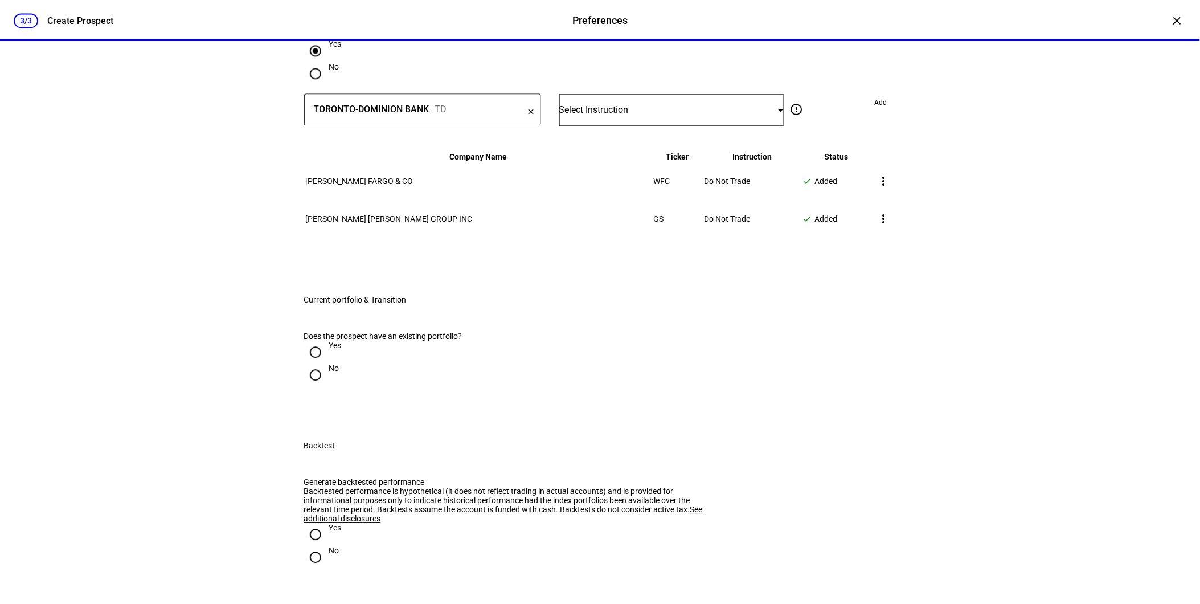
click at [661, 126] on div "Select Instruction" at bounding box center [671, 110] width 225 height 32
click at [627, 351] on mat-option "Do Not Trade" at bounding box center [667, 363] width 224 height 27
click at [883, 112] on span at bounding box center [881, 102] width 31 height 18
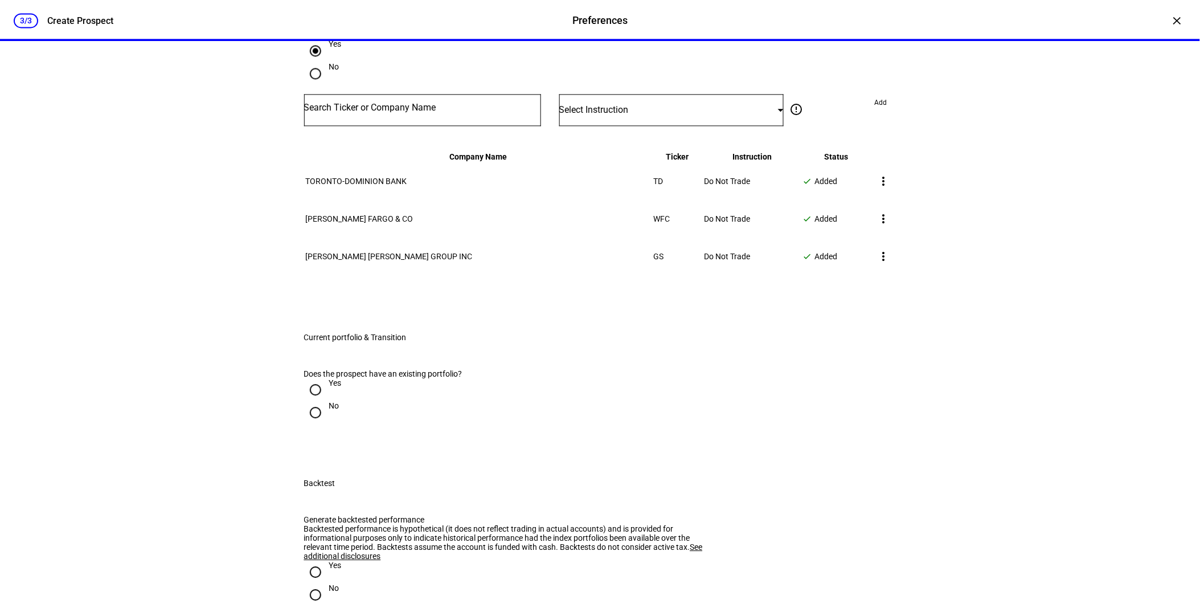
click at [349, 112] on input "Number" at bounding box center [422, 107] width 237 height 9
type input "hsbc"
drag, startPoint x: 359, startPoint y: 334, endPoint x: 597, endPoint y: 351, distance: 238.7
click at [359, 334] on div "HSBC HOLDINGS PLC" at bounding box center [353, 333] width 86 height 13
click at [644, 276] on plt-security-instructions "HSBC HOLDINGS PLC HSBC clear Select Instruction error_outline Do not trade Rest…" at bounding box center [600, 185] width 592 height 182
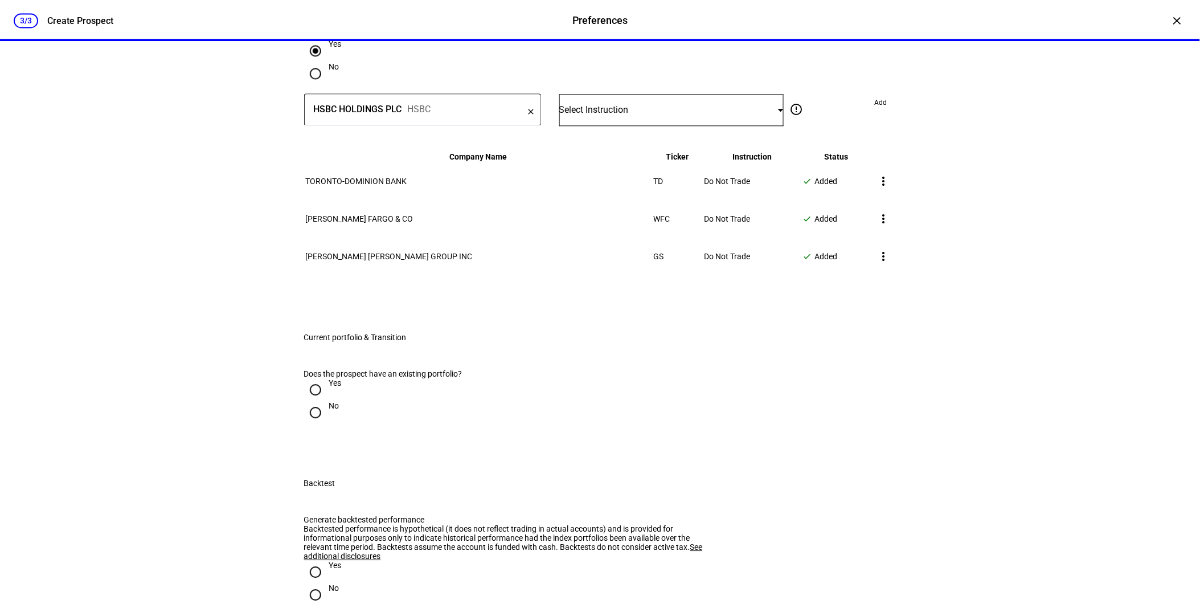
drag, startPoint x: 644, startPoint y: 329, endPoint x: 589, endPoint y: 298, distance: 62.4
click at [589, 115] on span "Select Instruction" at bounding box center [593, 109] width 69 height 11
click at [610, 359] on span "Do Not Trade" at bounding box center [587, 363] width 46 height 9
click at [876, 112] on span "Add" at bounding box center [881, 102] width 13 height 18
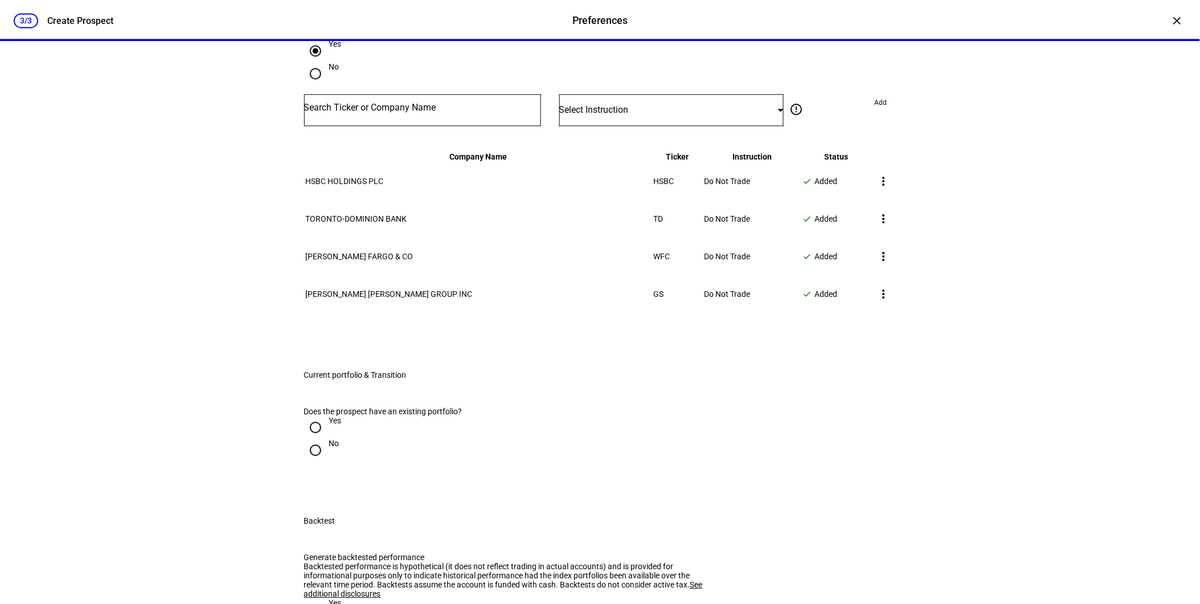
click at [357, 112] on input "Number" at bounding box center [422, 107] width 237 height 9
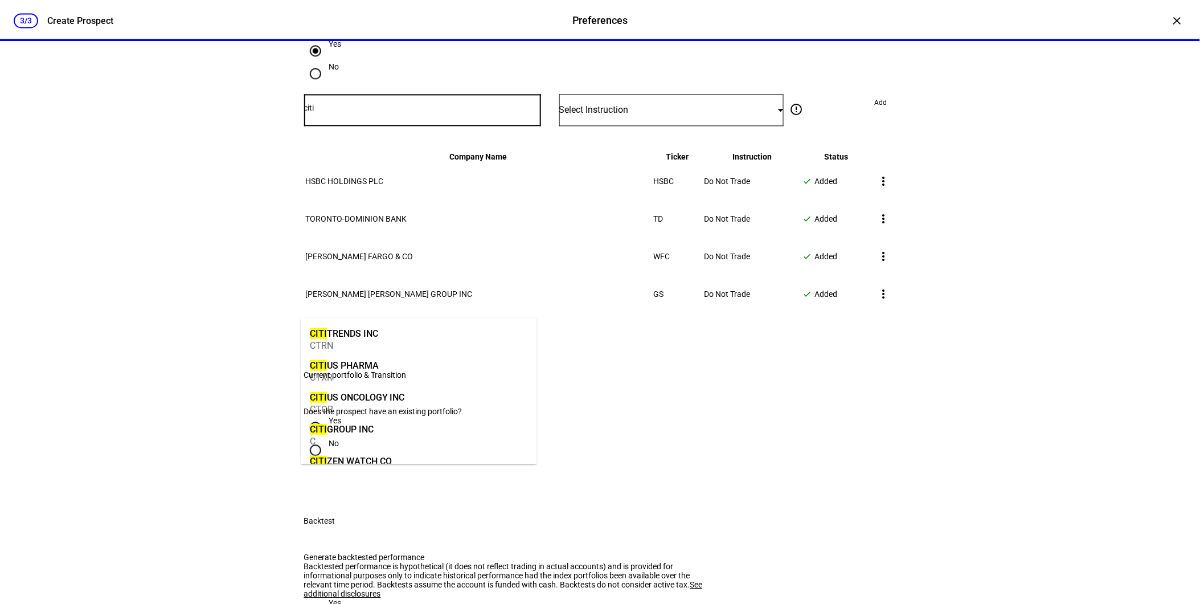
type input "citi"
click at [362, 437] on div "C" at bounding box center [342, 441] width 64 height 11
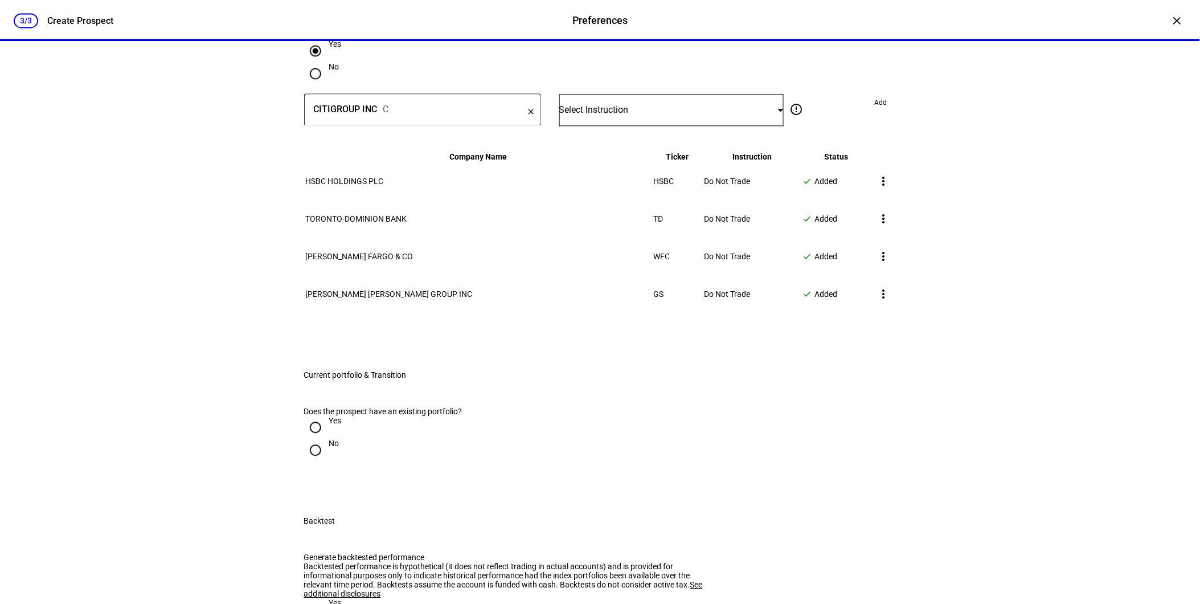
click at [661, 126] on div "Select Instruction" at bounding box center [671, 110] width 225 height 32
click at [621, 350] on mat-option "Do Not Trade" at bounding box center [667, 363] width 224 height 27
click at [878, 112] on span "Add" at bounding box center [881, 102] width 13 height 18
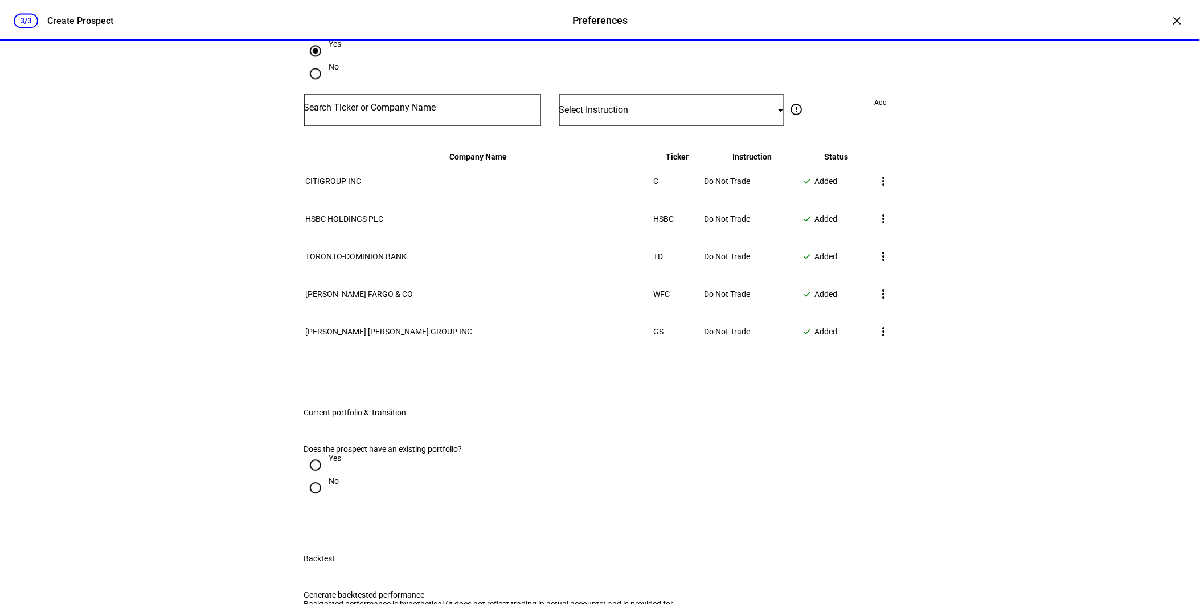
click at [357, 112] on input "Number" at bounding box center [422, 107] width 237 height 9
type input "barclays"
click at [329, 372] on div "BCS" at bounding box center [341, 377] width 62 height 11
click at [647, 115] on div "Select Instruction" at bounding box center [668, 109] width 219 height 11
click at [610, 359] on span "Do Not Trade" at bounding box center [587, 363] width 46 height 9
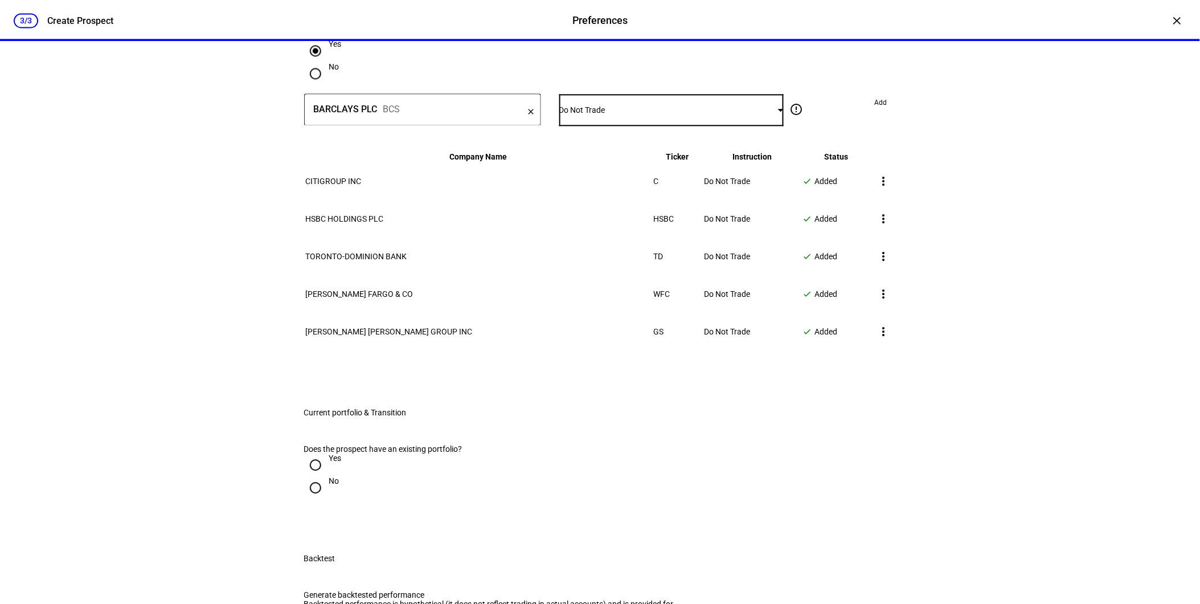
click at [875, 112] on span "Add" at bounding box center [881, 102] width 13 height 18
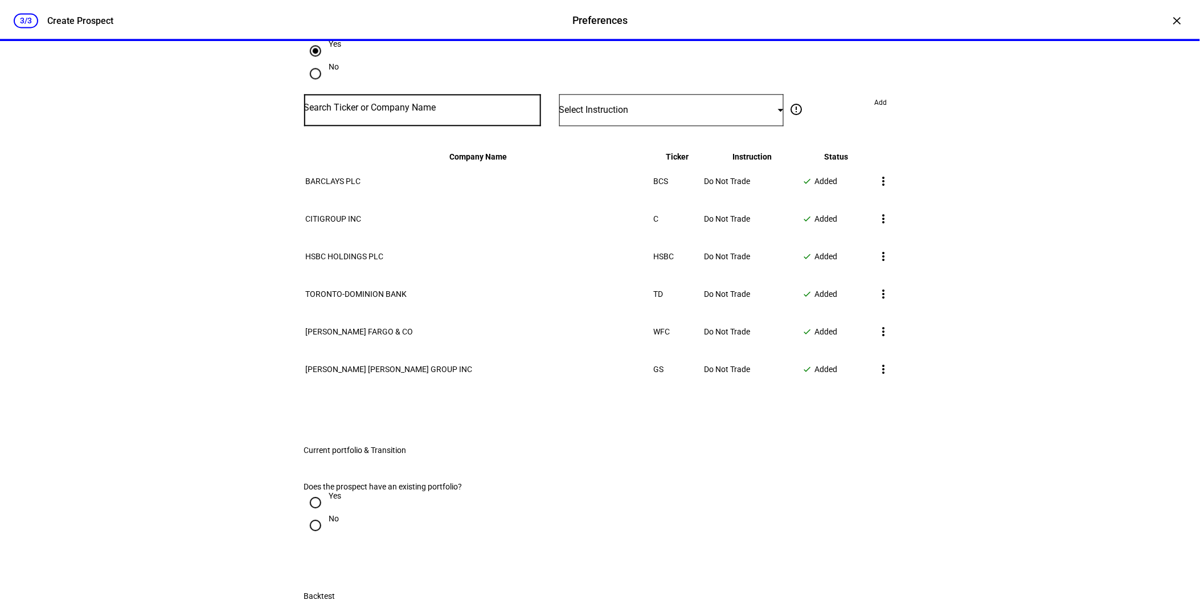
click at [417, 112] on input "Number" at bounding box center [422, 107] width 237 height 9
type input "bm"
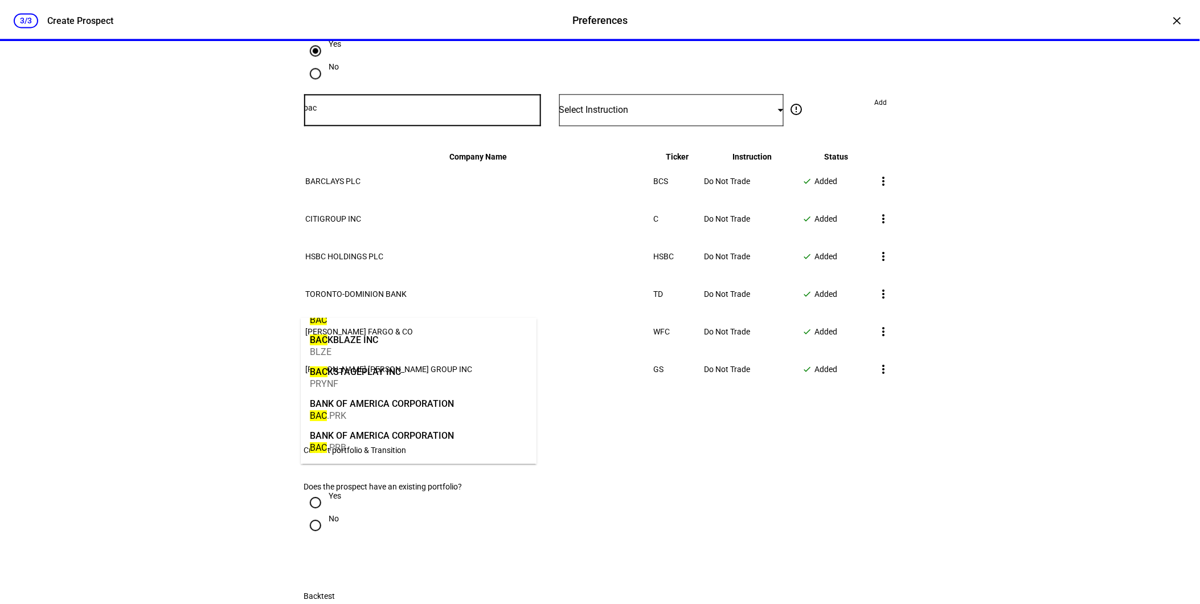
scroll to position [0, 0]
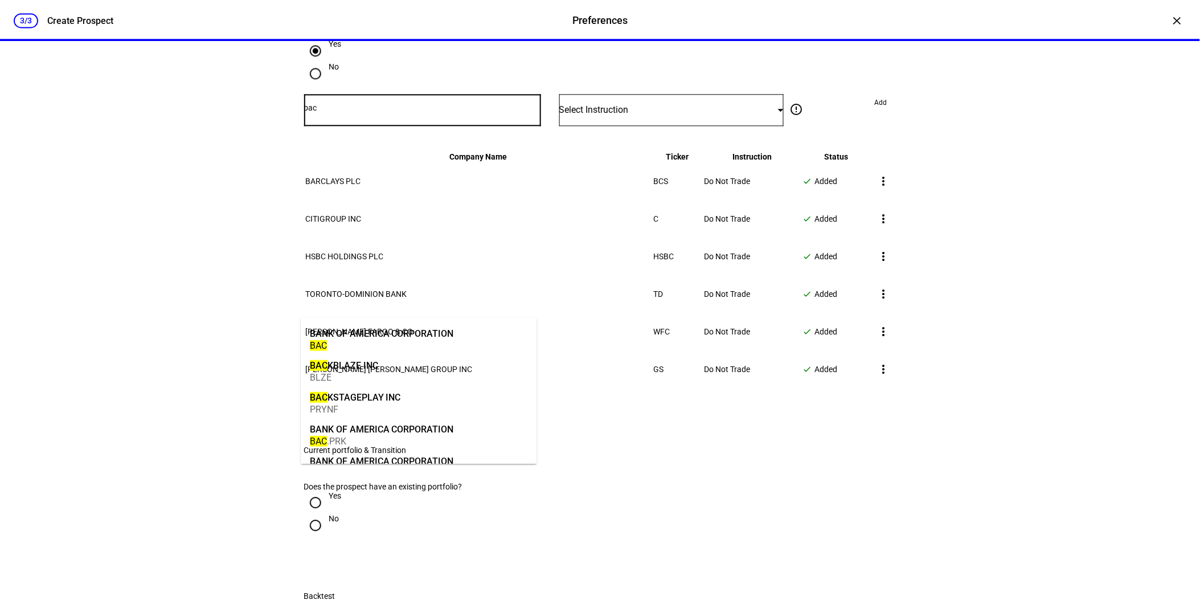
type input "bac"
click at [412, 330] on div "BANK OF AMERICA CORPORATION" at bounding box center [382, 333] width 144 height 13
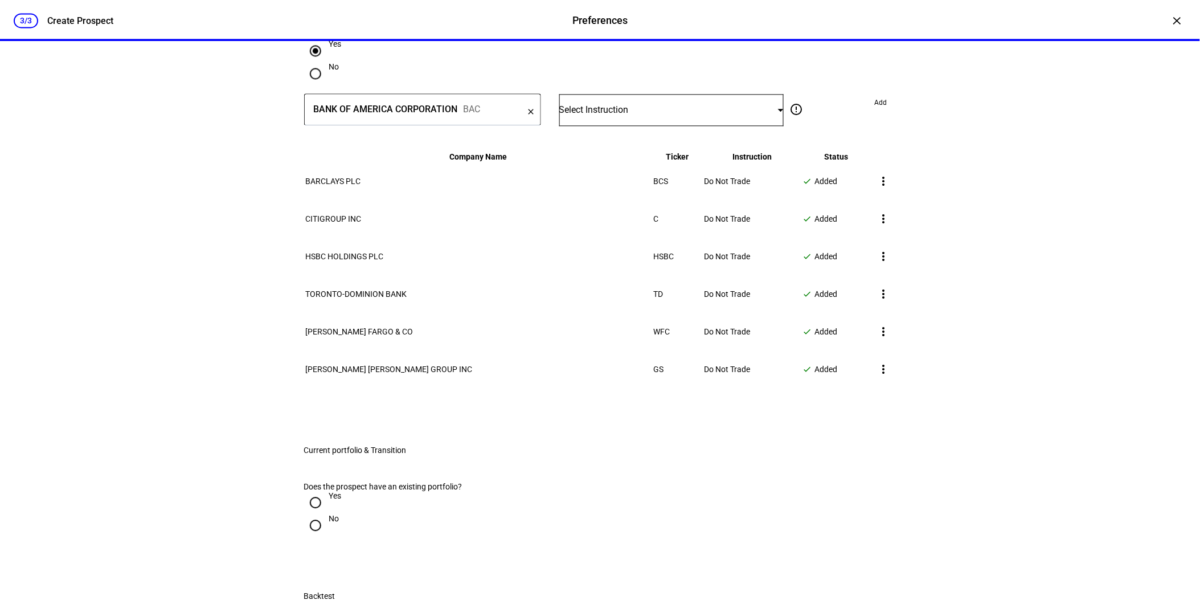
click at [633, 126] on div "Select Instruction" at bounding box center [671, 110] width 225 height 32
click at [622, 350] on mat-option "Do Not Trade" at bounding box center [667, 363] width 224 height 27
click at [875, 112] on span "Add" at bounding box center [881, 102] width 13 height 18
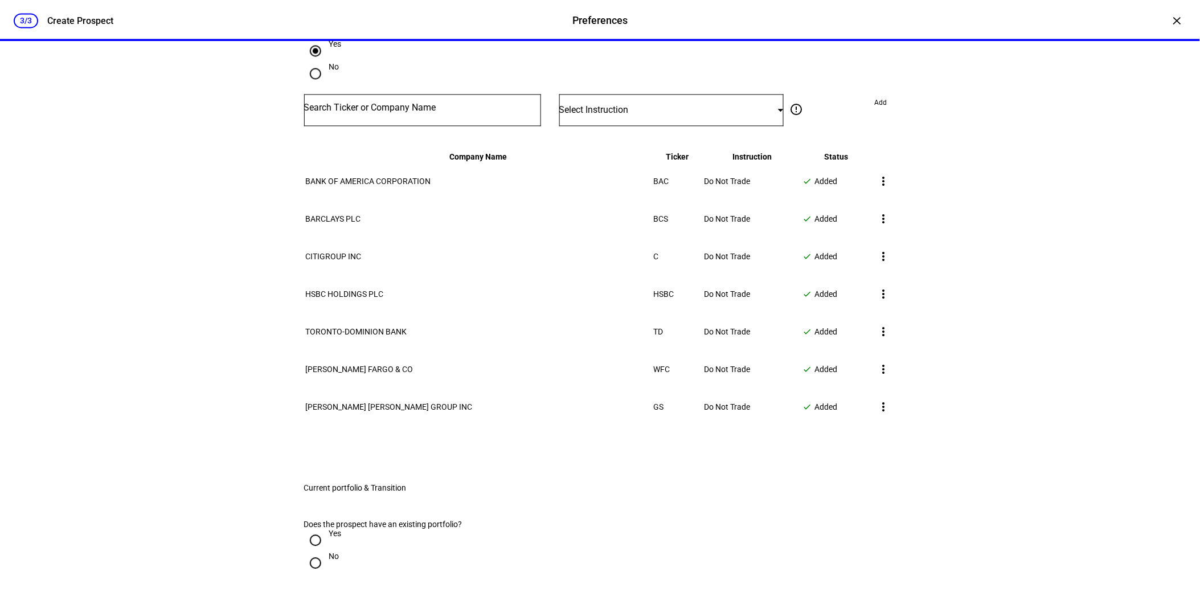
click at [353, 112] on input "Number" at bounding box center [422, 107] width 237 height 9
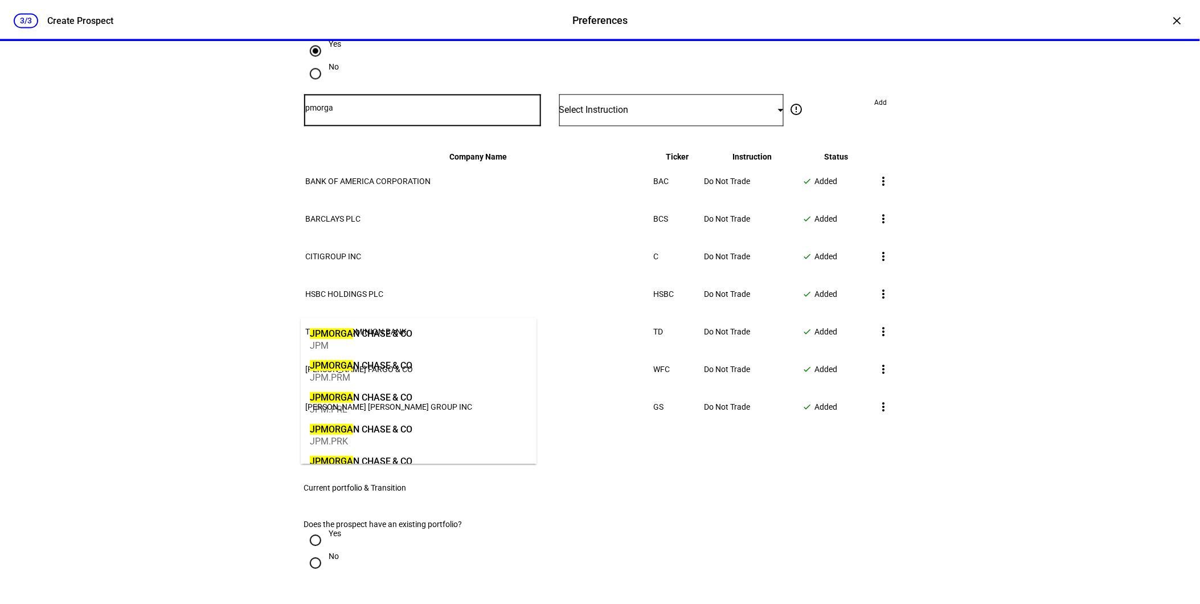
type input "jpmorga"
click at [383, 335] on div "JPMORGA N CHASE & CO" at bounding box center [361, 333] width 103 height 13
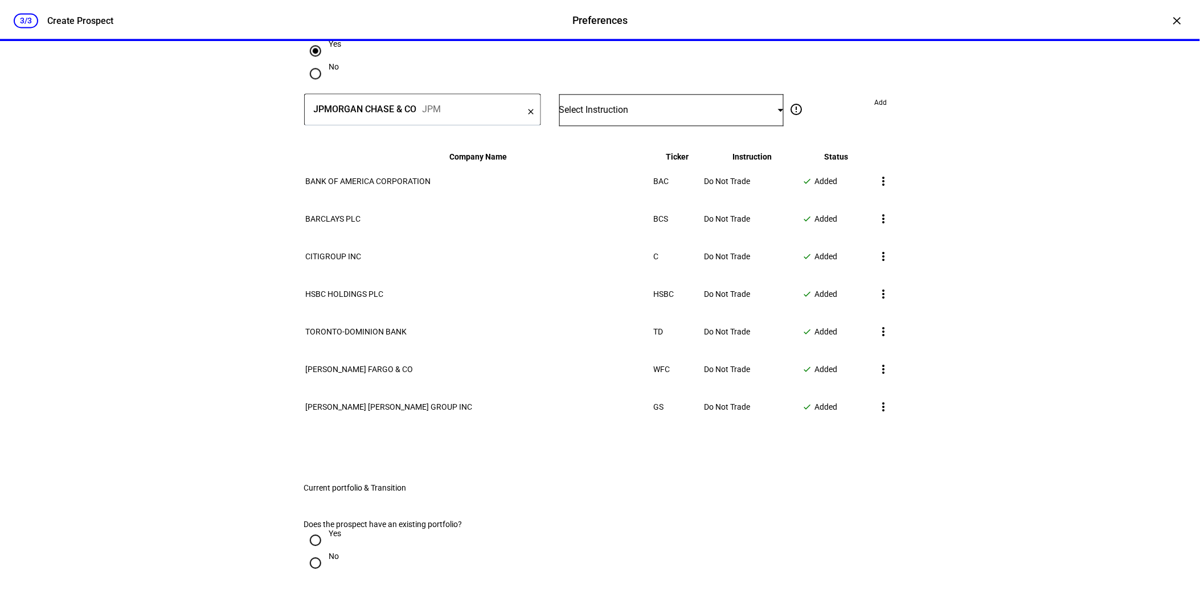
click at [580, 126] on div "Select Instruction" at bounding box center [671, 110] width 225 height 32
click at [624, 360] on mat-option "Do Not Trade" at bounding box center [667, 363] width 224 height 27
click at [875, 112] on span "Add" at bounding box center [881, 102] width 13 height 18
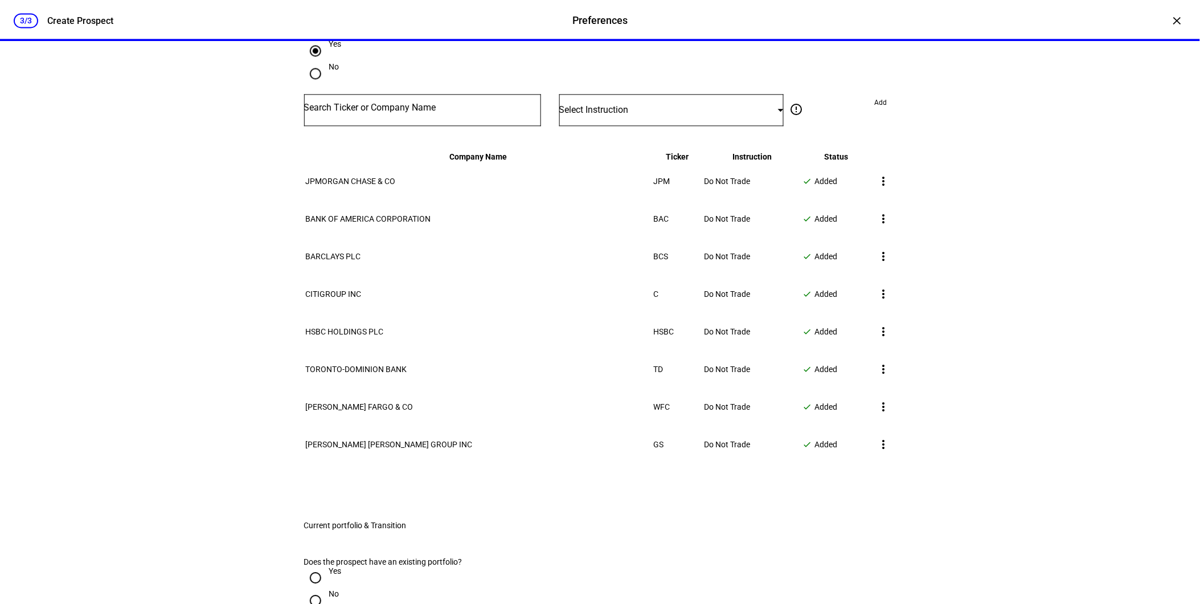
click at [379, 126] on div at bounding box center [422, 110] width 237 height 32
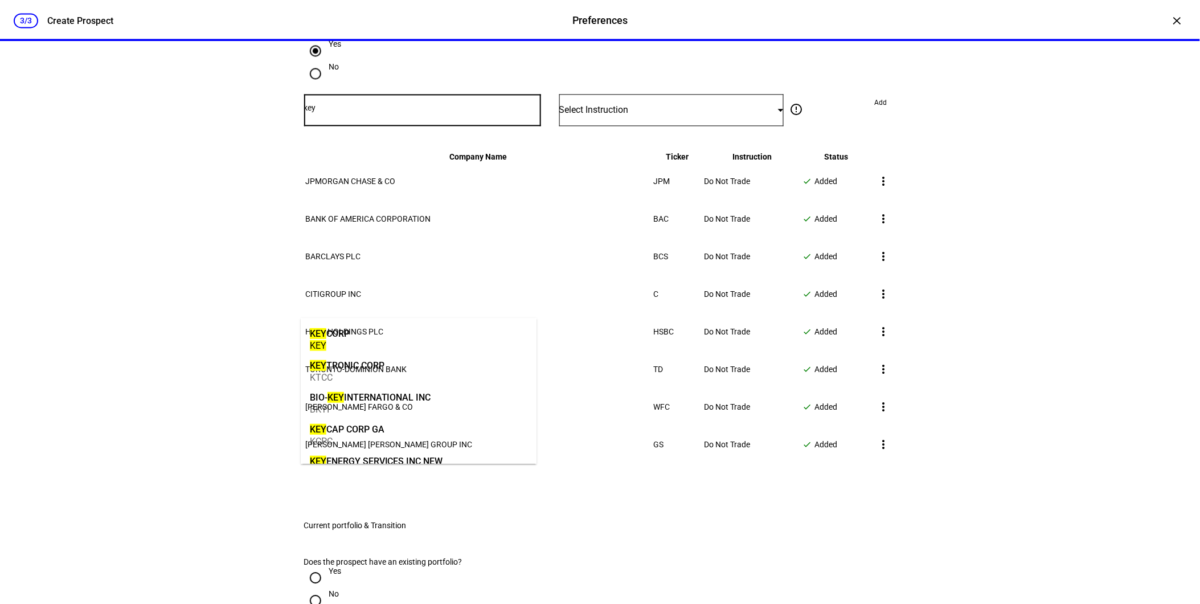
click at [344, 112] on input "key" at bounding box center [422, 107] width 237 height 9
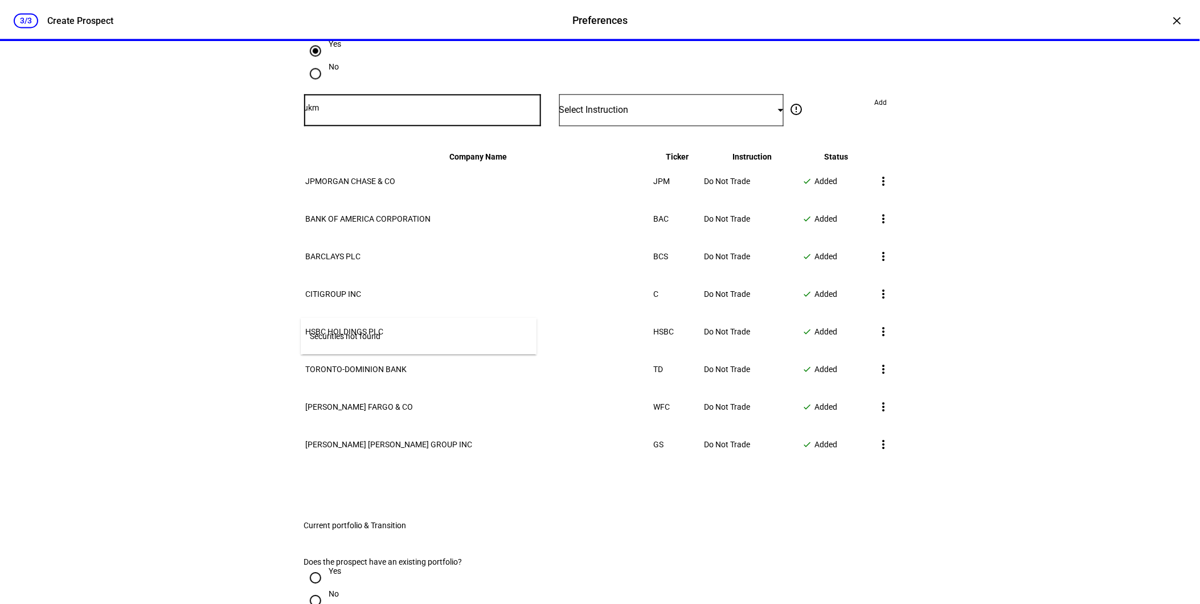
type input "uk"
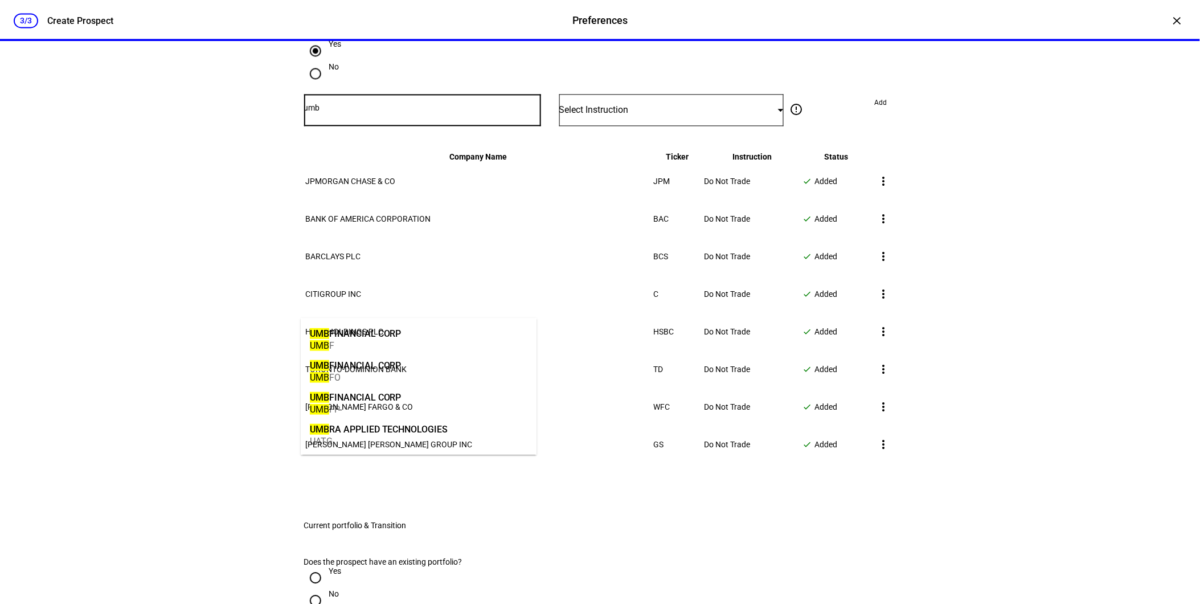
type input "umb"
click at [366, 337] on div "UMB FINANCIAL CORP" at bounding box center [356, 333] width 92 height 13
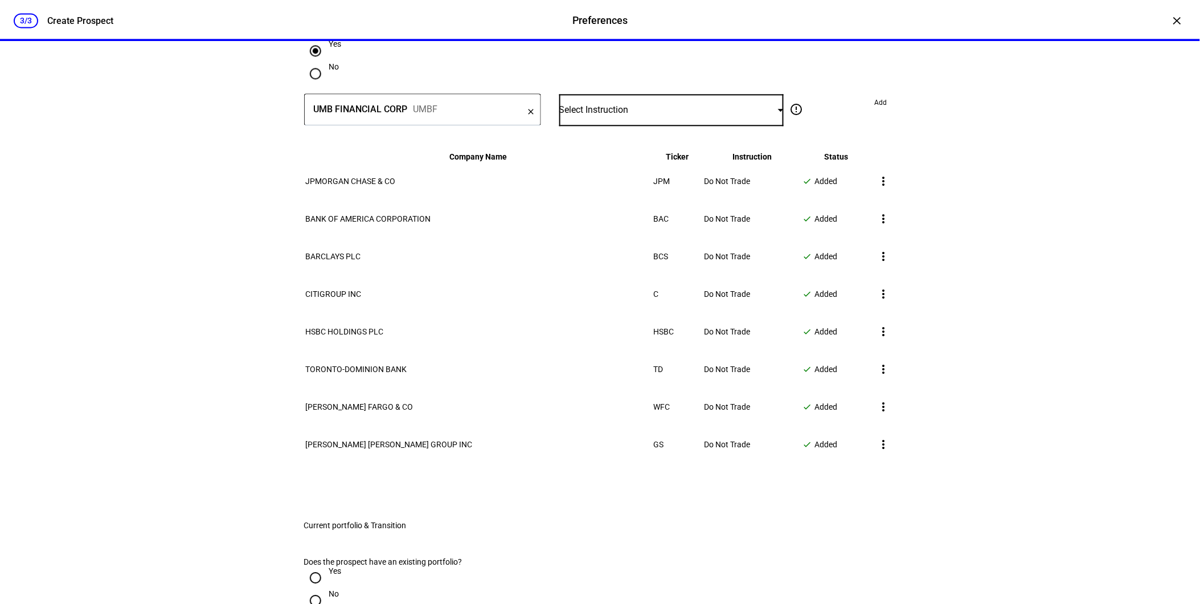
click at [653, 115] on div "Select Instruction" at bounding box center [668, 109] width 219 height 11
click at [628, 353] on mat-option "Do Not Trade" at bounding box center [667, 363] width 224 height 27
click at [875, 112] on span "Add" at bounding box center [881, 102] width 13 height 18
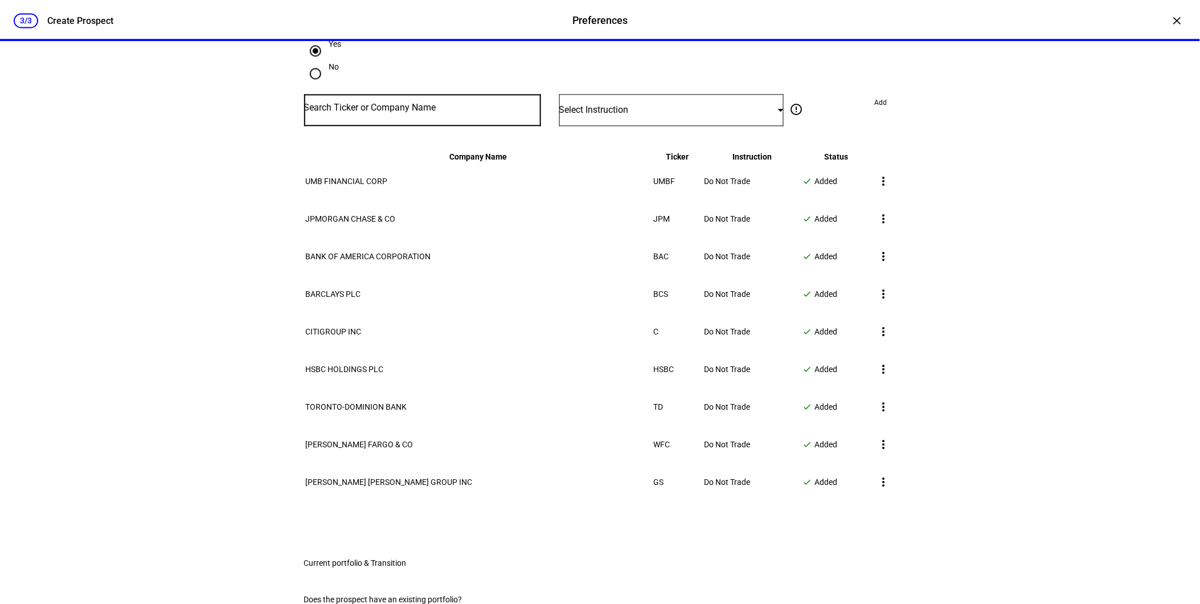
click at [376, 112] on input "Number" at bounding box center [422, 107] width 237 height 9
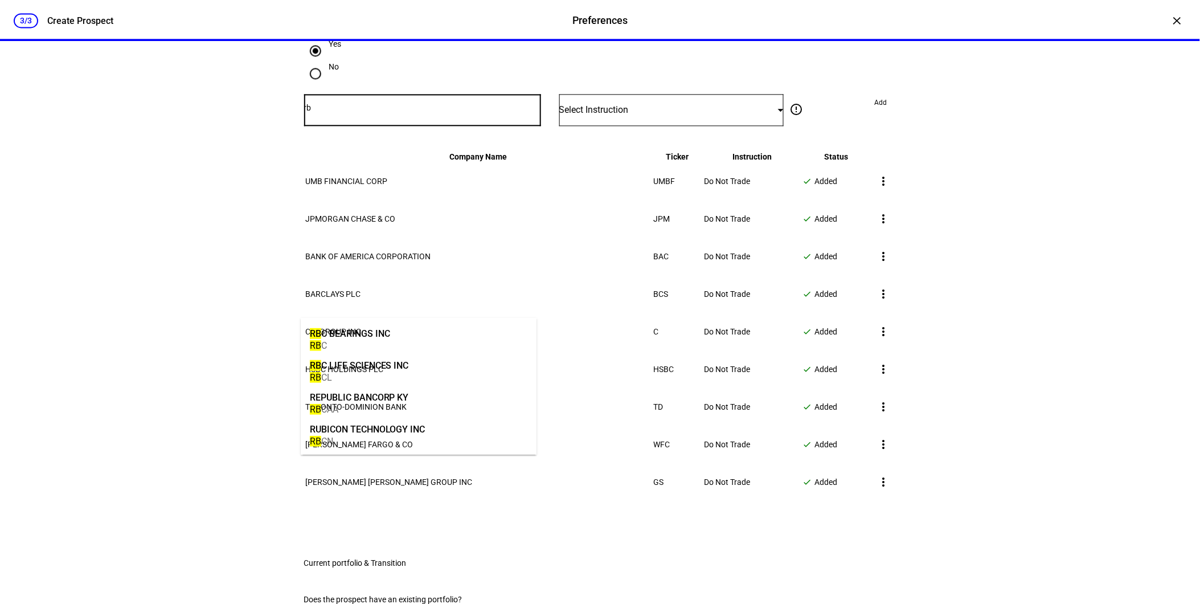
type input "r"
type input "oy"
type input "royal"
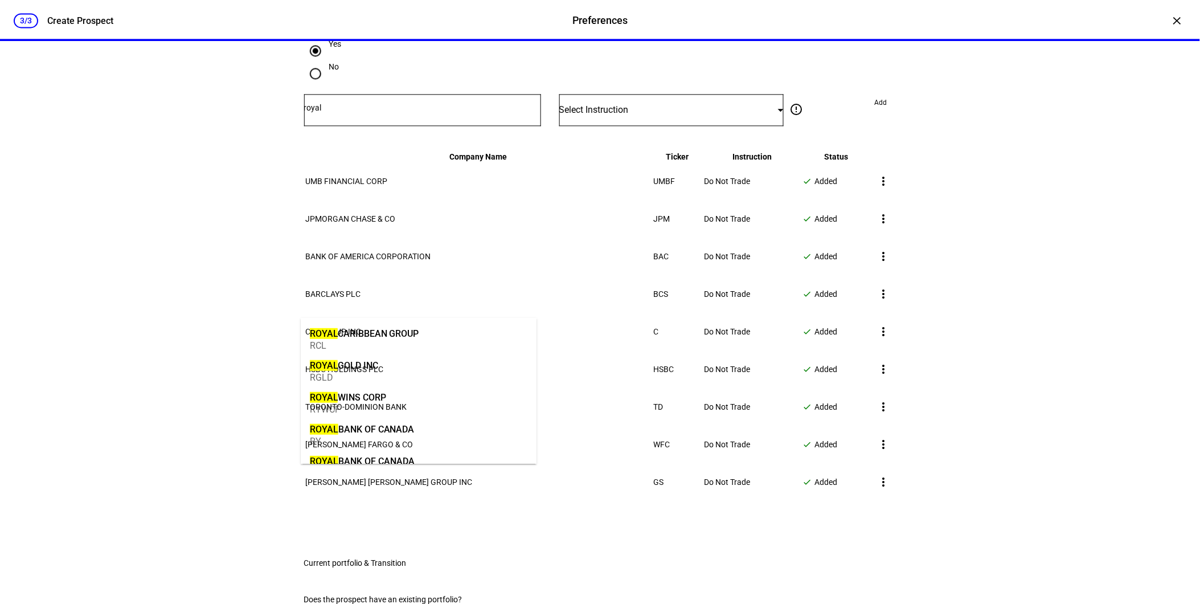
click at [420, 428] on mat-option "ROYAL BANK OF CANADA RY" at bounding box center [419, 434] width 236 height 32
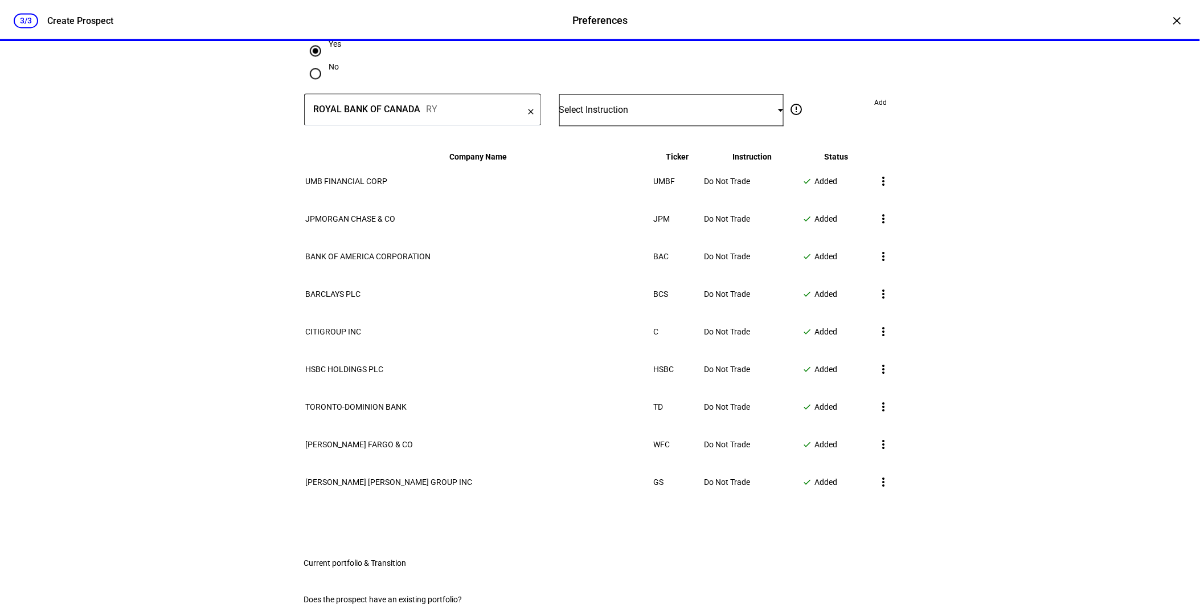
click at [642, 115] on div "Select Instruction" at bounding box center [668, 109] width 219 height 11
click at [618, 350] on mat-option "Do Not Trade" at bounding box center [667, 363] width 224 height 27
click at [875, 112] on span "Add" at bounding box center [881, 102] width 13 height 18
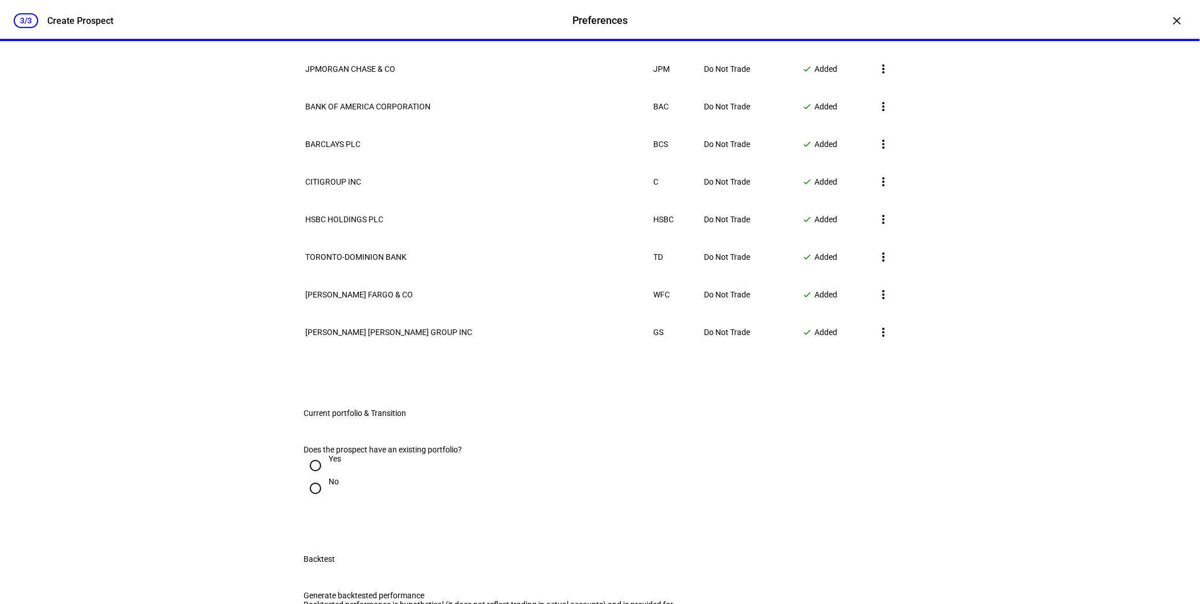
scroll to position [1012, 0]
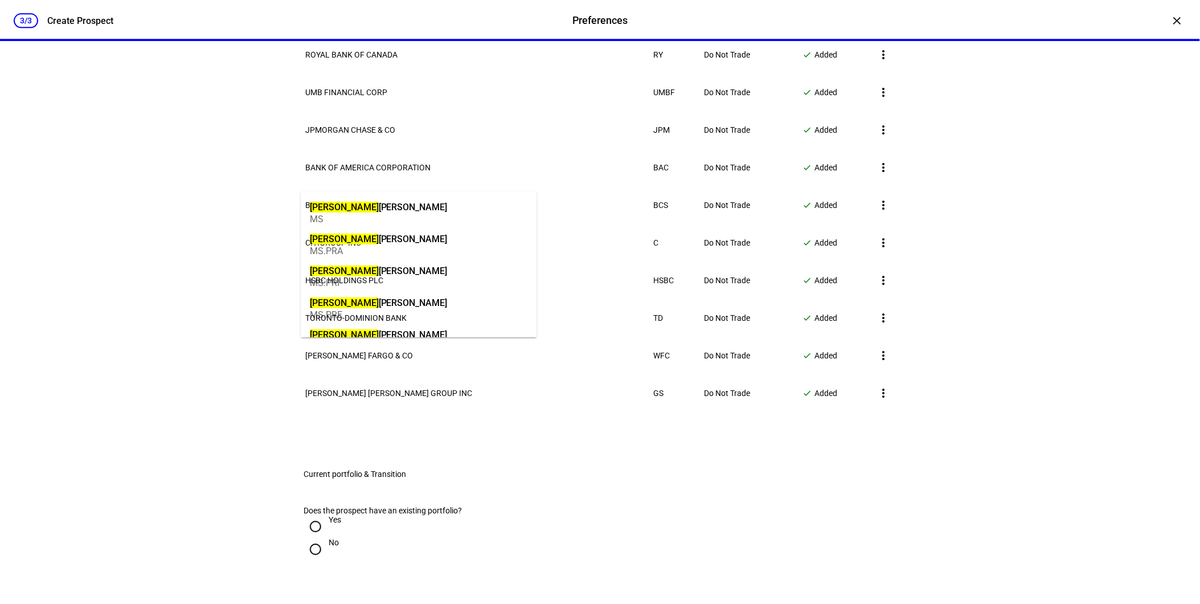
type input "[PERSON_NAME]"
click at [376, 208] on div "[PERSON_NAME] [PERSON_NAME]" at bounding box center [379, 206] width 138 height 13
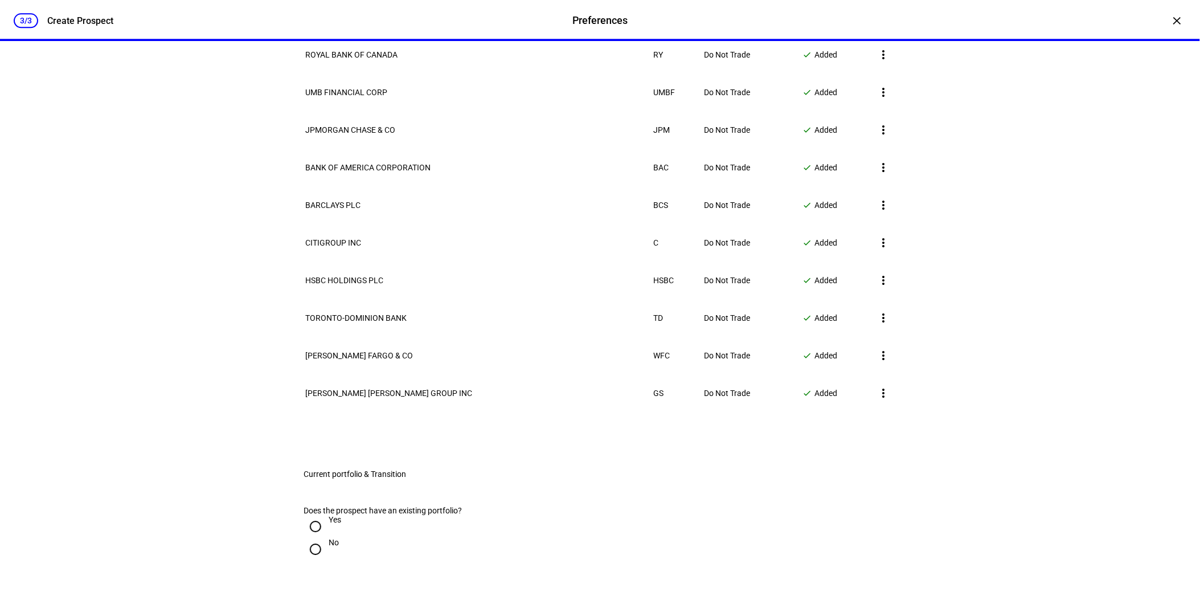
click at [641, 228] on mat-option "Do Not Trade" at bounding box center [667, 236] width 224 height 27
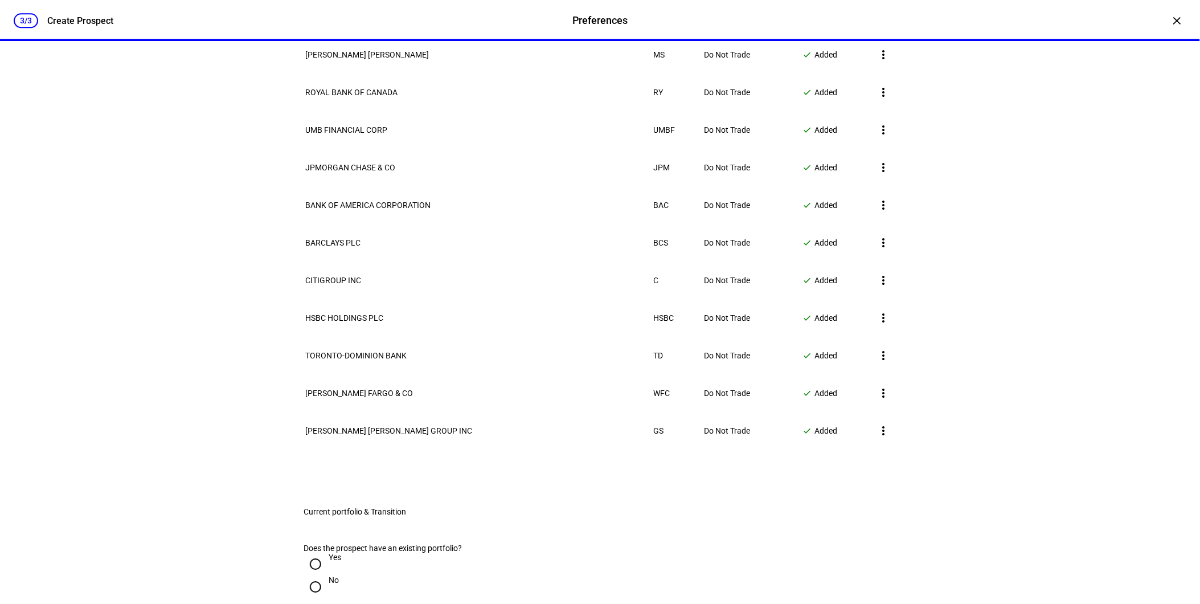
click at [141, 314] on div "3/3 Create Prospect Preferences Preferences Create Prospect × Customize your cl…" at bounding box center [600, 302] width 1200 height 604
type input "bmy"
click at [373, 206] on div "[PERSON_NAME] SQUIBB CO" at bounding box center [368, 206] width 117 height 13
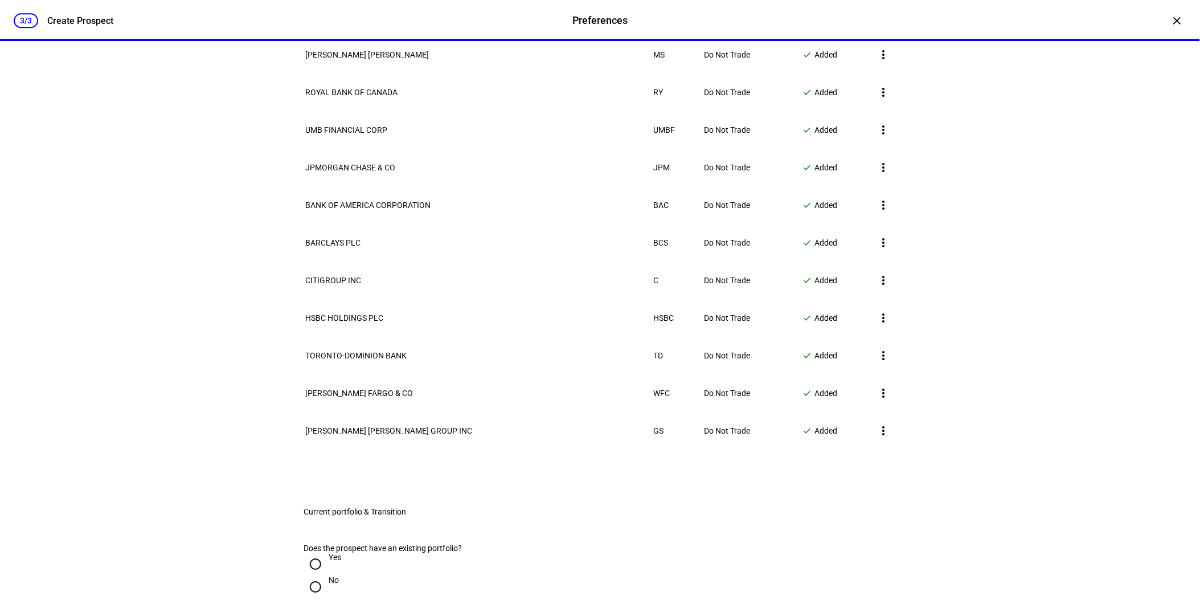
type input "b"
type input "a"
type input "b"
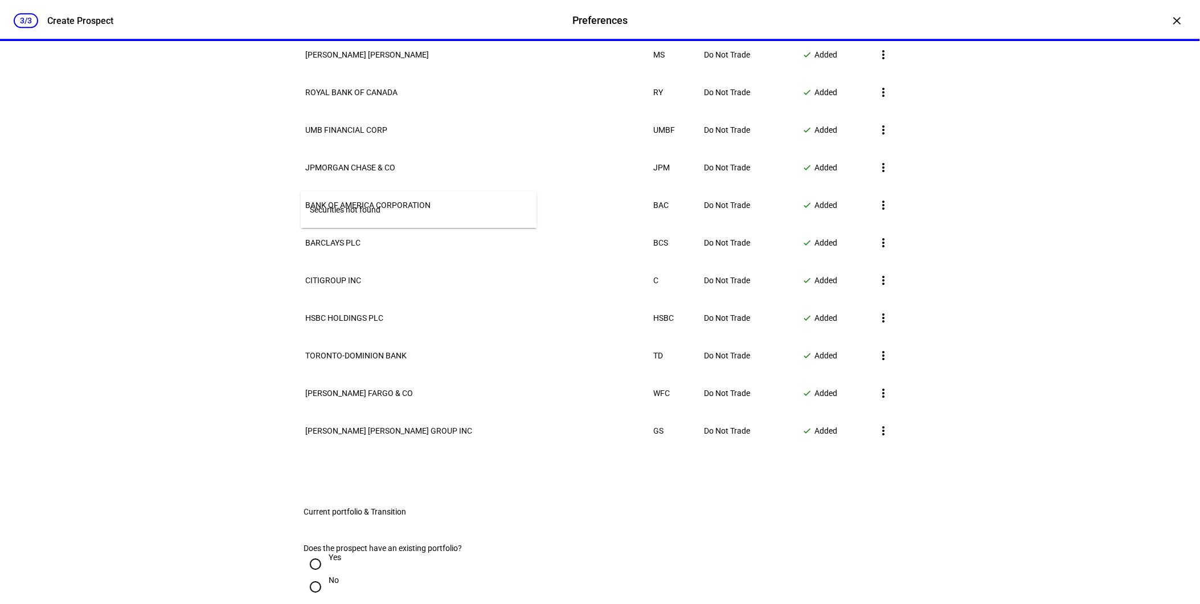
type input "bo"
type input "b"
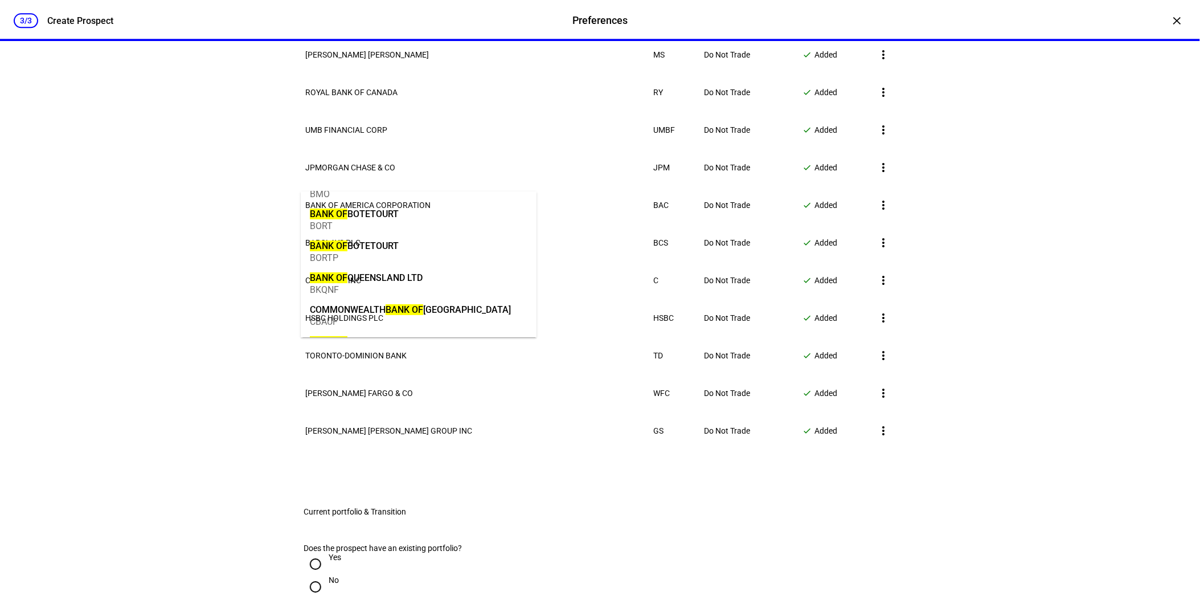
scroll to position [0, 0]
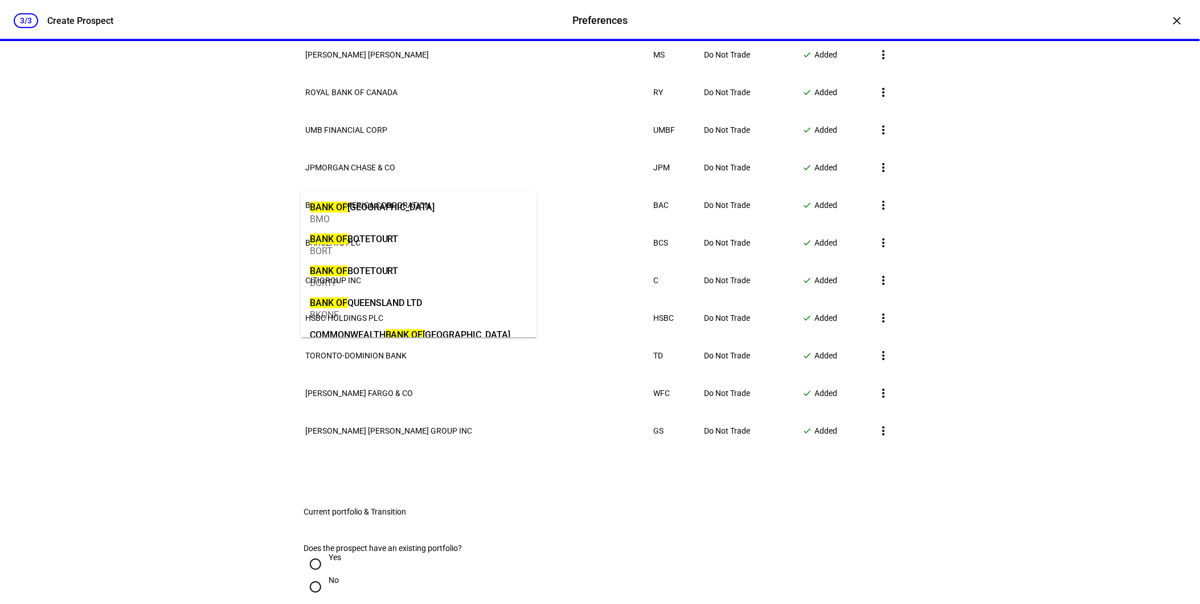
type input "bank of"
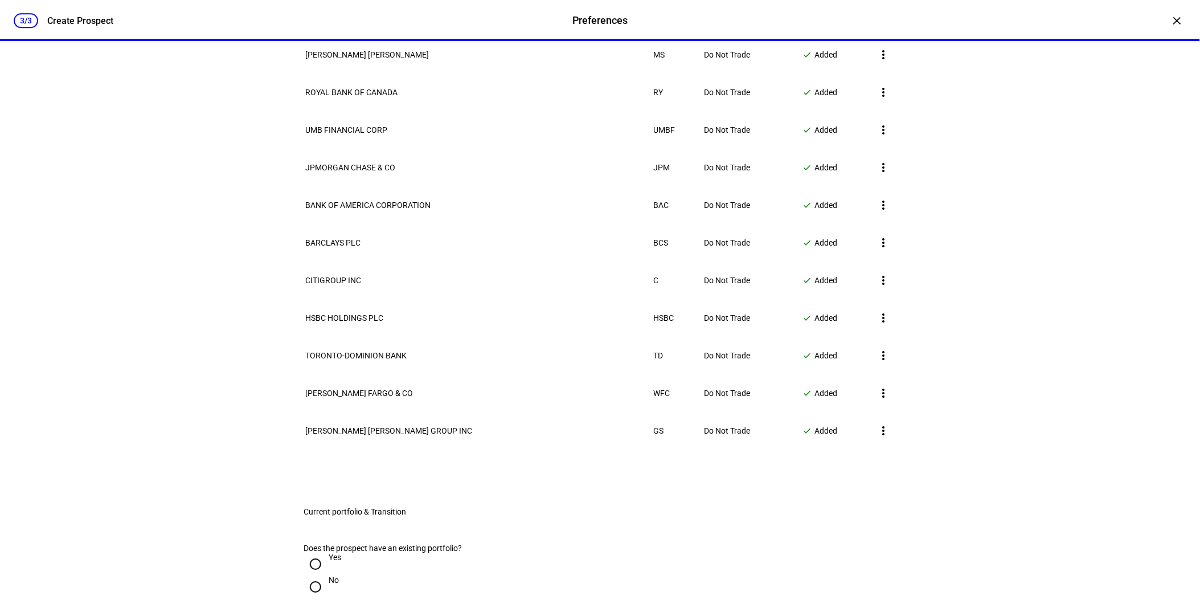
click at [989, 338] on div "3/3 Create Prospect Preferences Preferences Create Prospect × Customize your cl…" at bounding box center [600, 302] width 1200 height 604
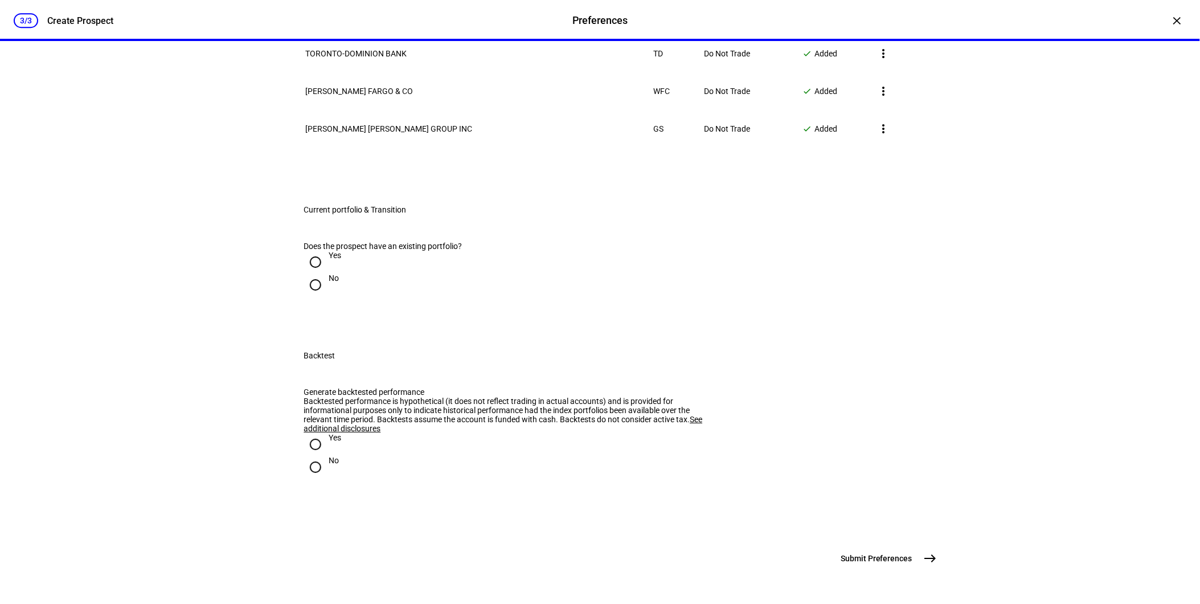
scroll to position [1556, 0]
click at [318, 251] on input "Yes" at bounding box center [315, 262] width 23 height 23
radio input "true"
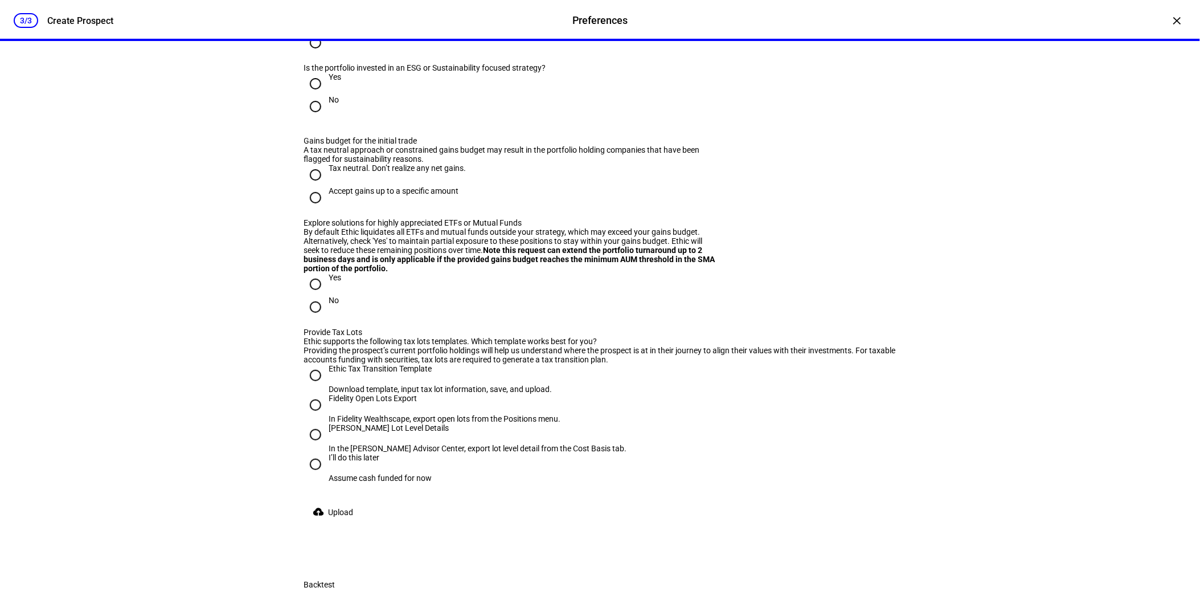
click at [318, 118] on input "No" at bounding box center [315, 106] width 23 height 23
radio input "true"
drag, startPoint x: 312, startPoint y: 400, endPoint x: 330, endPoint y: 416, distance: 24.6
click at [312, 186] on input "Tax neutral. Don’t realize any net gains." at bounding box center [315, 174] width 23 height 23
radio input "true"
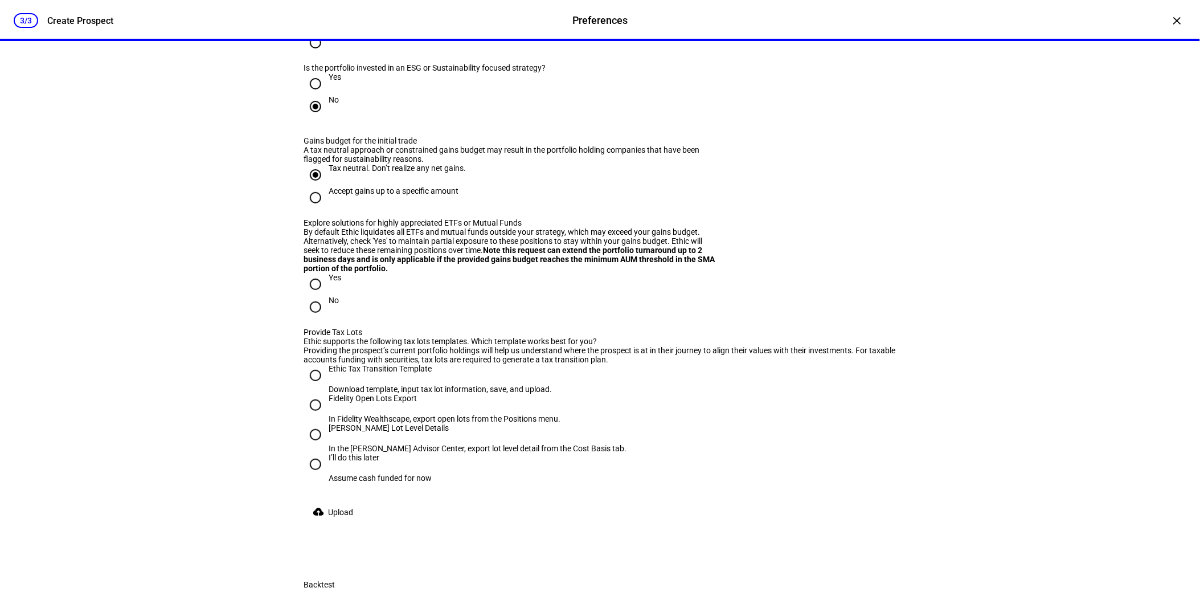
click at [310, 318] on input "No" at bounding box center [315, 307] width 23 height 23
radio input "true"
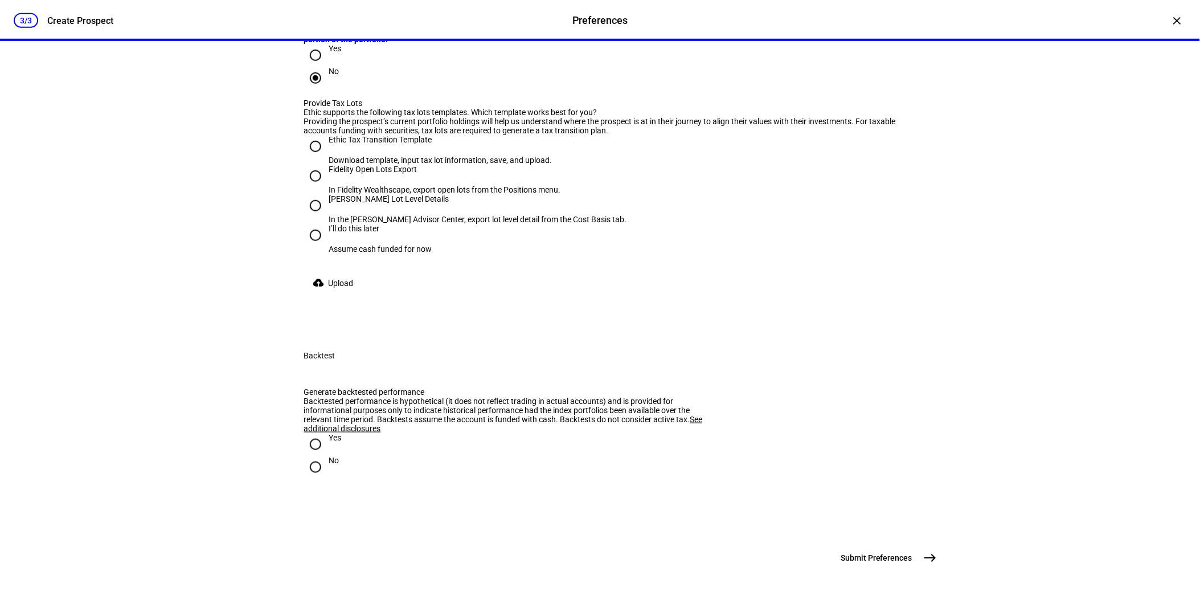
click at [311, 158] on input "Ethic Tax Transition Template Download template, input tax lot information, sav…" at bounding box center [315, 146] width 23 height 23
radio input "true"
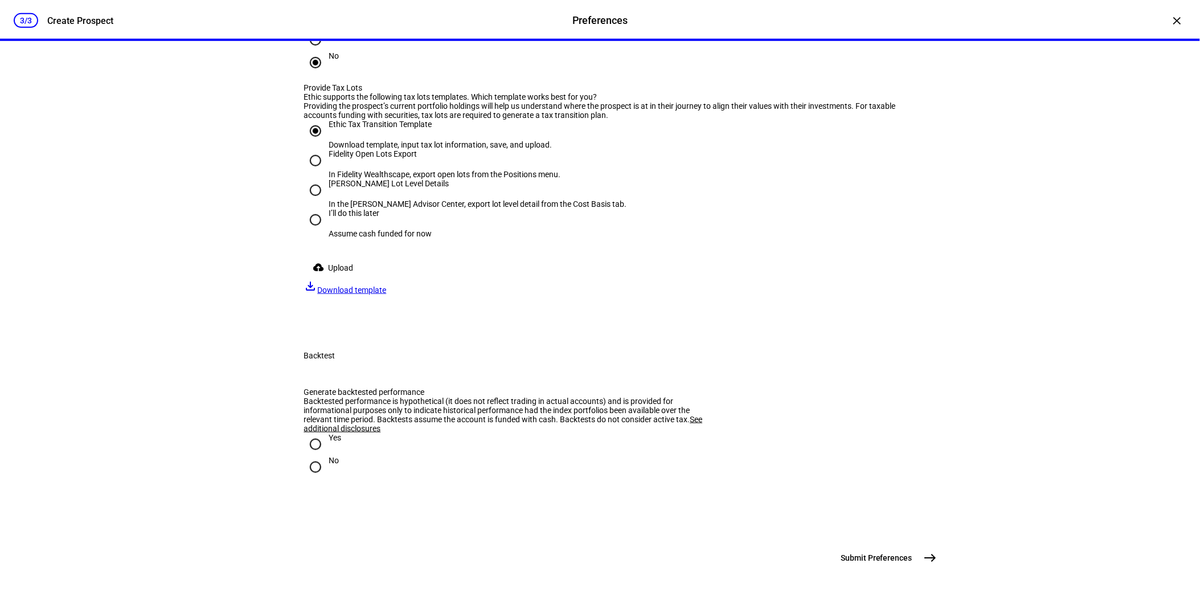
click at [387, 294] on span "Download template" at bounding box center [352, 289] width 69 height 9
drag, startPoint x: 325, startPoint y: 484, endPoint x: 337, endPoint y: 474, distance: 15.8
click at [325, 279] on span at bounding box center [335, 267] width 63 height 23
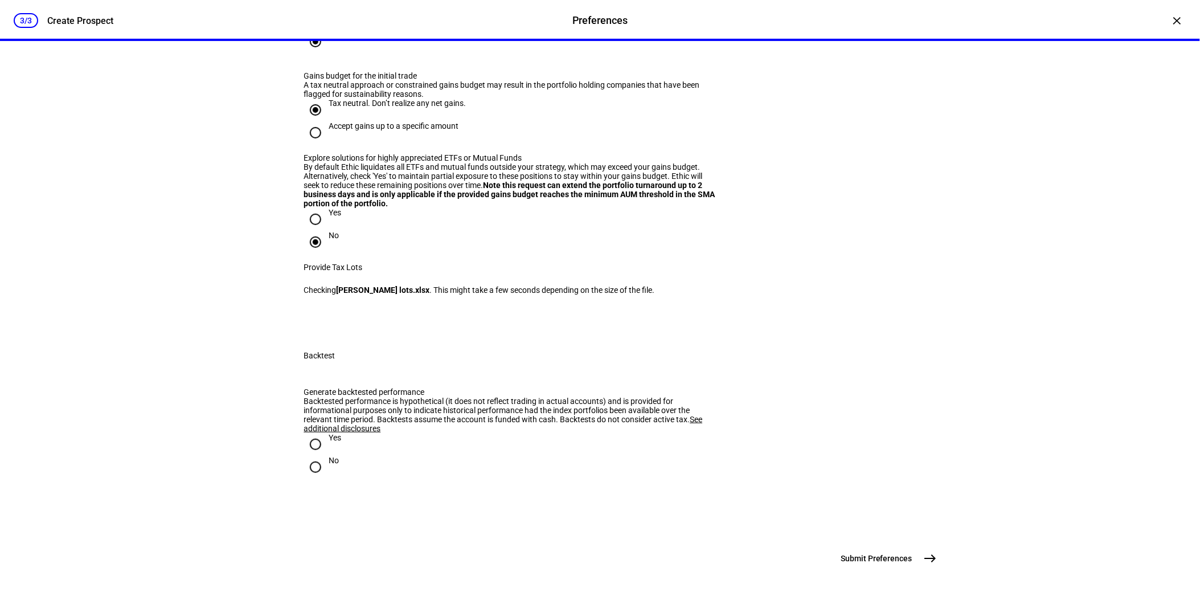
click at [313, 478] on input "No" at bounding box center [315, 467] width 23 height 23
radio input "true"
click at [181, 350] on div "3/3 Create Prospect Preferences Preferences Create Prospect × Customize your cl…" at bounding box center [600, 302] width 1200 height 604
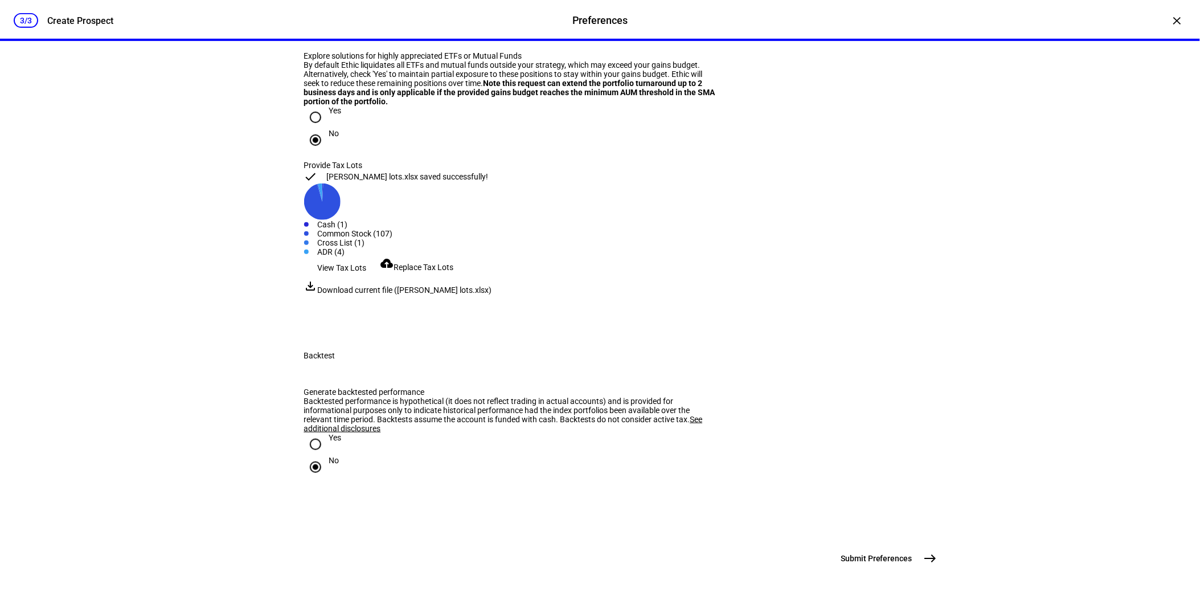
scroll to position [2060, 0]
click at [868, 493] on span "Submit Preferences" at bounding box center [876, 557] width 71 height 11
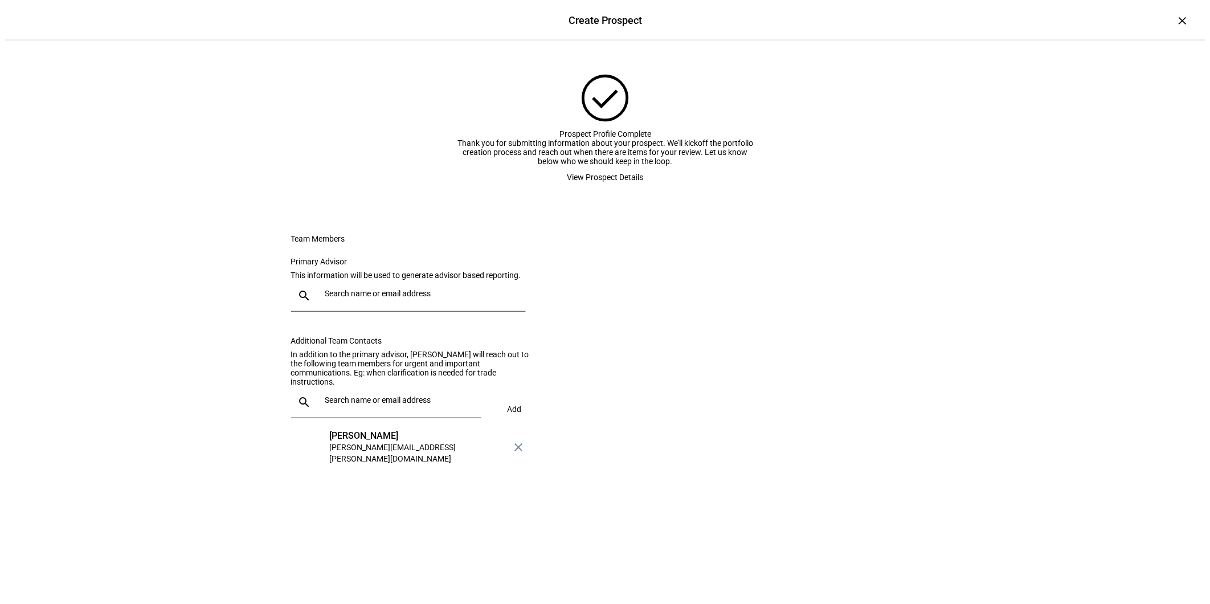
scroll to position [0, 0]
click at [576, 188] on span "View Prospect Details" at bounding box center [600, 177] width 76 height 23
